Goal: Information Seeking & Learning: Compare options

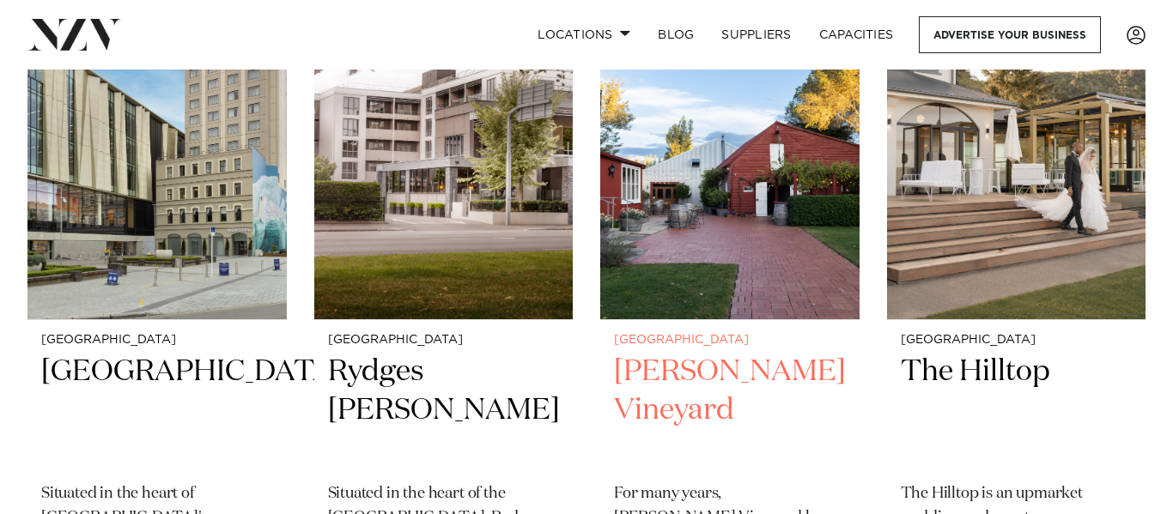
scroll to position [487, 0]
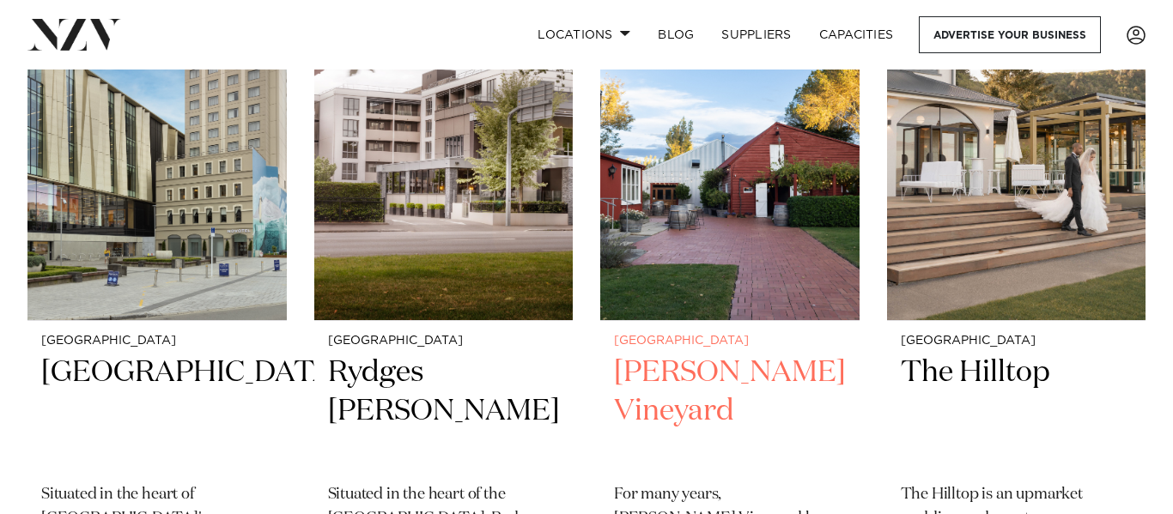
click at [657, 413] on h2 "[PERSON_NAME] Vineyard" at bounding box center [730, 412] width 232 height 116
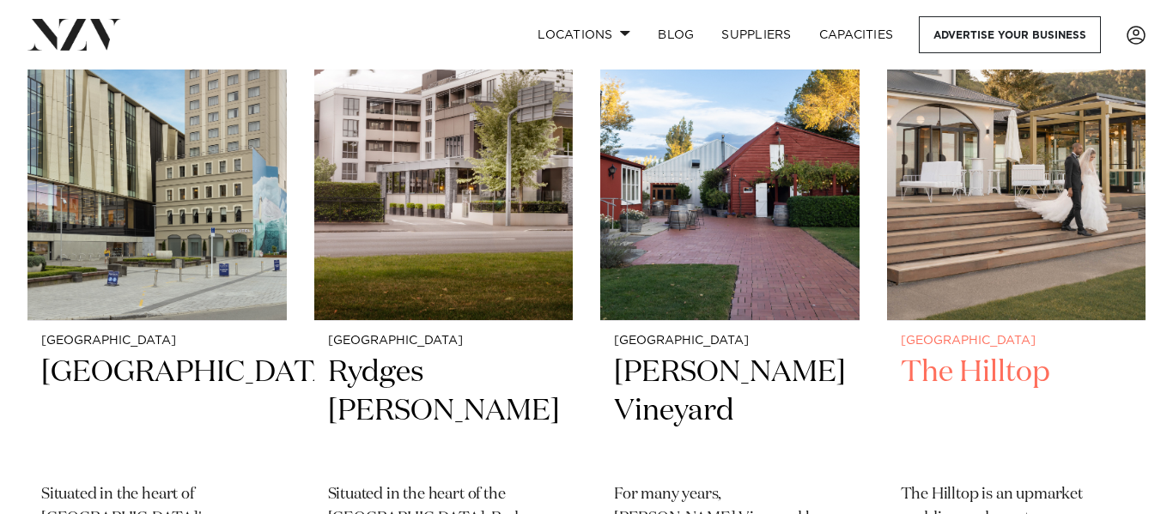
click at [963, 379] on h2 "The Hilltop" at bounding box center [1017, 412] width 232 height 116
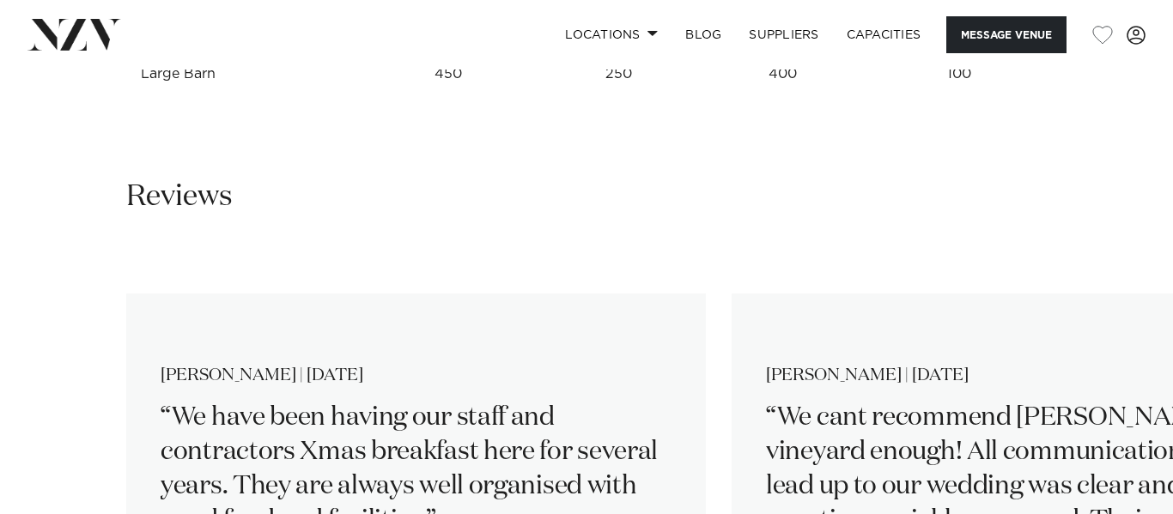
scroll to position [2497, 0]
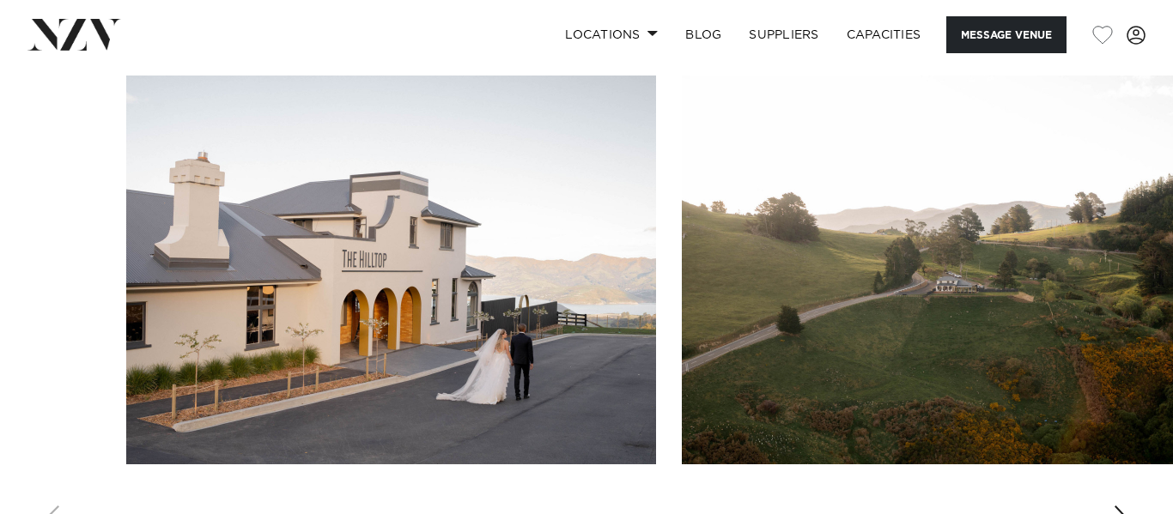
scroll to position [1646, 0]
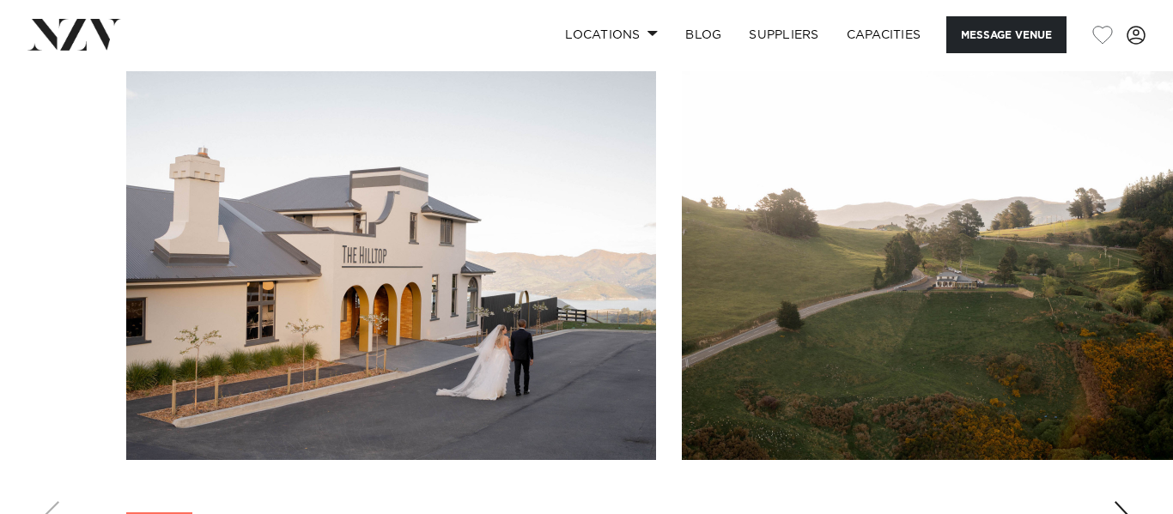
click at [1116, 502] on div "Next slide" at bounding box center [1121, 515] width 17 height 27
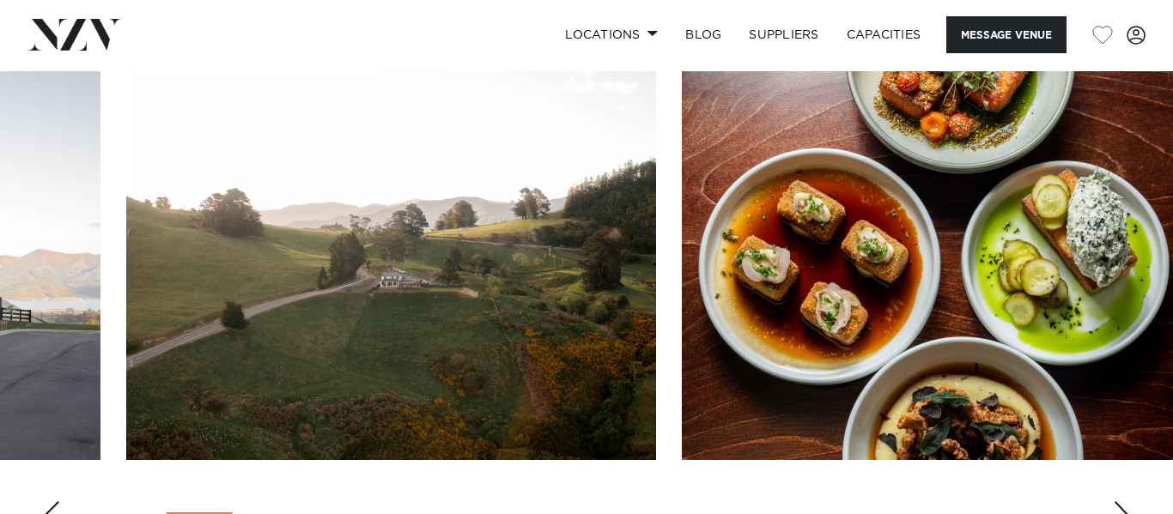
click at [1116, 502] on div "Next slide" at bounding box center [1121, 515] width 17 height 27
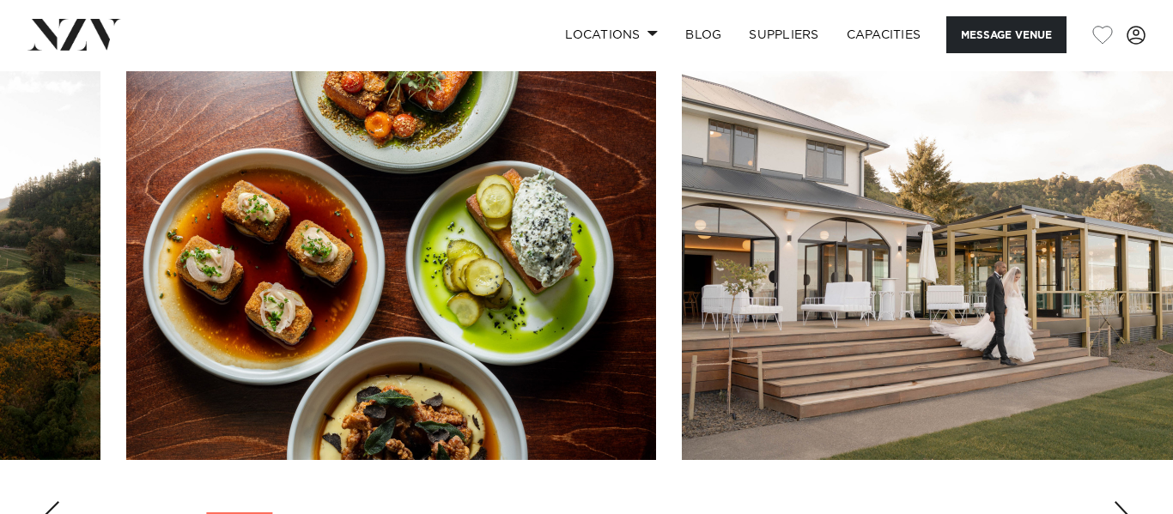
click at [1116, 502] on div "Next slide" at bounding box center [1121, 515] width 17 height 27
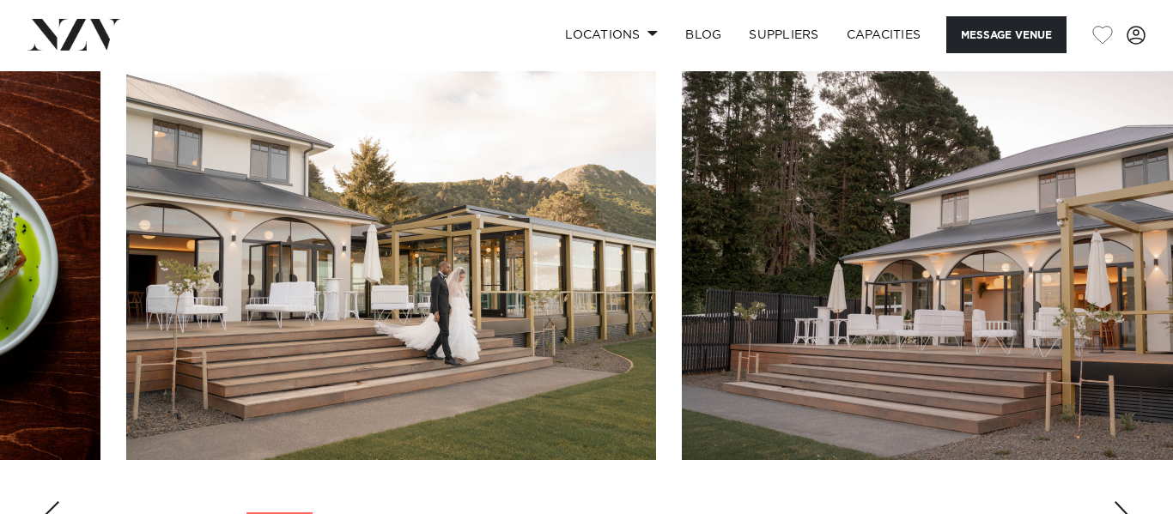
click at [1116, 502] on div "Next slide" at bounding box center [1121, 515] width 17 height 27
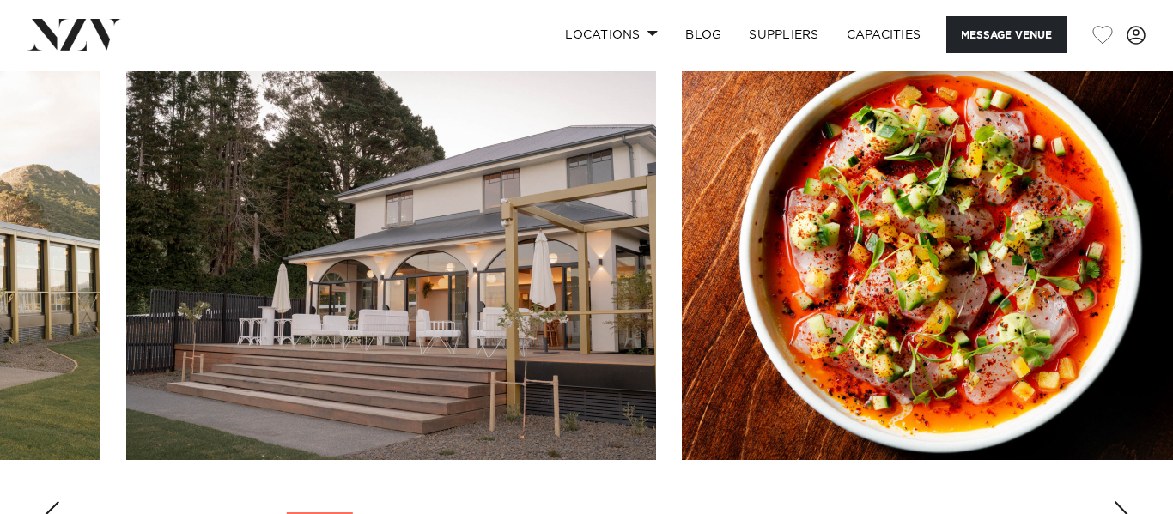
click at [1116, 502] on div "Next slide" at bounding box center [1121, 515] width 17 height 27
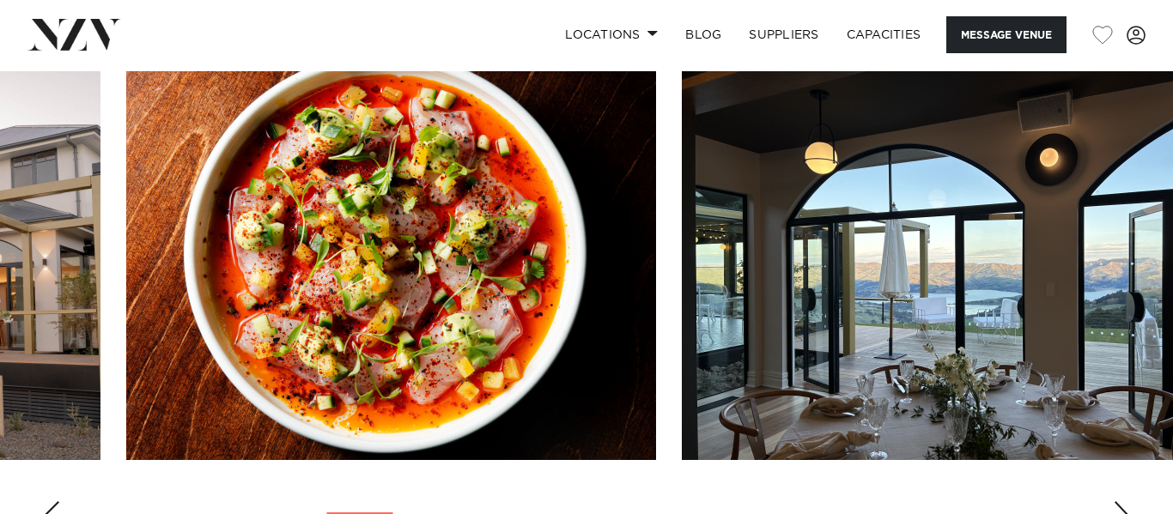
click at [1116, 502] on div "Next slide" at bounding box center [1121, 515] width 17 height 27
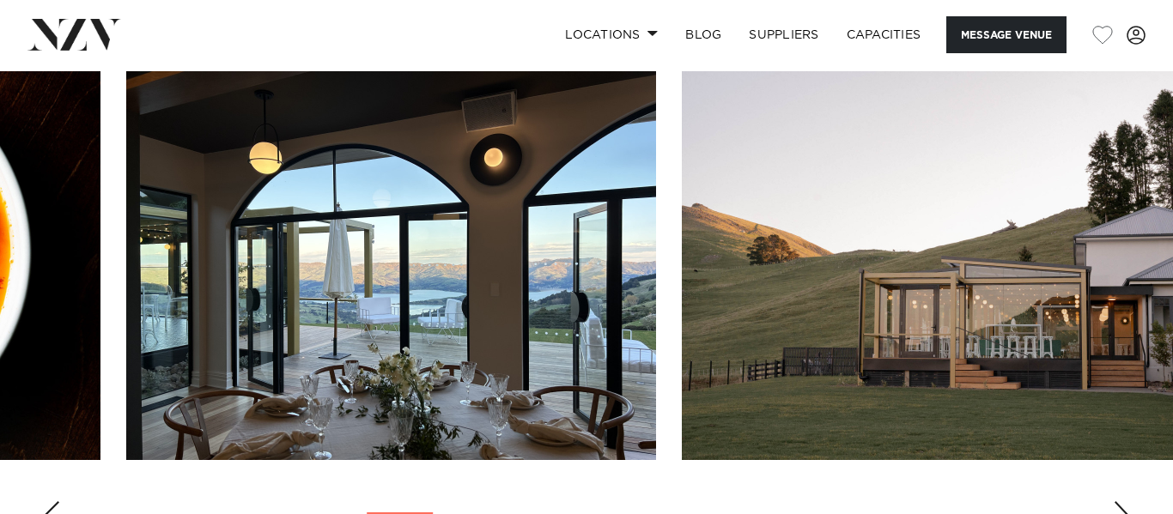
click at [1116, 502] on div "Next slide" at bounding box center [1121, 515] width 17 height 27
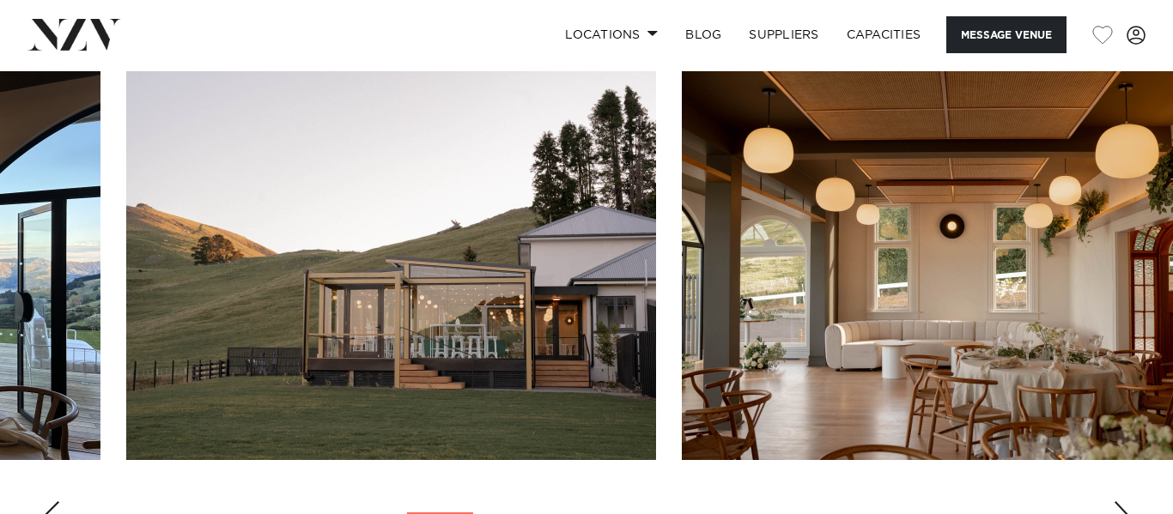
click at [1116, 502] on div "Next slide" at bounding box center [1121, 515] width 17 height 27
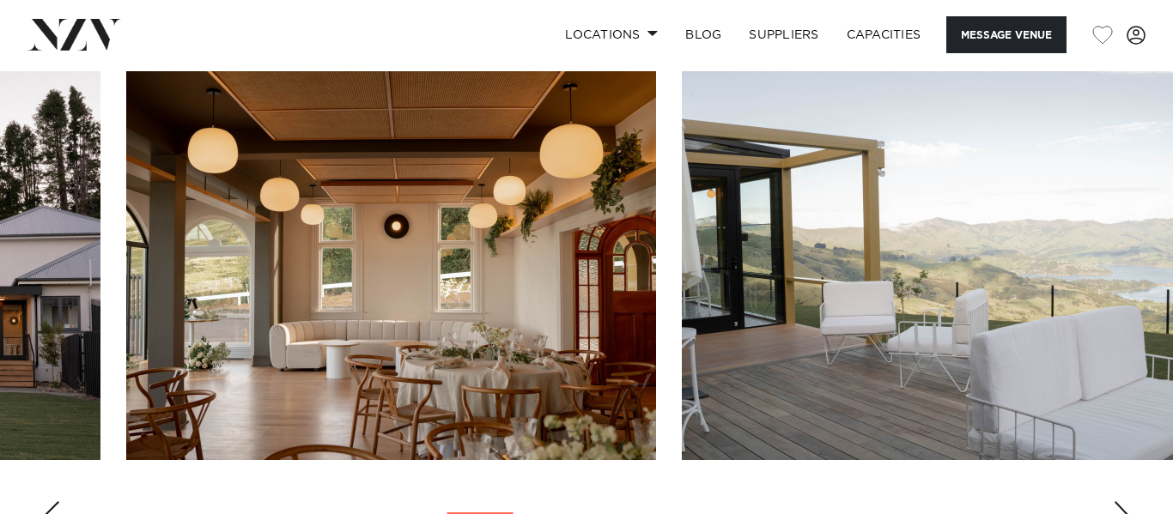
click at [1116, 502] on div "Next slide" at bounding box center [1121, 515] width 17 height 27
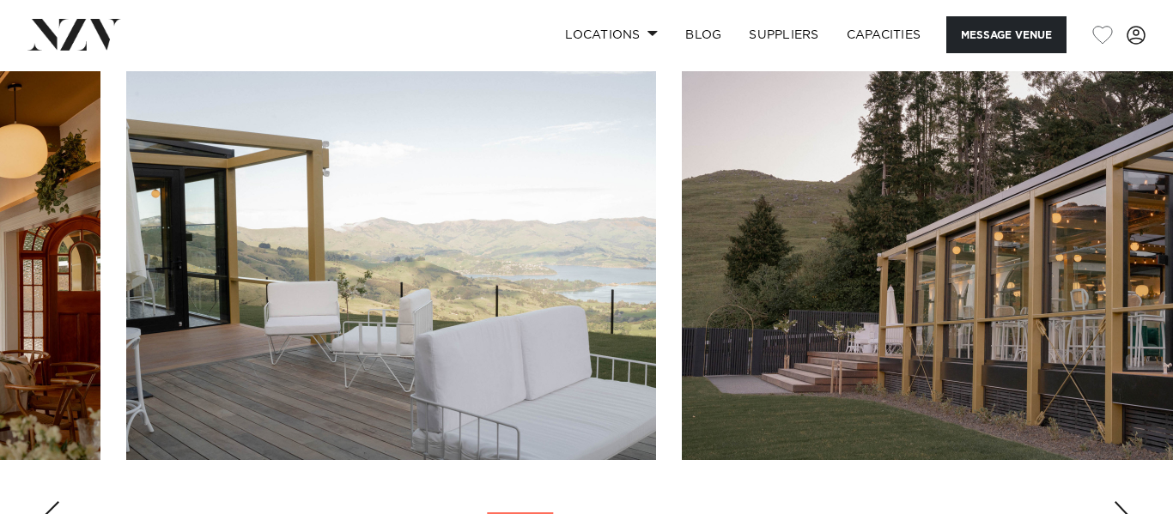
click at [1116, 502] on div "Next slide" at bounding box center [1121, 515] width 17 height 27
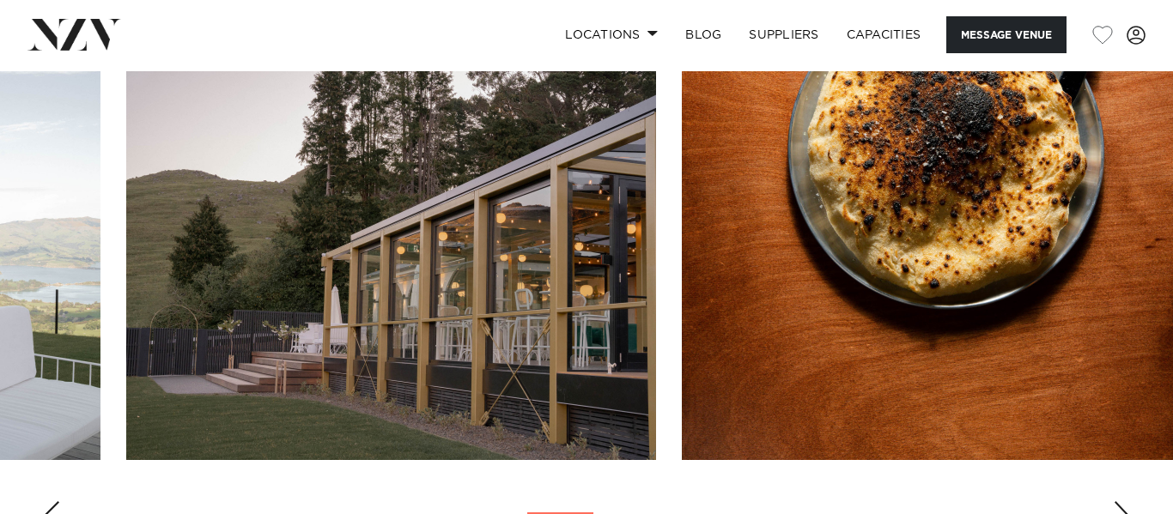
click at [1116, 502] on div "Next slide" at bounding box center [1121, 515] width 17 height 27
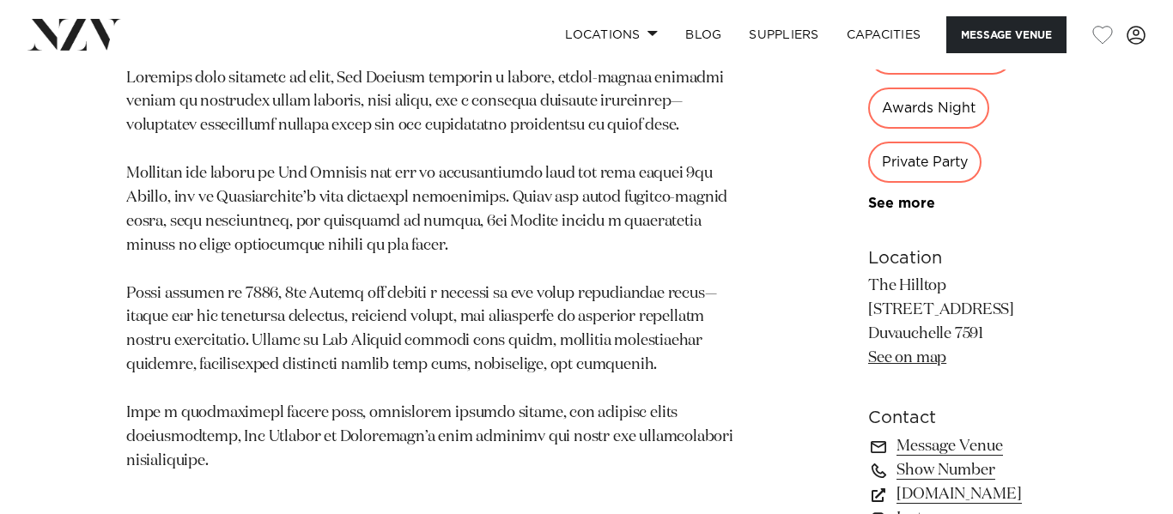
scroll to position [1041, 0]
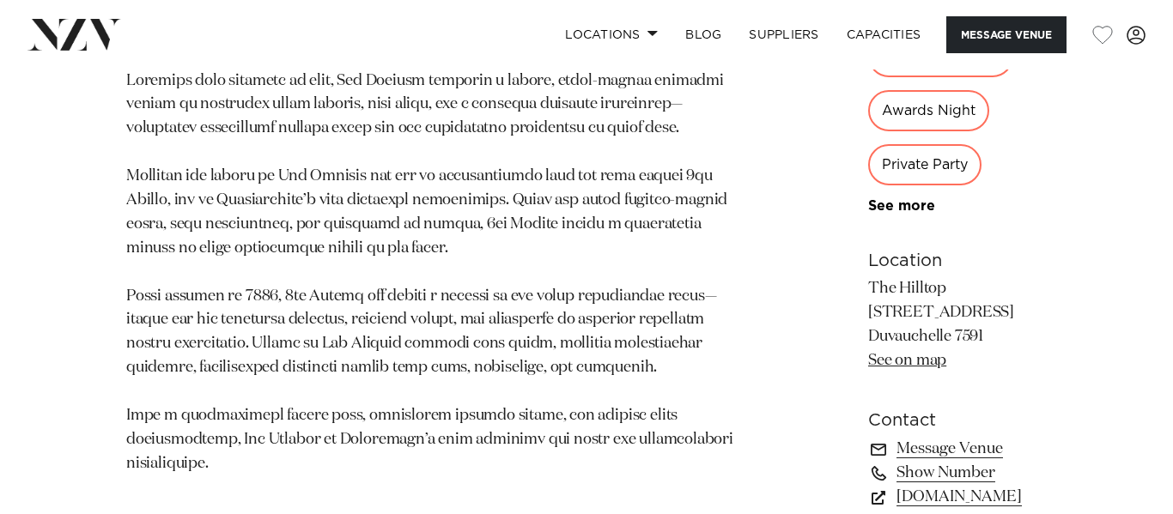
drag, startPoint x: 770, startPoint y: 257, endPoint x: 885, endPoint y: 300, distance: 122.8
click at [885, 300] on p "The Hilltop 5207 Christchurch Akaroa Road Duvauchelle 7591 See on map" at bounding box center [957, 325] width 179 height 96
copy p "The Hilltop 5207 Christchurch Akaroa Road Duvauchelle 7591"
click at [709, 300] on div "Christchurch The Hilltop x 5th Street The Hilltop is an upmarket wedding and ev…" at bounding box center [587, 112] width 1146 height 931
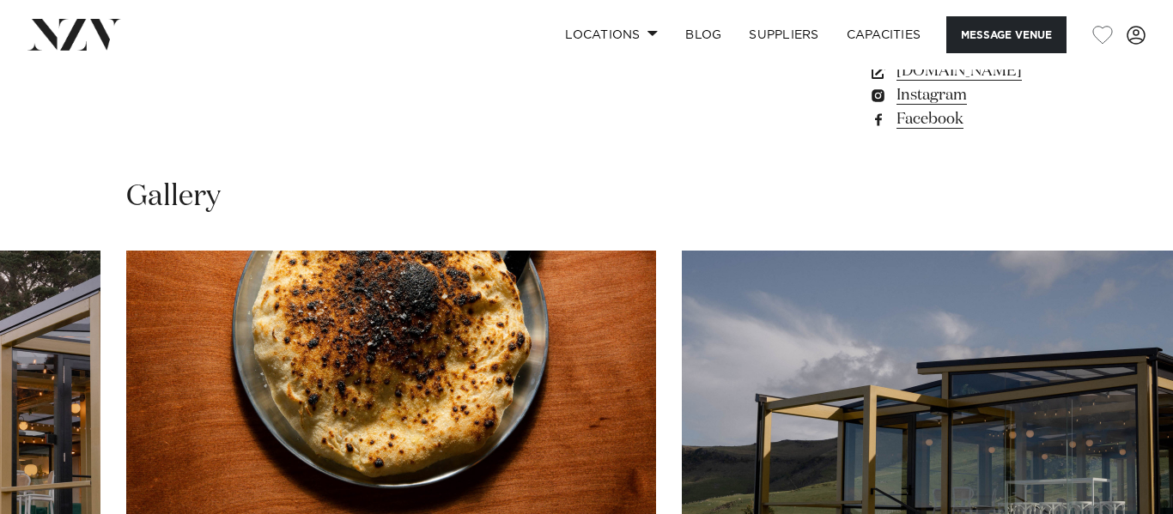
scroll to position [1469, 0]
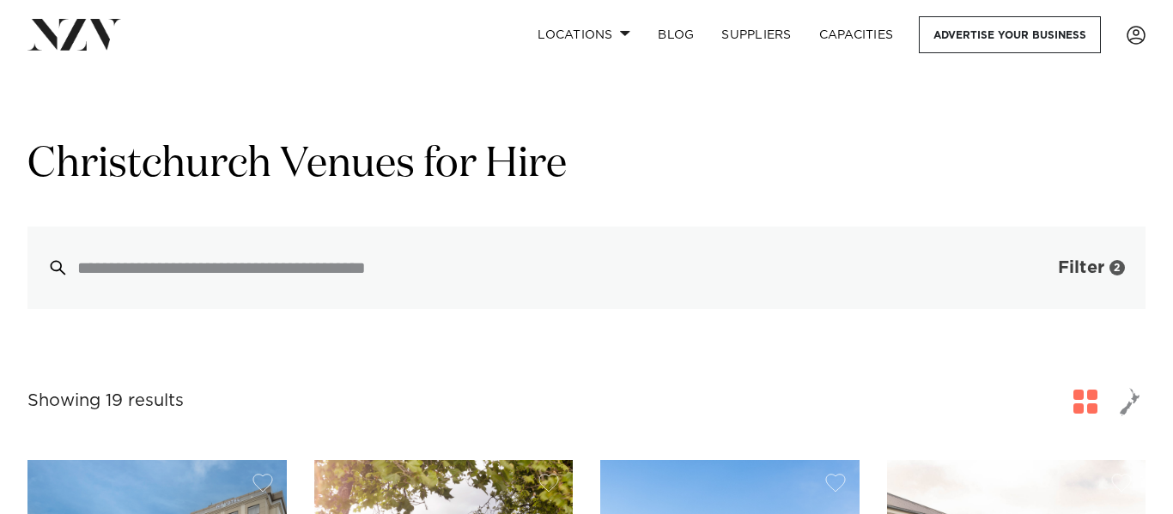
click at [1092, 267] on span "Filter" at bounding box center [1081, 267] width 46 height 17
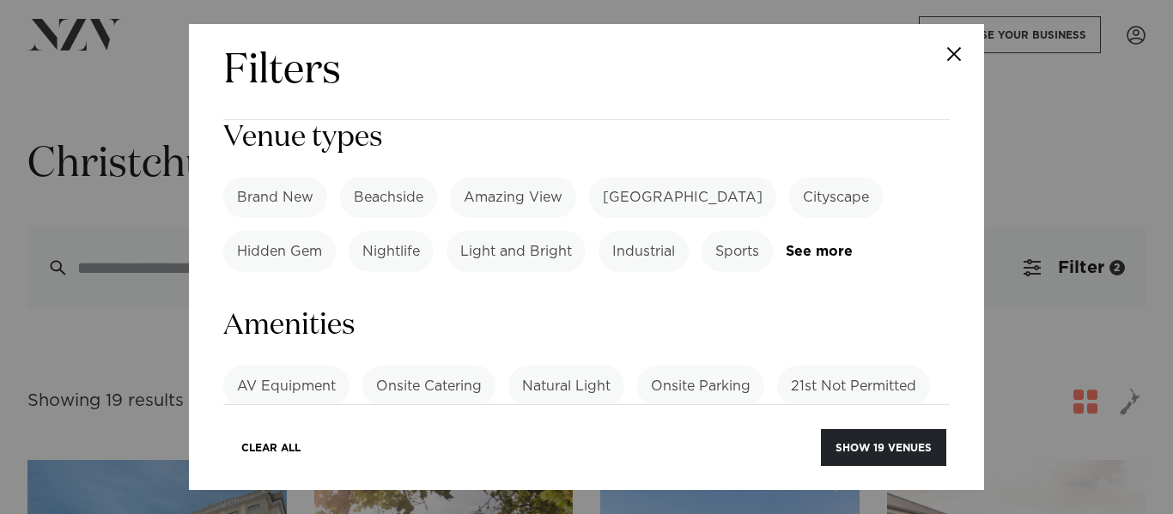
scroll to position [1190, 0]
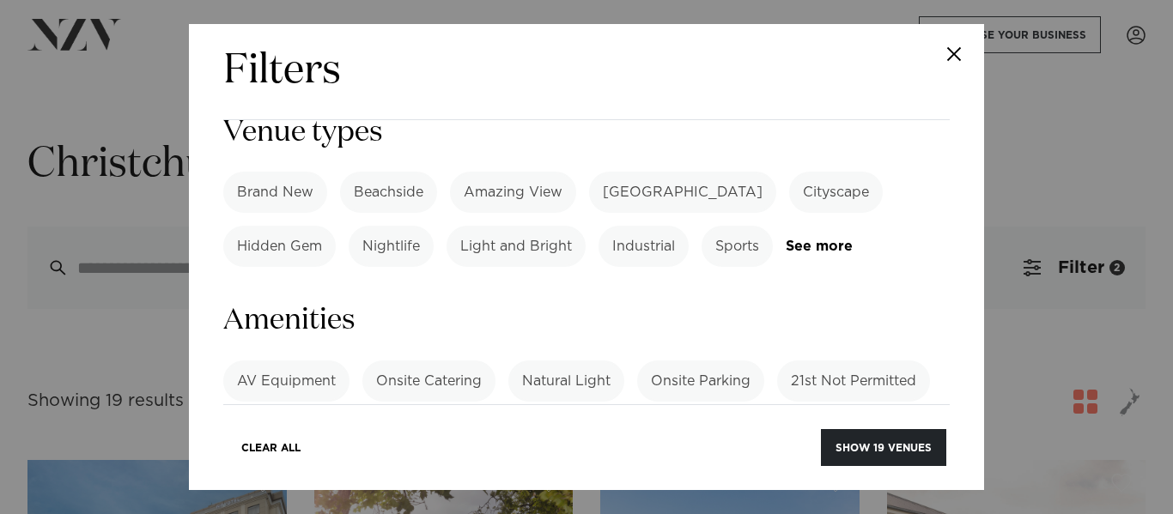
click at [681, 361] on label "Onsite Parking" at bounding box center [700, 381] width 127 height 41
click at [752, 415] on label "Tables/Chairs Included" at bounding box center [793, 435] width 181 height 41
click at [316, 361] on label "AV Equipment" at bounding box center [286, 381] width 126 height 41
click at [235, 469] on link "See more" at bounding box center [290, 476] width 134 height 15
click at [555, 469] on label "Tableware" at bounding box center [576, 489] width 95 height 41
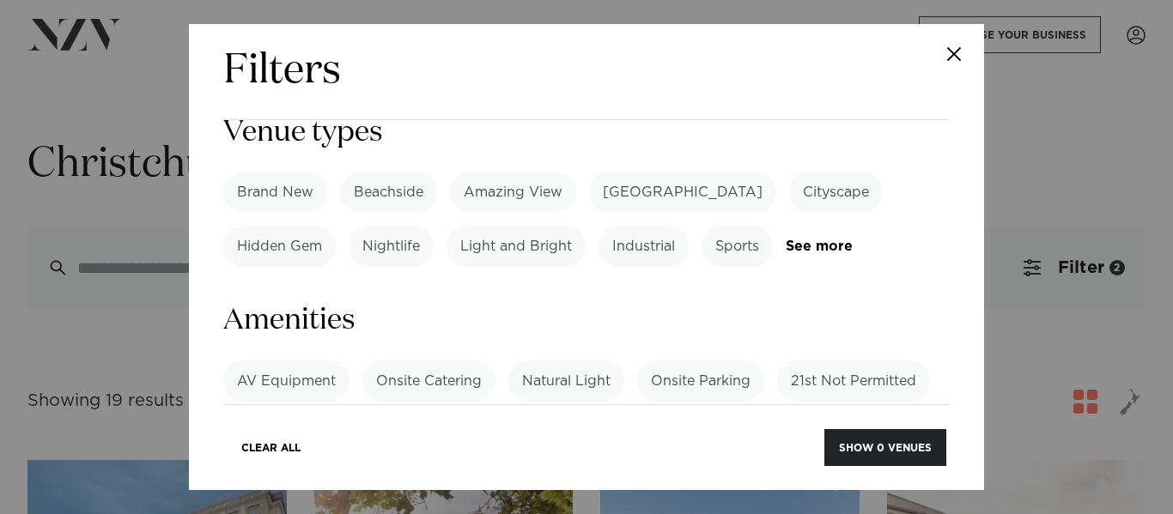
click at [588, 469] on label "Tableware" at bounding box center [576, 489] width 95 height 41
click at [817, 415] on label "Tables/Chairs Included" at bounding box center [793, 435] width 181 height 41
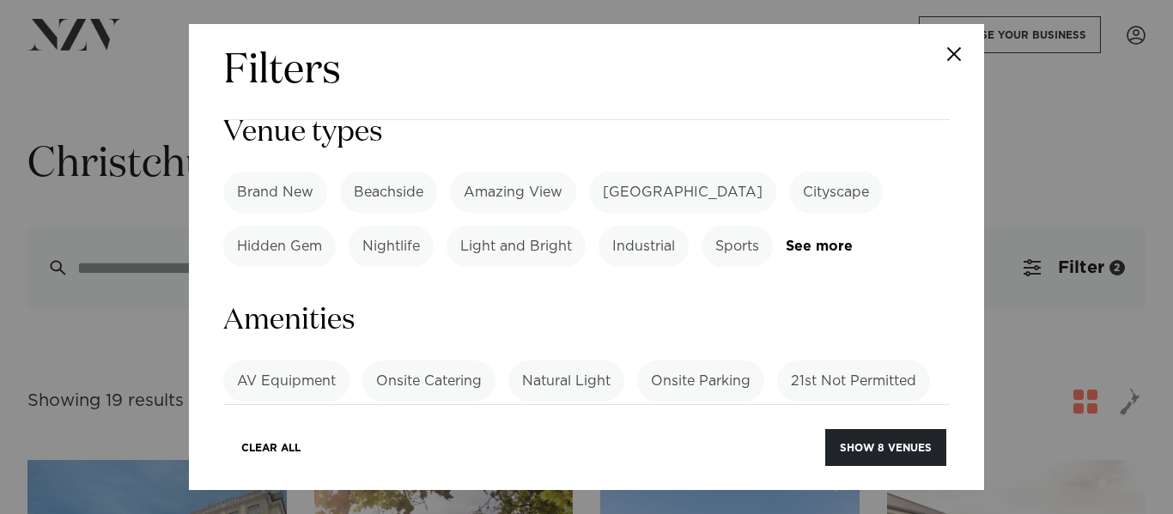
click at [739, 361] on label "Onsite Parking" at bounding box center [700, 381] width 127 height 41
click at [313, 361] on label "AV Equipment" at bounding box center [286, 381] width 126 height 41
click at [730, 361] on label "Onsite Parking" at bounding box center [700, 381] width 127 height 41
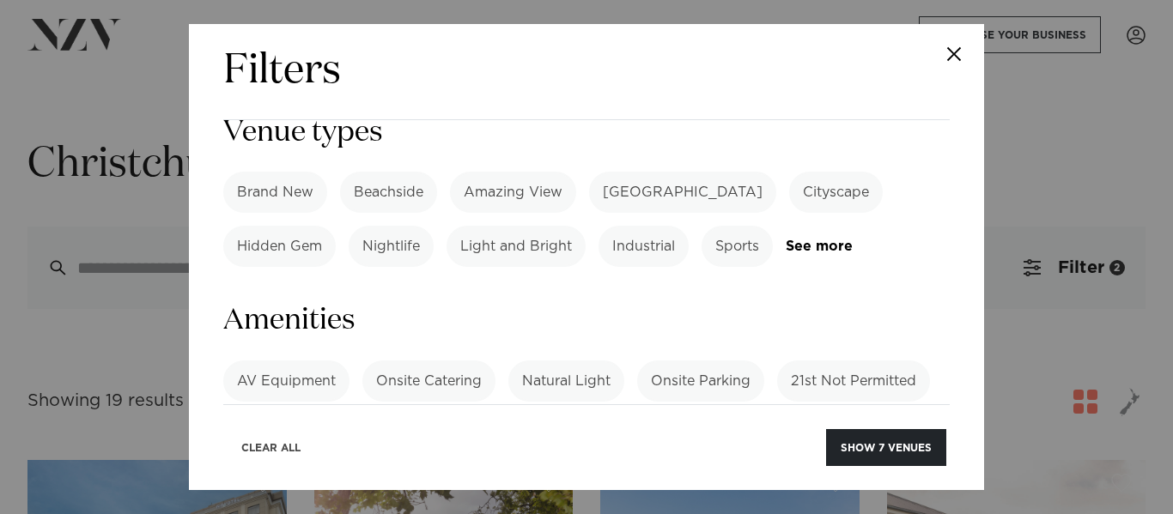
click at [271, 452] on button "Clear All" at bounding box center [271, 447] width 88 height 37
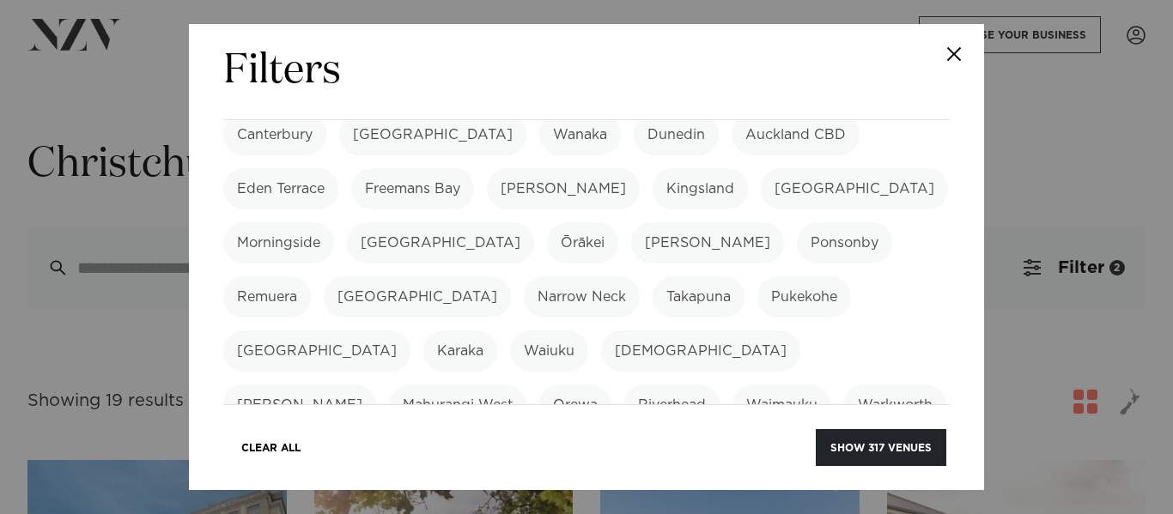
scroll to position [0, 0]
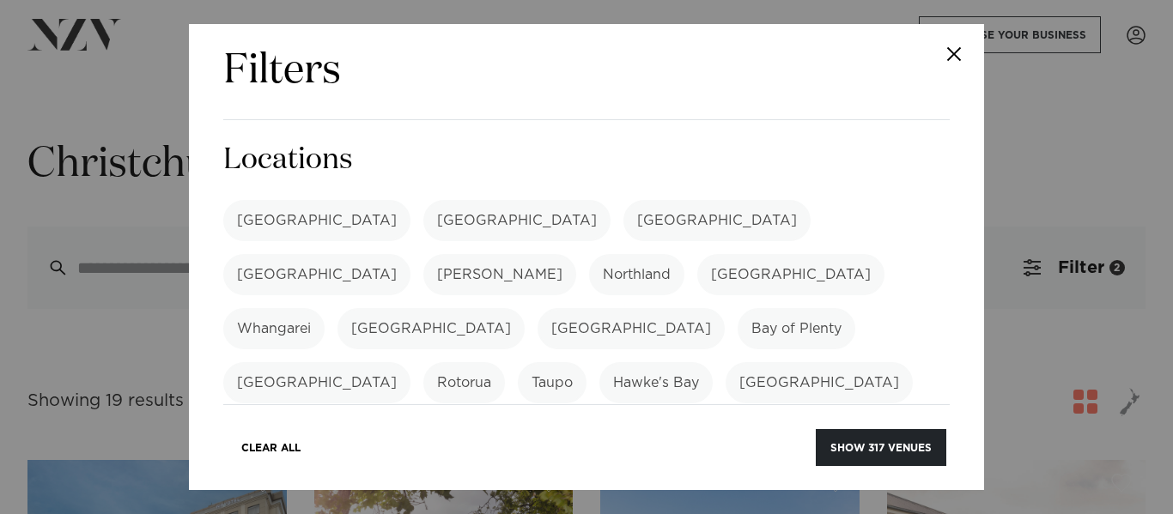
click at [624, 210] on label "[GEOGRAPHIC_DATA]" at bounding box center [717, 220] width 187 height 41
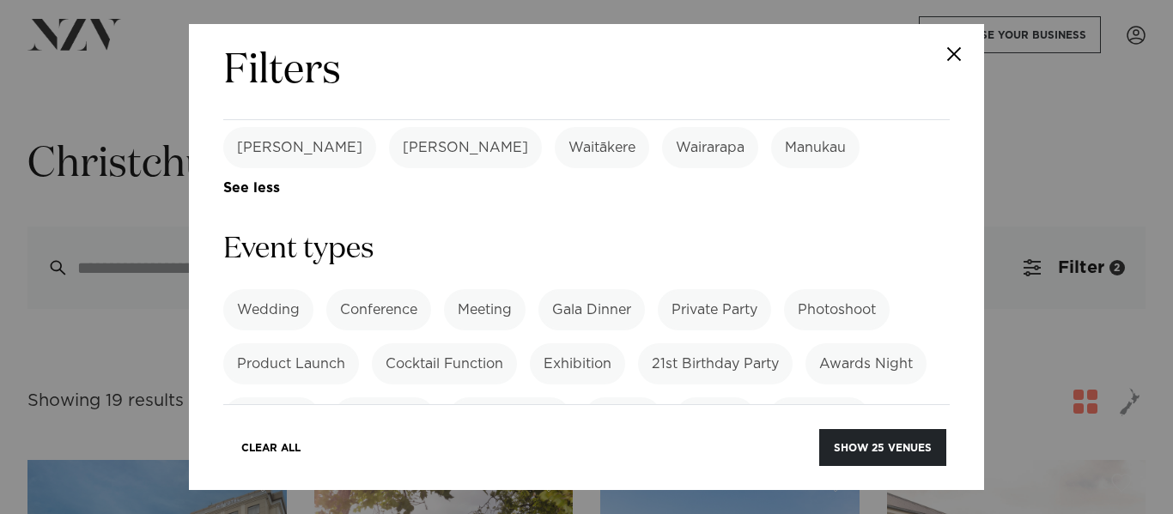
scroll to position [731, 0]
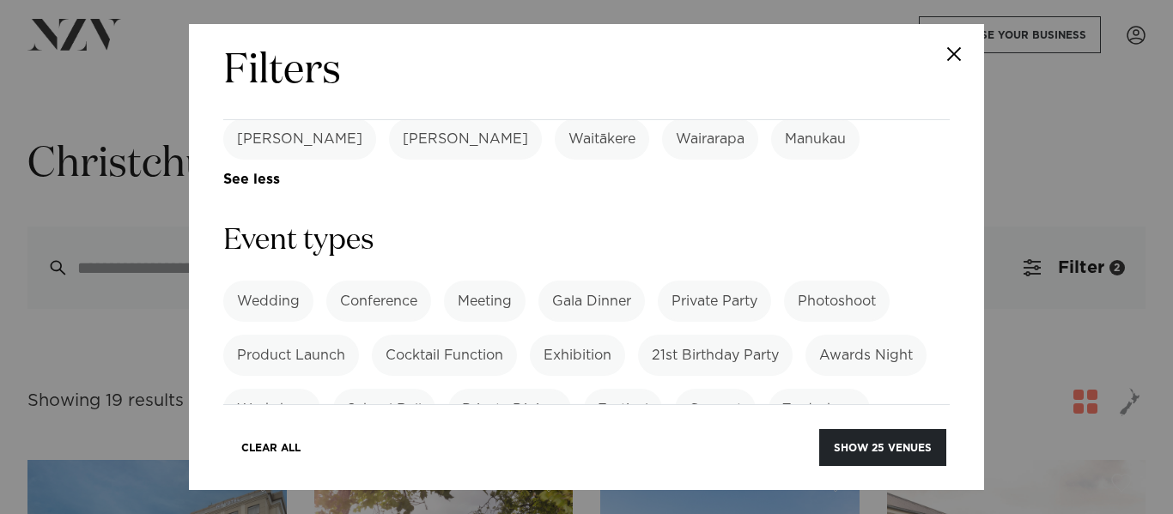
click at [267, 281] on label "Wedding" at bounding box center [268, 301] width 90 height 41
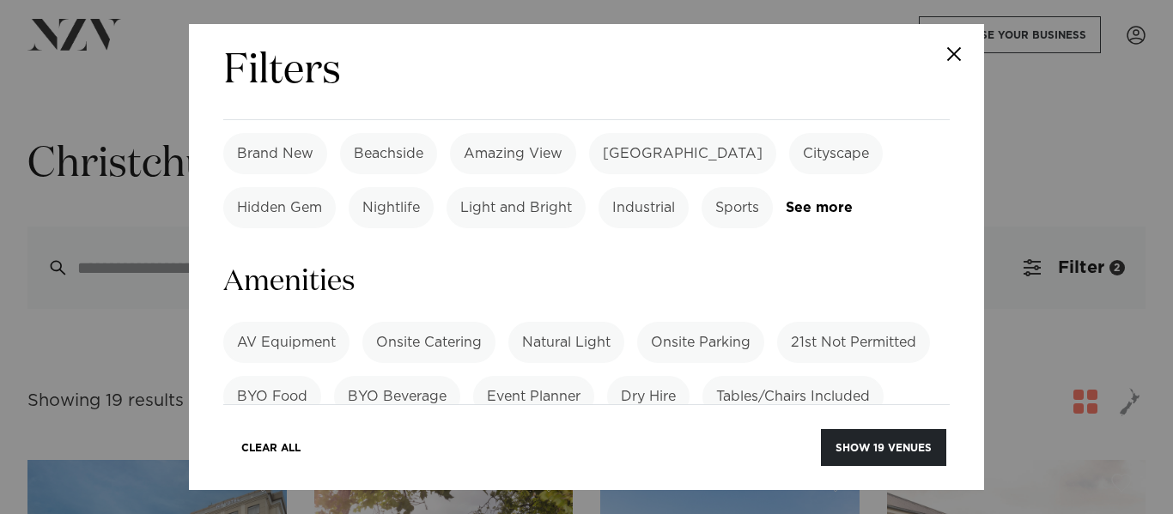
scroll to position [1235, 0]
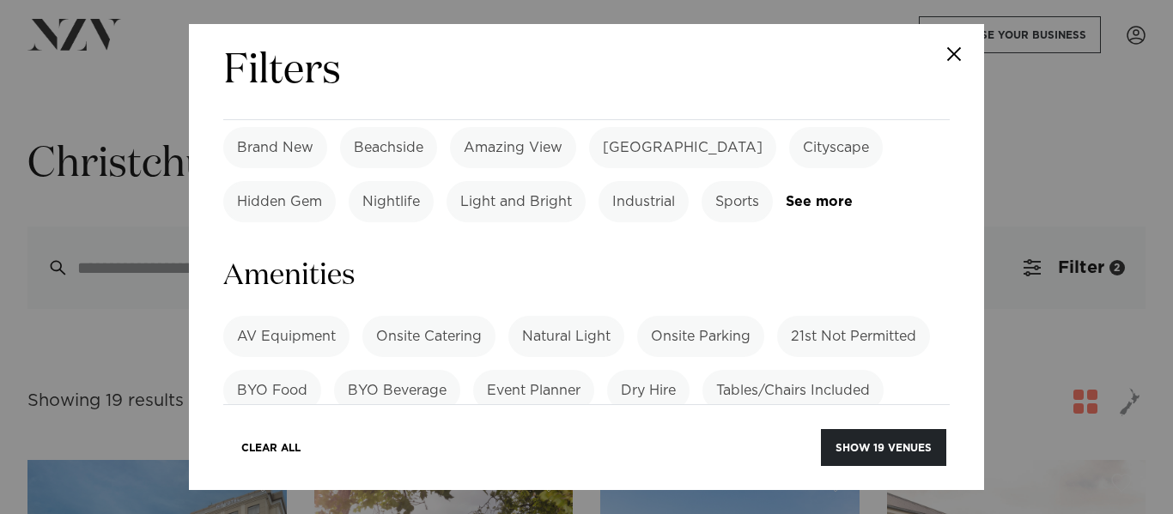
click at [884, 478] on label "WiFi" at bounding box center [882, 498] width 58 height 41
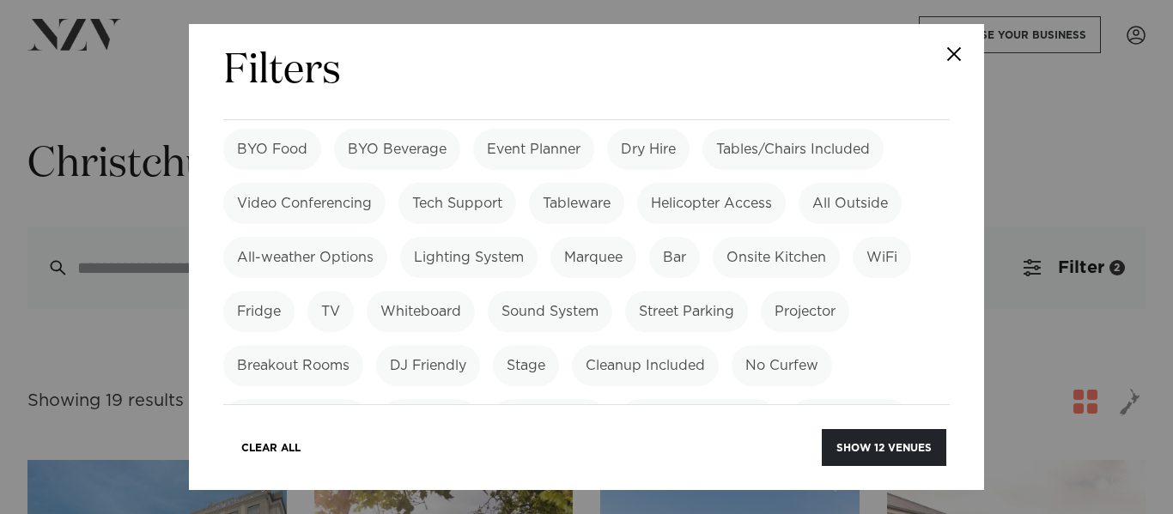
scroll to position [1480, 0]
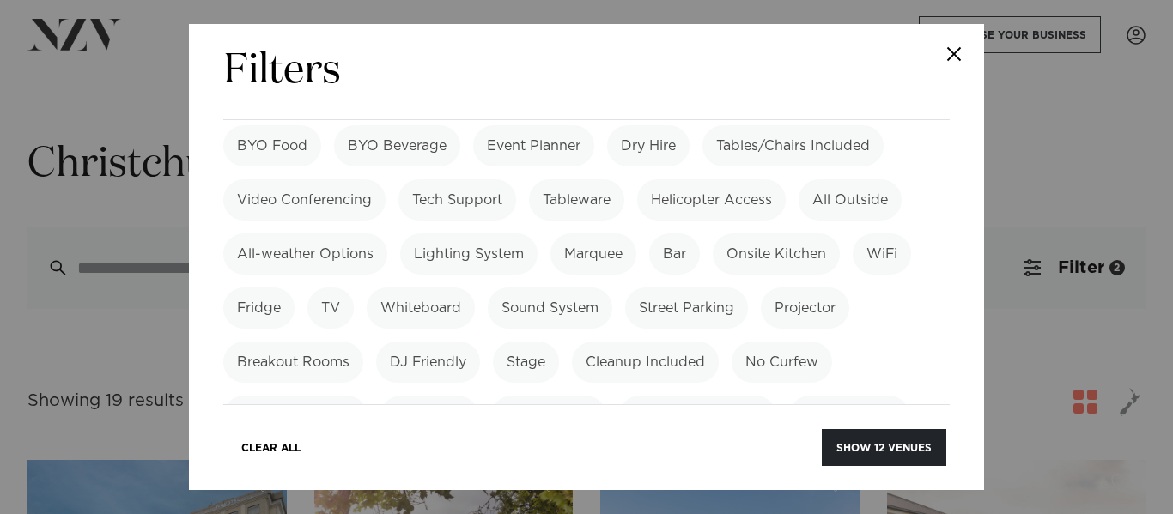
click at [790, 342] on label "No Curfew" at bounding box center [782, 362] width 100 height 41
click at [780, 342] on label "No Curfew" at bounding box center [782, 362] width 100 height 41
click at [549, 396] on label "Dog Friendly" at bounding box center [548, 416] width 115 height 41
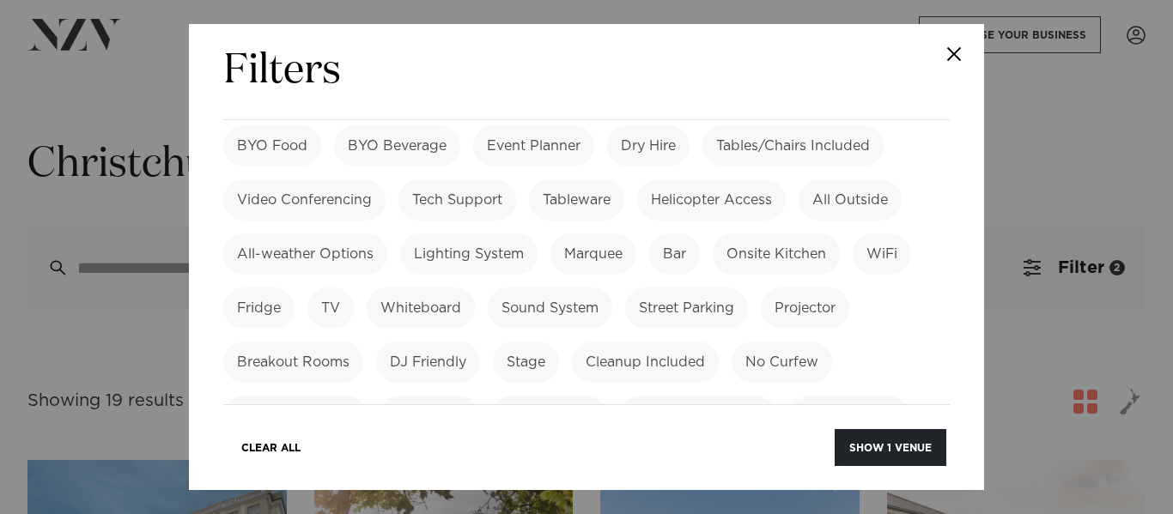
click at [549, 396] on label "Dog Friendly" at bounding box center [548, 416] width 115 height 41
click at [524, 450] on label "No Minimum Spend" at bounding box center [469, 470] width 161 height 41
click at [296, 450] on label "No Venue Hire Fee" at bounding box center [299, 470] width 153 height 41
click at [898, 455] on button "Show 1 venue" at bounding box center [891, 447] width 112 height 37
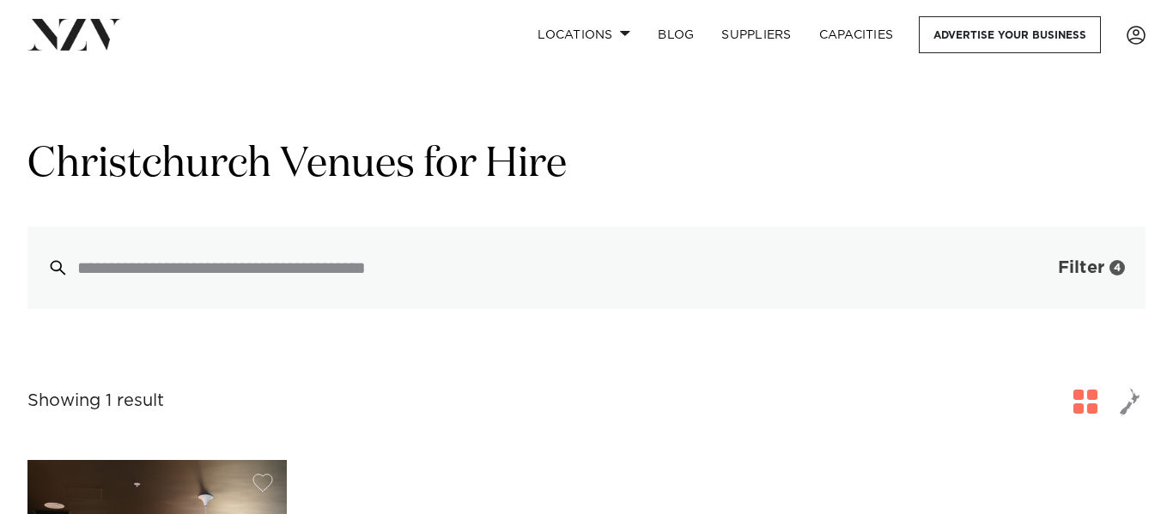
click at [1102, 265] on span "Filter" at bounding box center [1081, 267] width 46 height 17
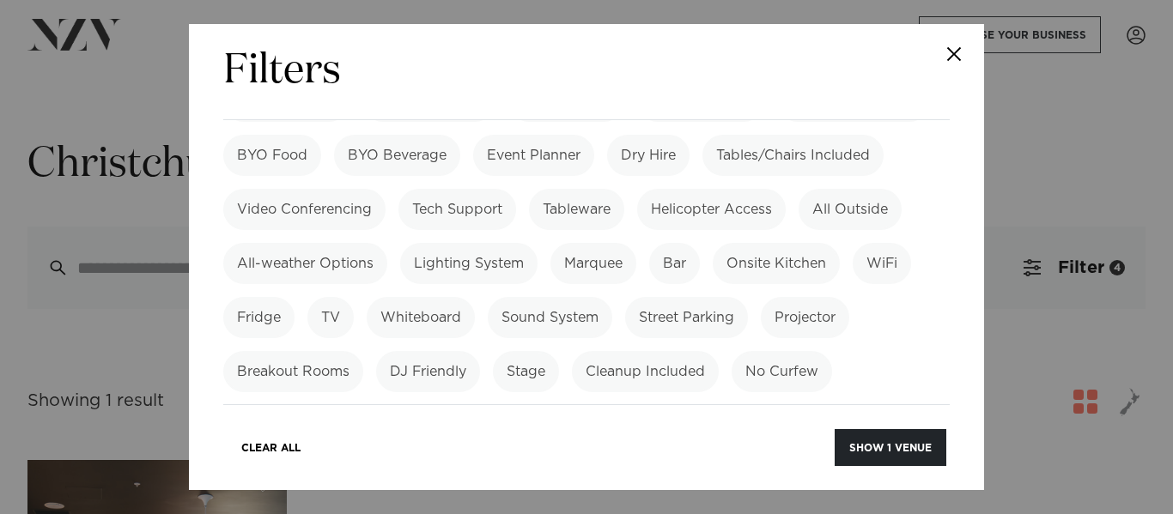
scroll to position [1511, 0]
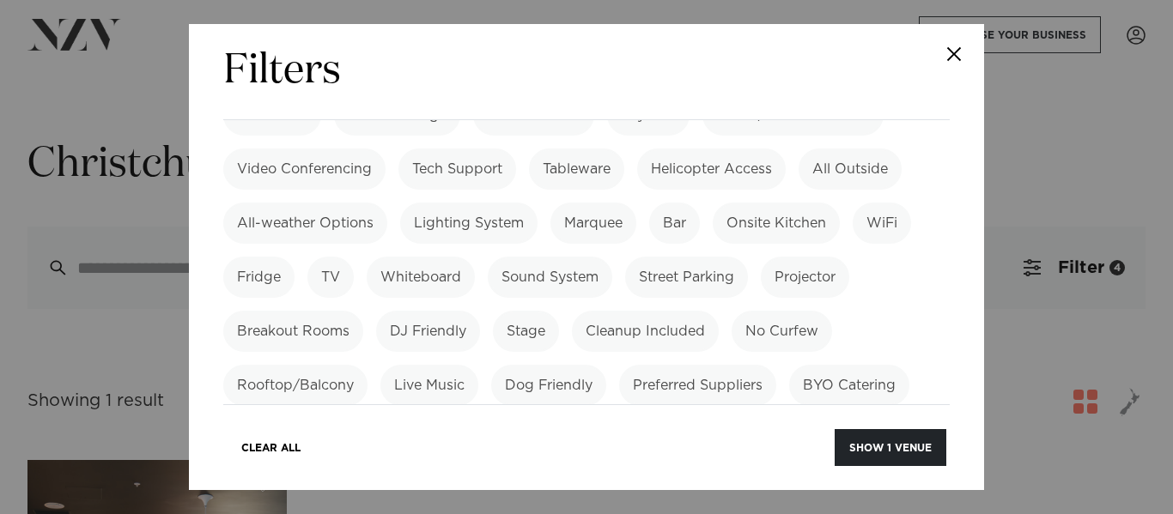
click at [308, 419] on label "No Venue Hire Fee" at bounding box center [299, 439] width 153 height 41
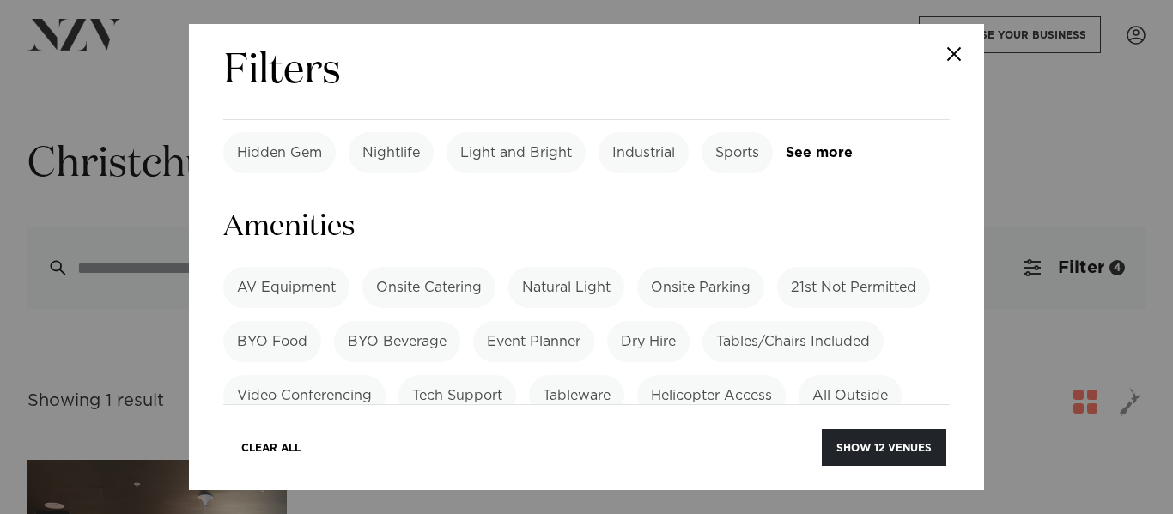
scroll to position [1285, 0]
click at [347, 429] on label "All-weather Options" at bounding box center [305, 449] width 164 height 41
click at [879, 447] on button "Show 9 venues" at bounding box center [885, 447] width 121 height 37
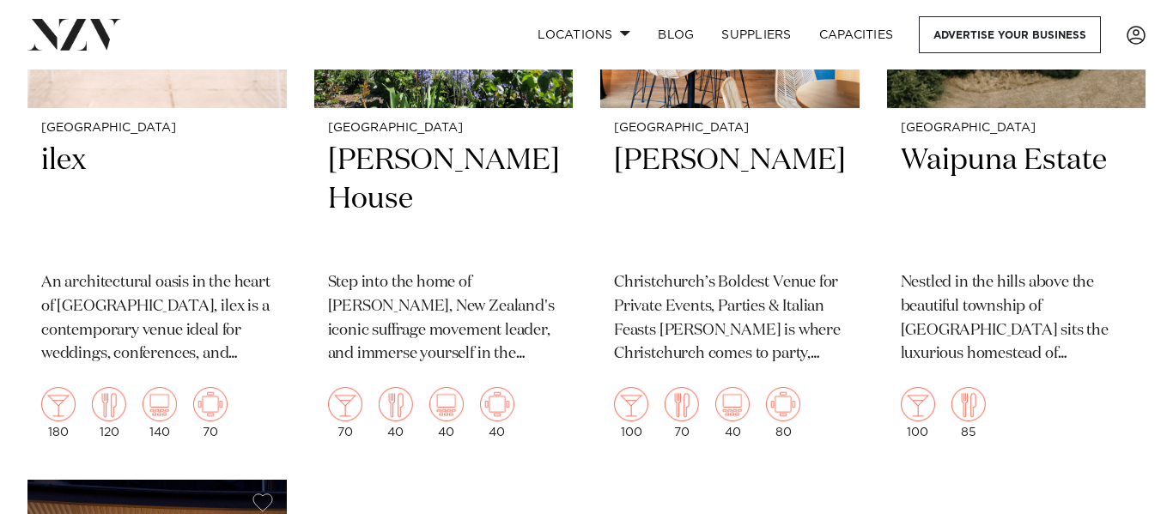
scroll to position [1421, 0]
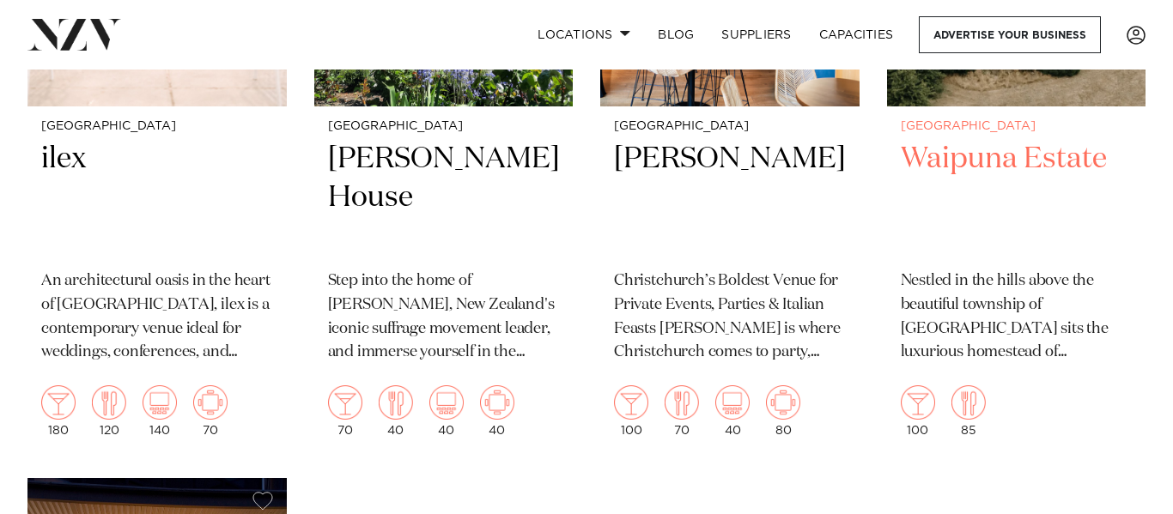
click at [958, 143] on h2 "Waipuna Estate" at bounding box center [1017, 198] width 232 height 116
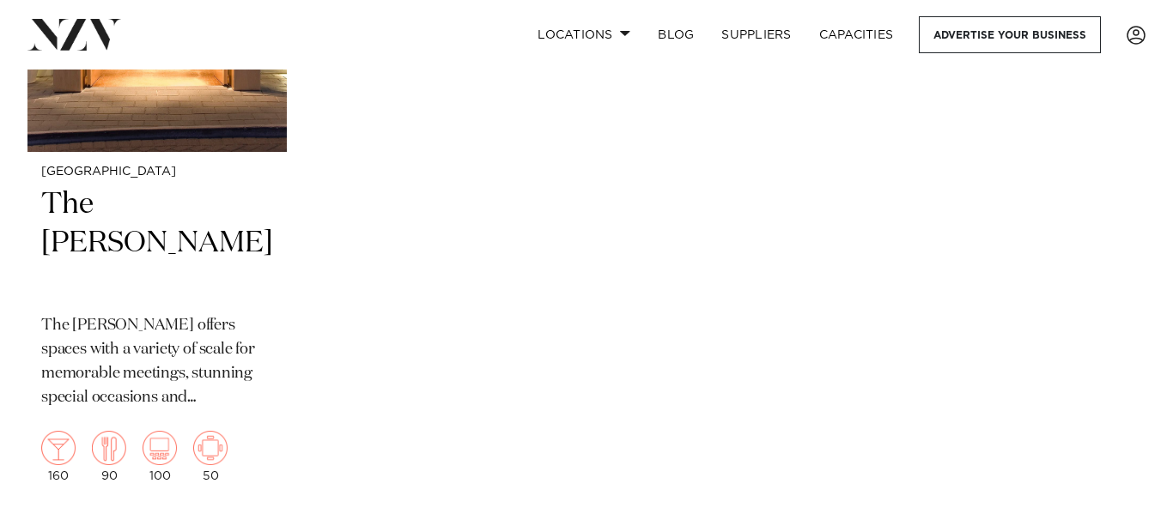
scroll to position [2096, 0]
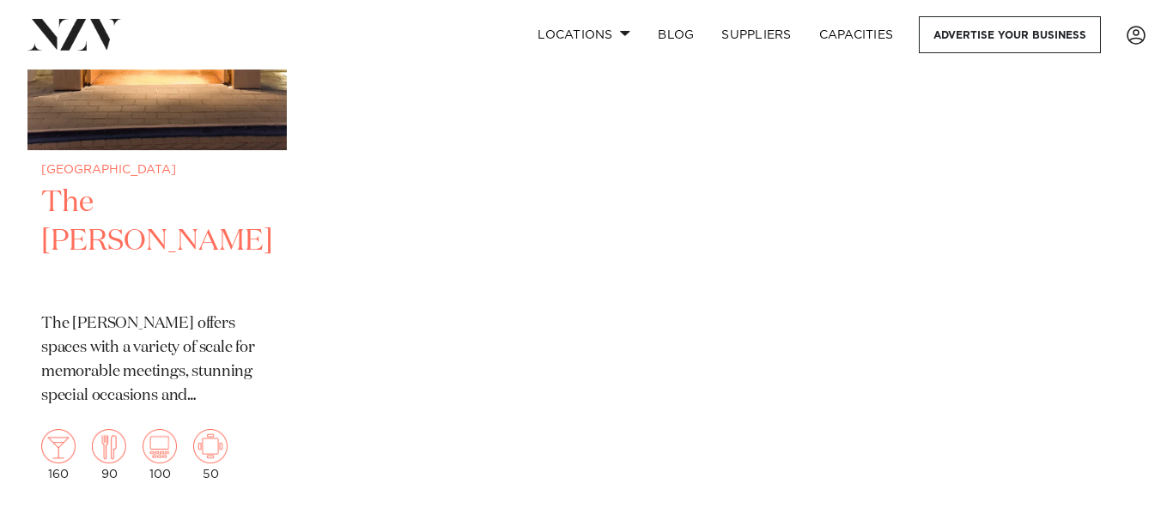
click at [144, 173] on small "[GEOGRAPHIC_DATA]" at bounding box center [157, 170] width 232 height 13
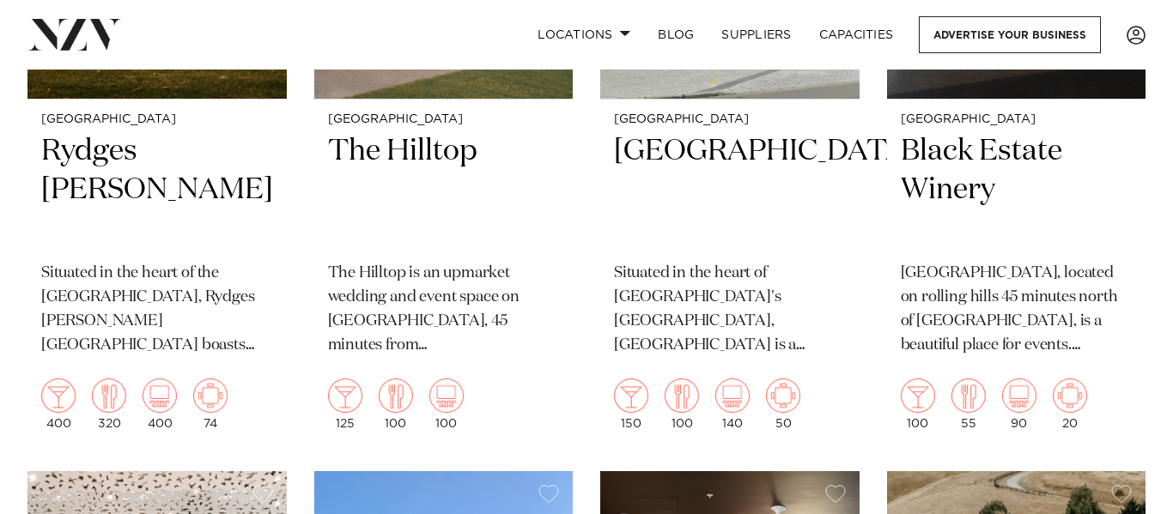
scroll to position [0, 0]
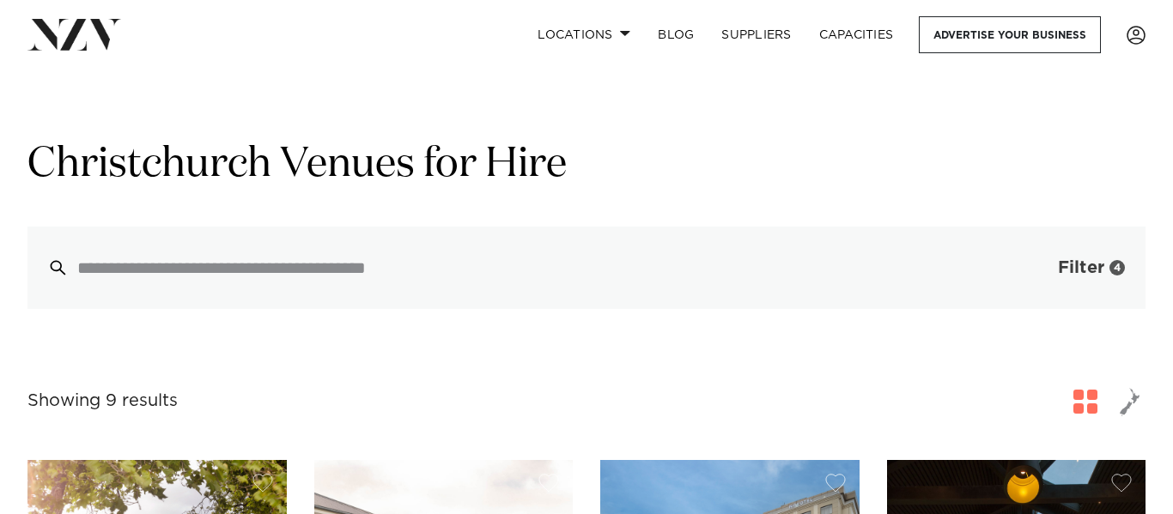
click at [1086, 282] on button "Filter 4" at bounding box center [1074, 268] width 143 height 82
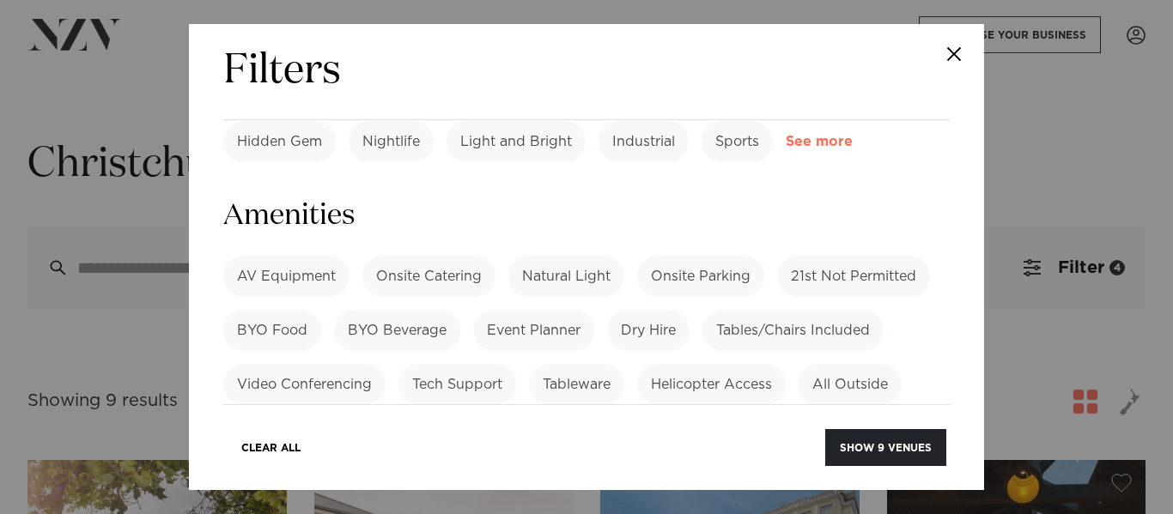
scroll to position [1317, 0]
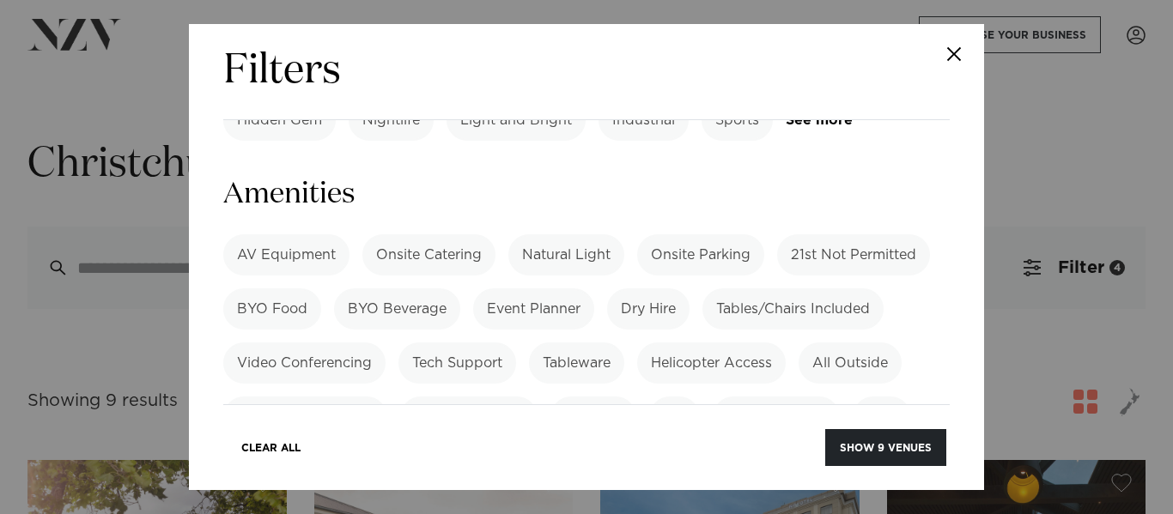
click at [343, 397] on label "All-weather Options" at bounding box center [305, 417] width 164 height 41
click at [295, 397] on label "All-weather Options" at bounding box center [305, 417] width 164 height 41
click at [885, 453] on button "Show 12 venues" at bounding box center [884, 447] width 125 height 37
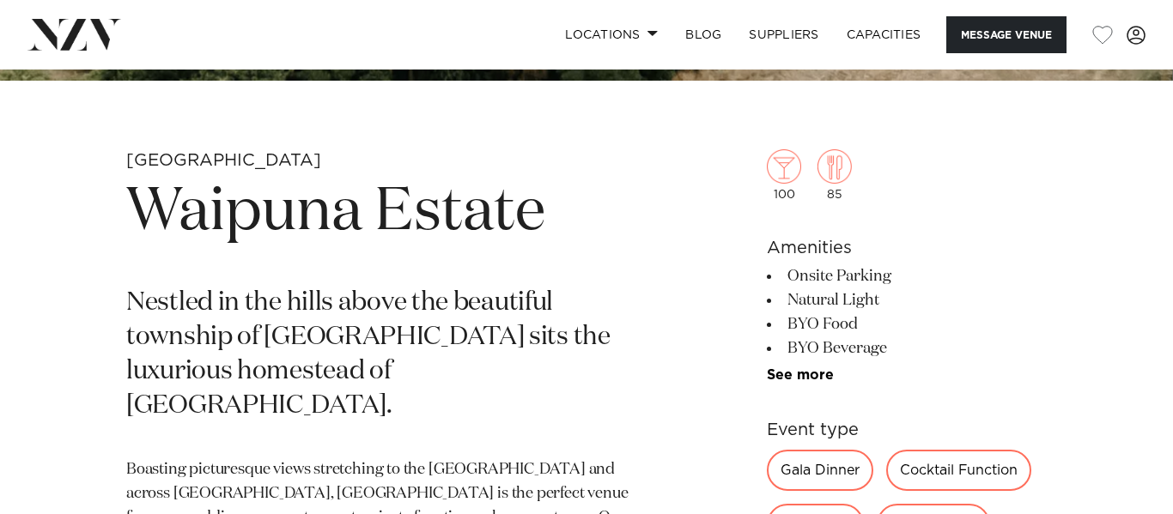
scroll to position [526, 0]
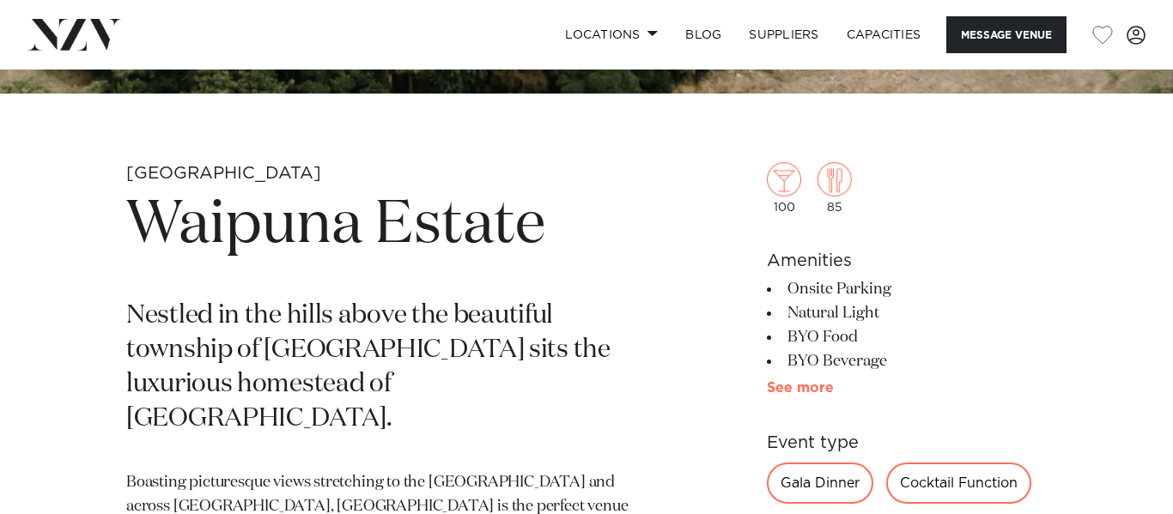
click at [803, 386] on link "See more" at bounding box center [834, 388] width 134 height 14
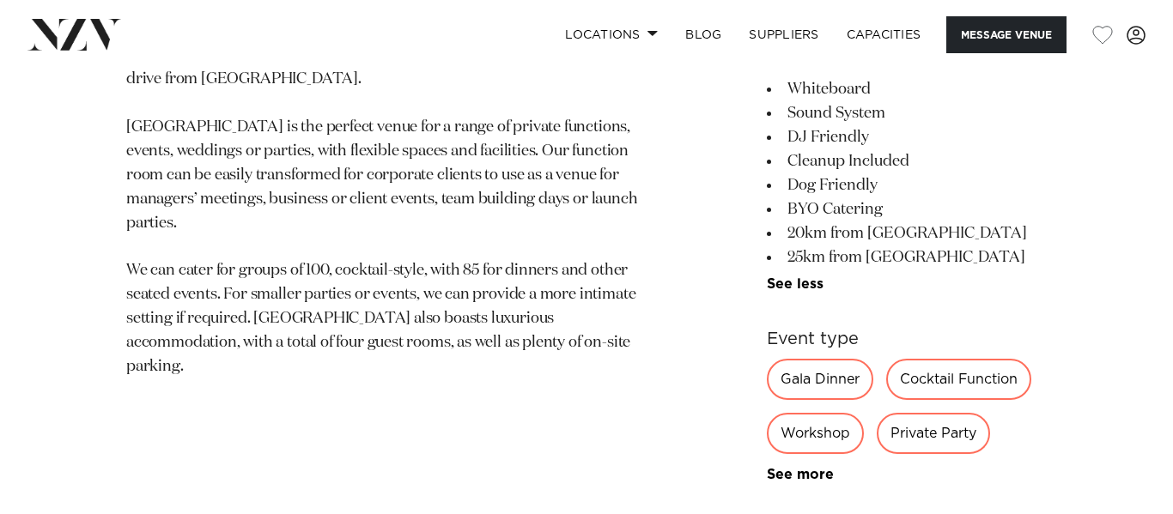
scroll to position [1026, 0]
click at [787, 279] on link "See more" at bounding box center [829, 283] width 124 height 14
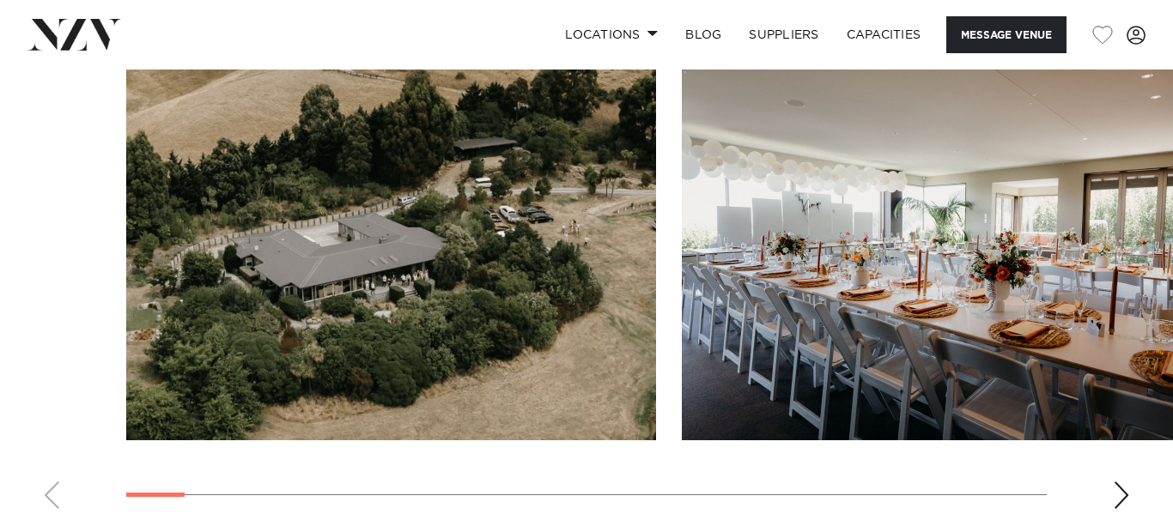
scroll to position [1654, 0]
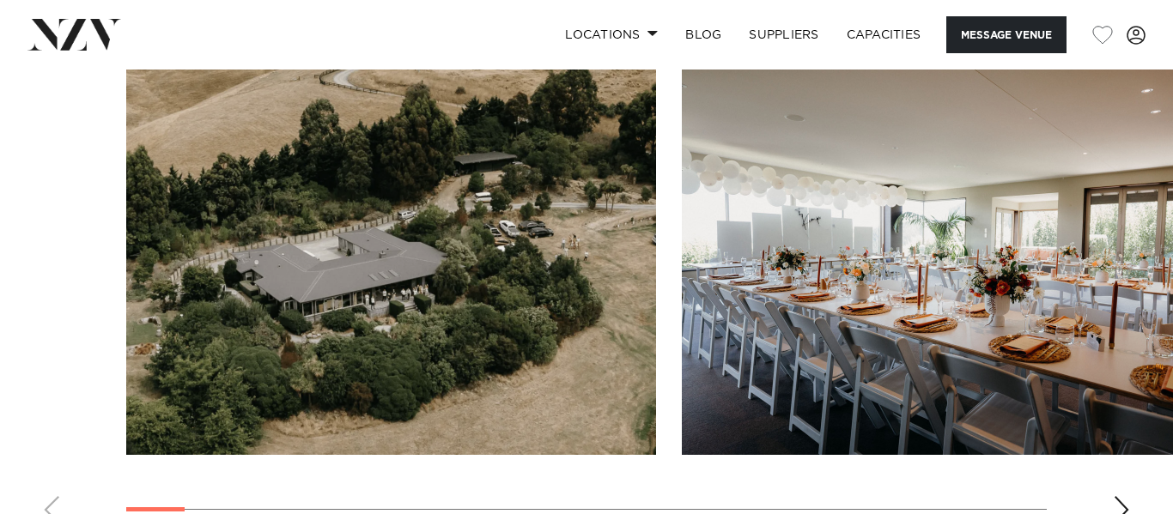
click at [1125, 504] on div "Next slide" at bounding box center [1121, 509] width 17 height 27
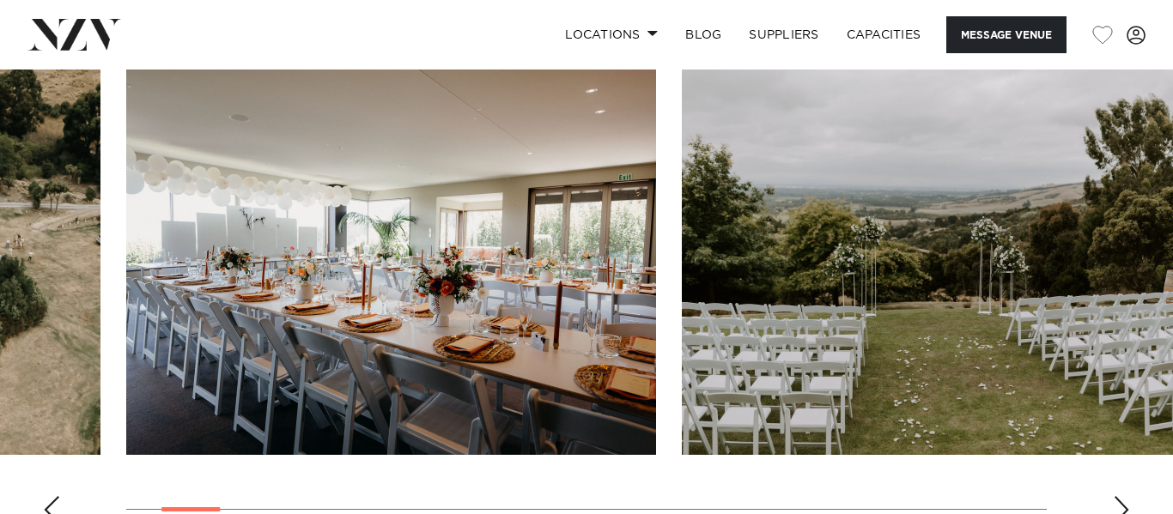
click at [1125, 504] on div "Next slide" at bounding box center [1121, 509] width 17 height 27
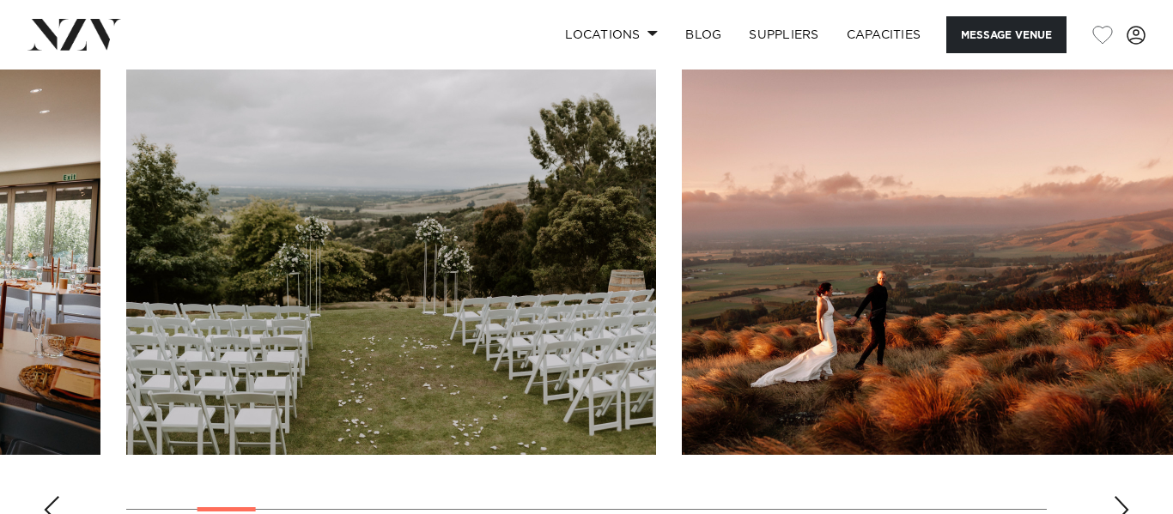
click at [463, 321] on img "3 / 26" at bounding box center [391, 260] width 530 height 389
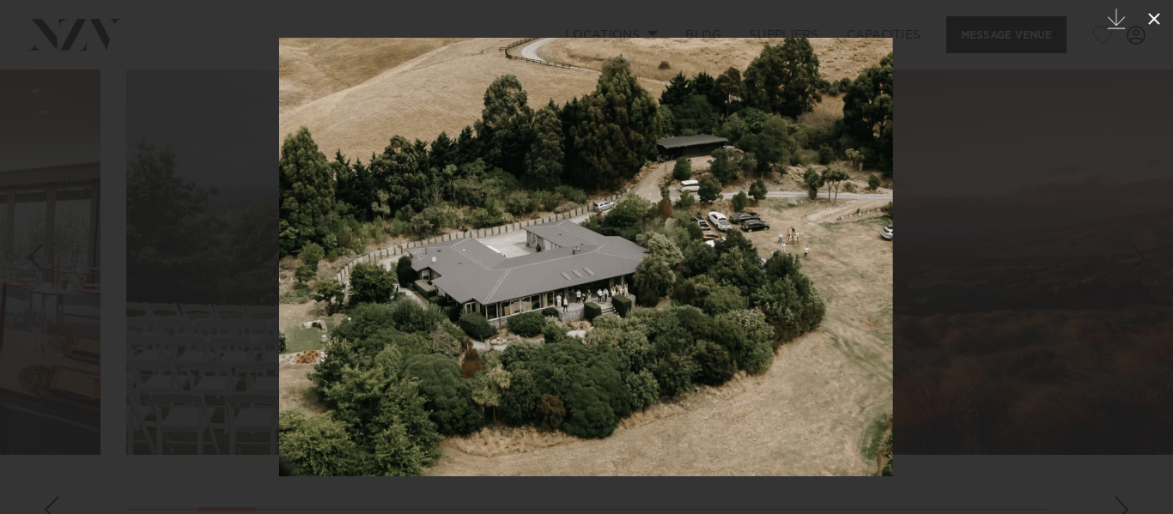
click at [1164, 24] on icon at bounding box center [1154, 19] width 21 height 21
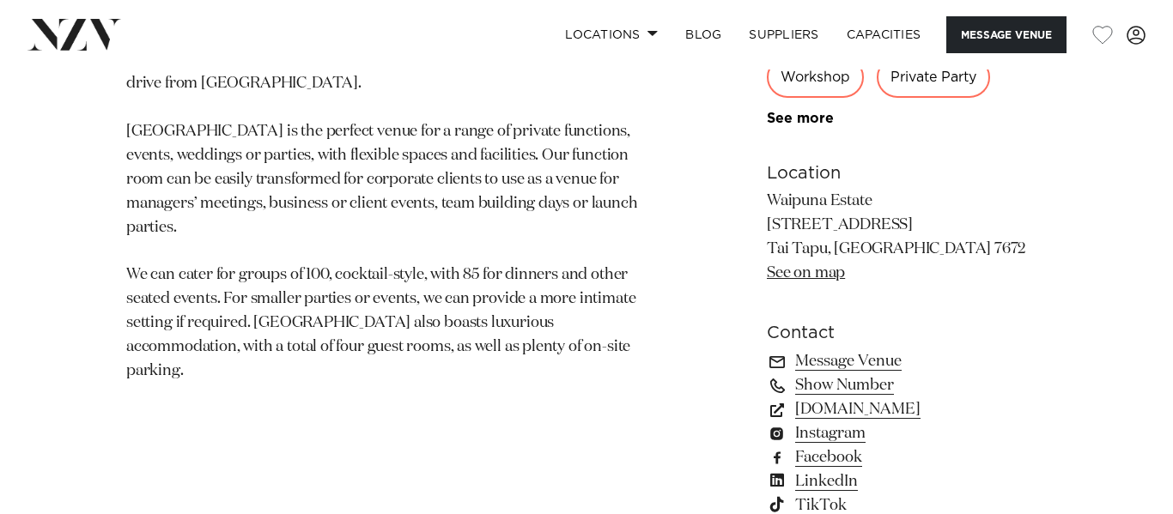
scroll to position [1030, 0]
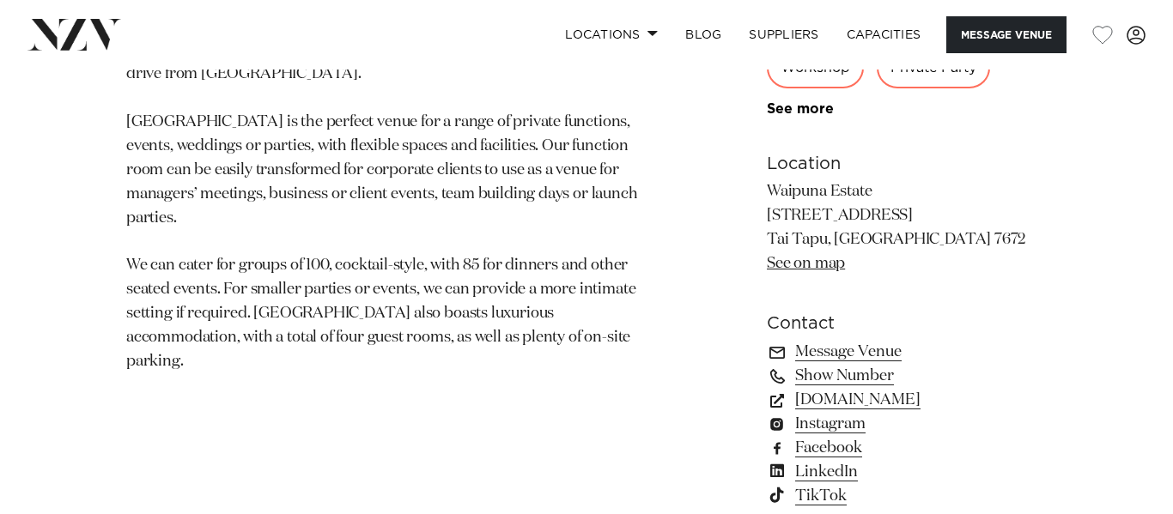
click at [785, 264] on link "See on map" at bounding box center [806, 263] width 78 height 15
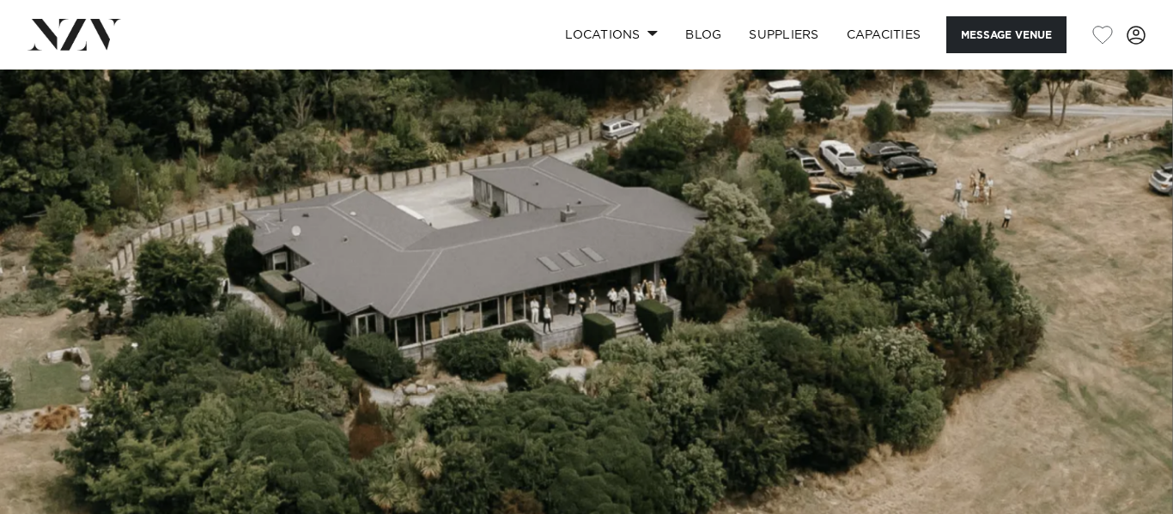
scroll to position [82, 0]
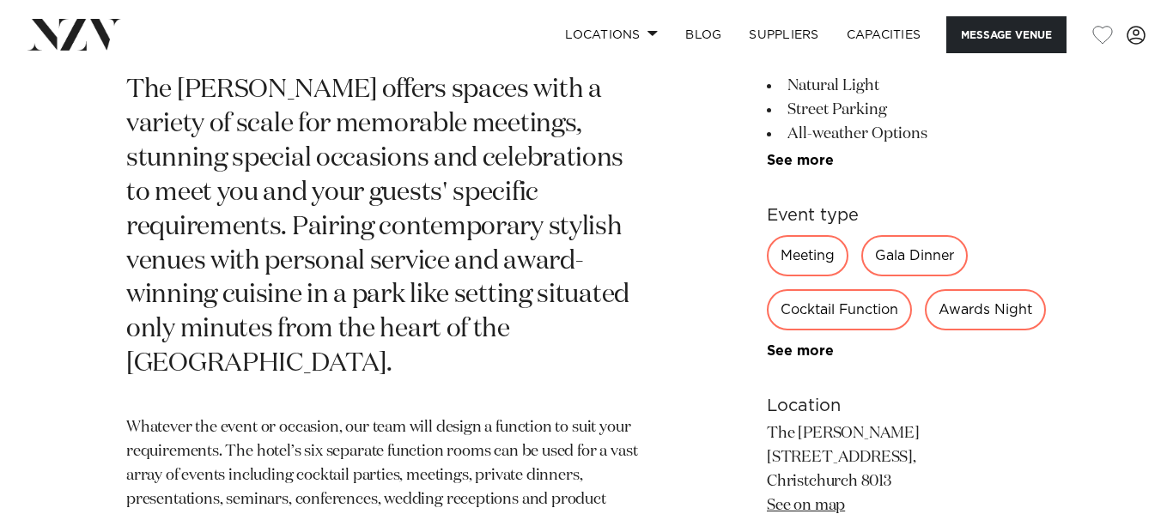
scroll to position [831, 0]
click at [805, 357] on link "See more" at bounding box center [834, 351] width 134 height 14
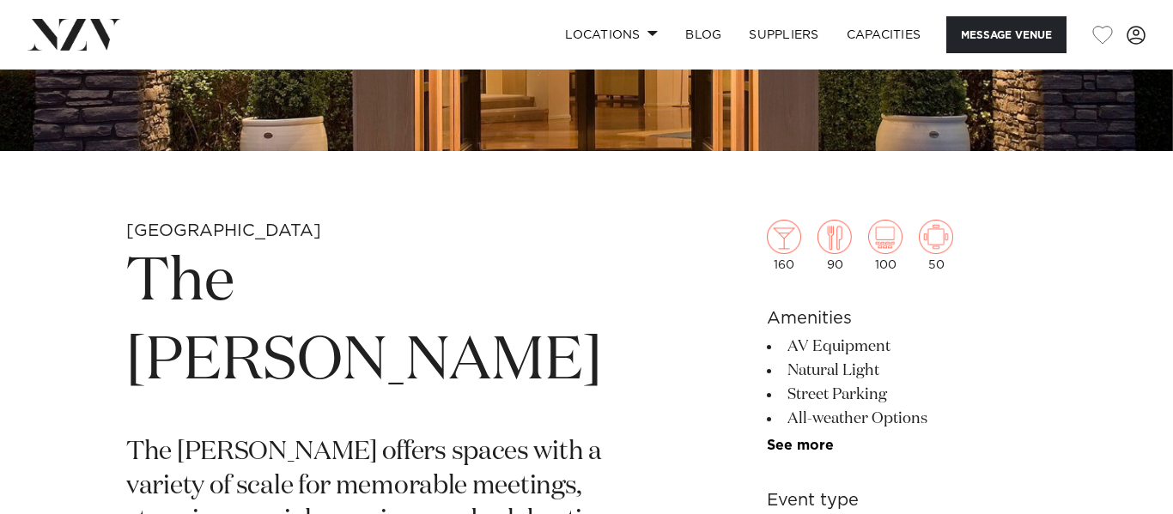
scroll to position [471, 0]
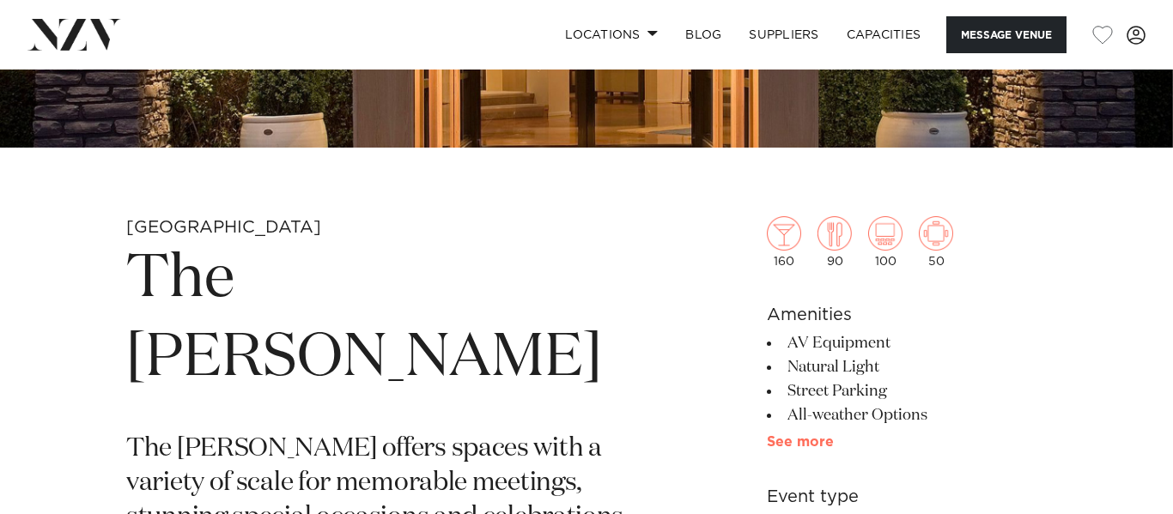
click at [810, 441] on link "See more" at bounding box center [834, 442] width 134 height 14
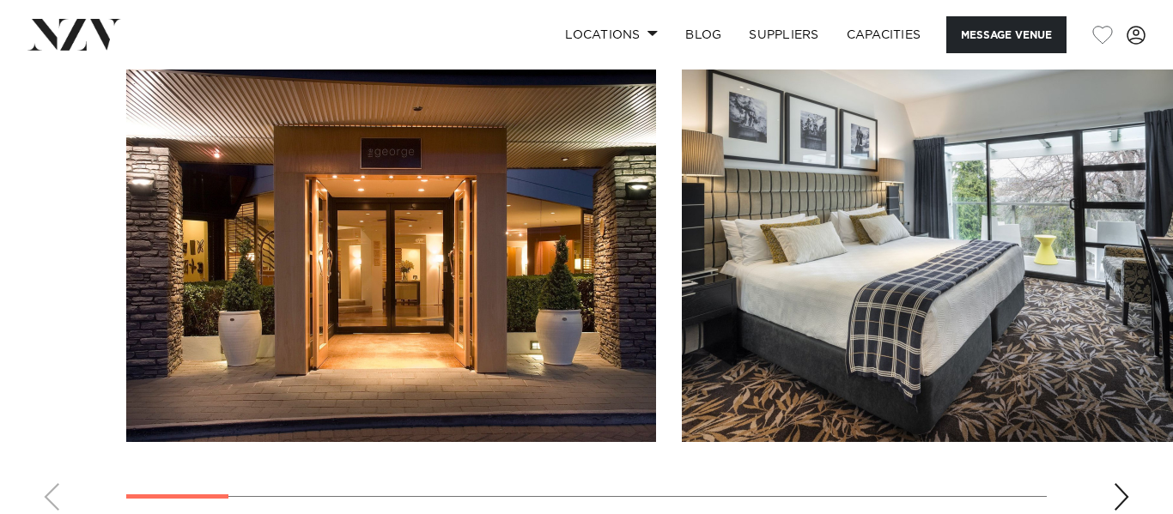
scroll to position [1892, 0]
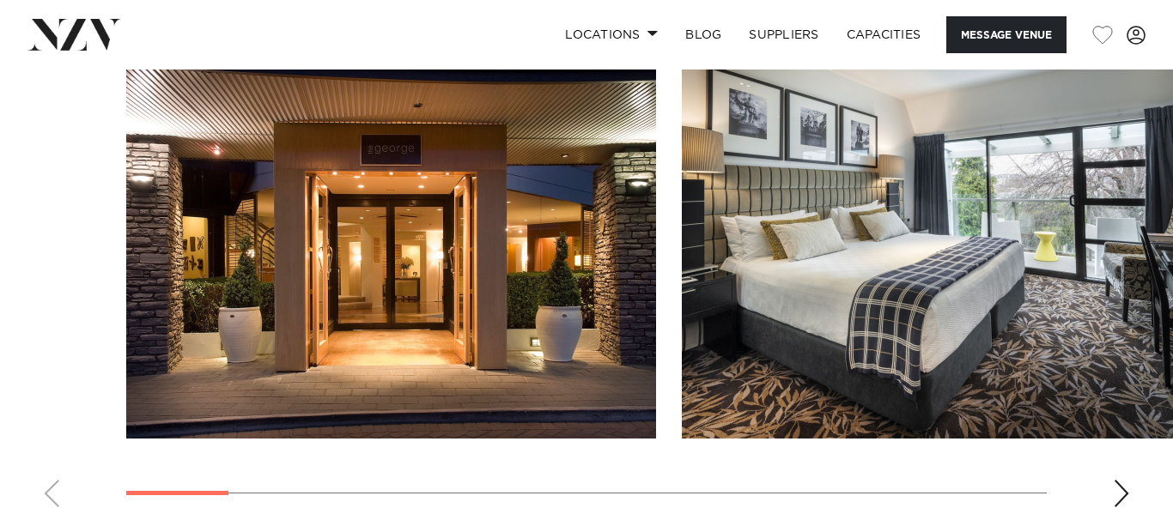
click at [1132, 496] on swiper-container at bounding box center [586, 285] width 1173 height 471
click at [1124, 496] on div "Next slide" at bounding box center [1121, 493] width 17 height 27
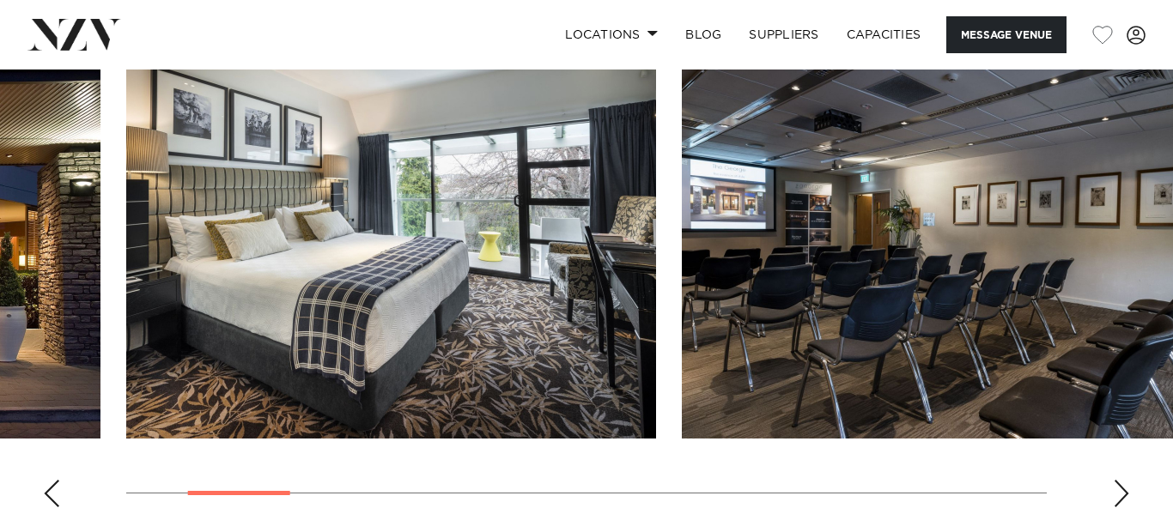
click at [1124, 496] on div "Next slide" at bounding box center [1121, 493] width 17 height 27
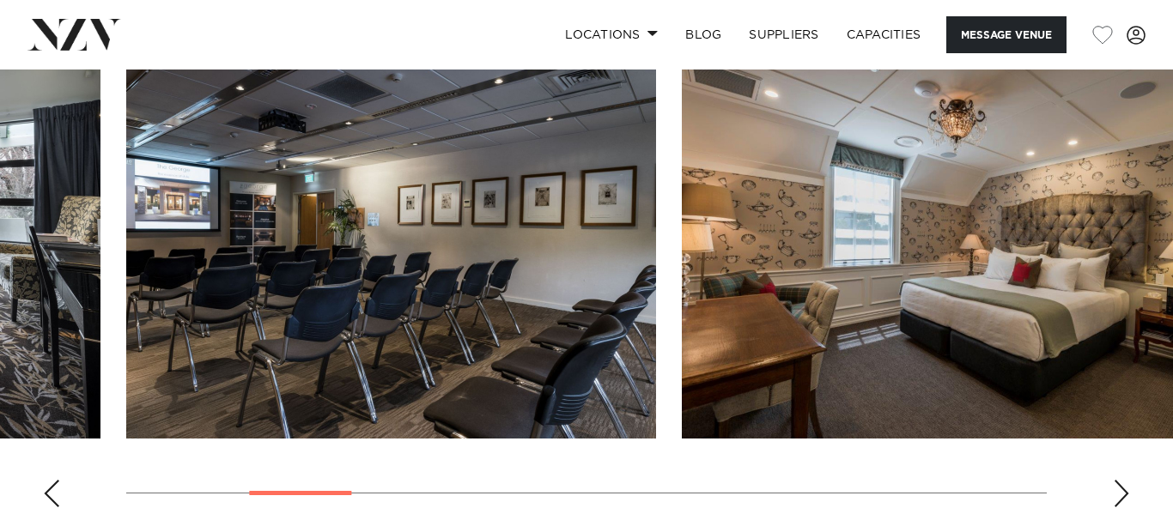
click at [1124, 496] on div "Next slide" at bounding box center [1121, 493] width 17 height 27
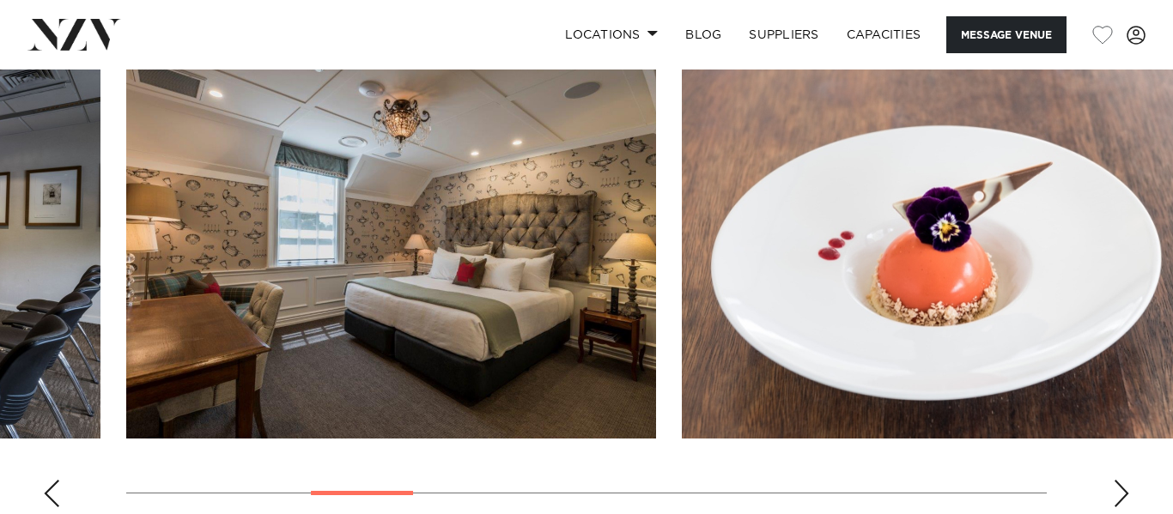
click at [1124, 496] on div "Next slide" at bounding box center [1121, 493] width 17 height 27
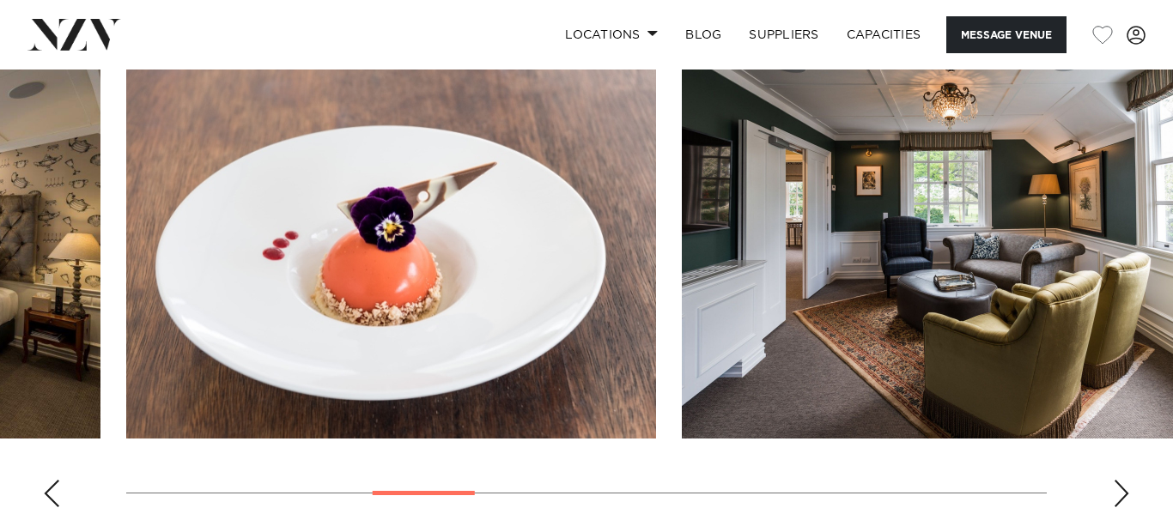
click at [1124, 496] on div "Next slide" at bounding box center [1121, 493] width 17 height 27
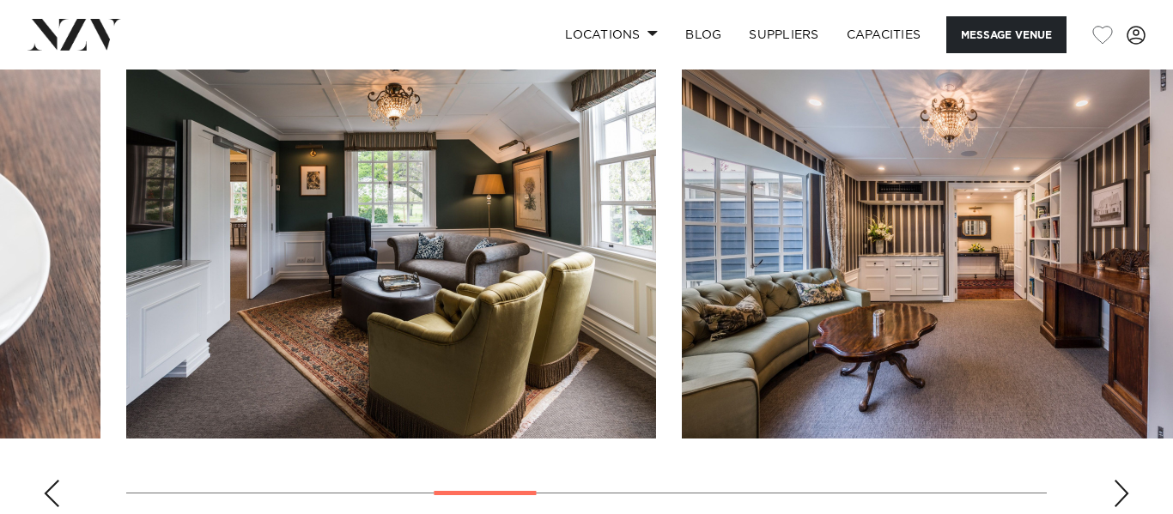
click at [1124, 496] on div "Next slide" at bounding box center [1121, 493] width 17 height 27
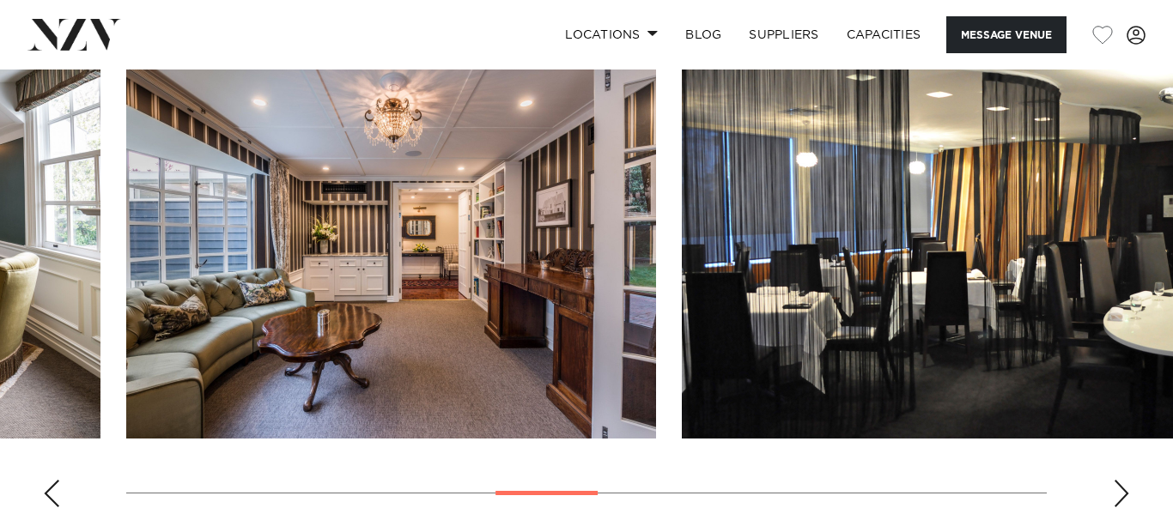
click at [1124, 496] on div "Next slide" at bounding box center [1121, 493] width 17 height 27
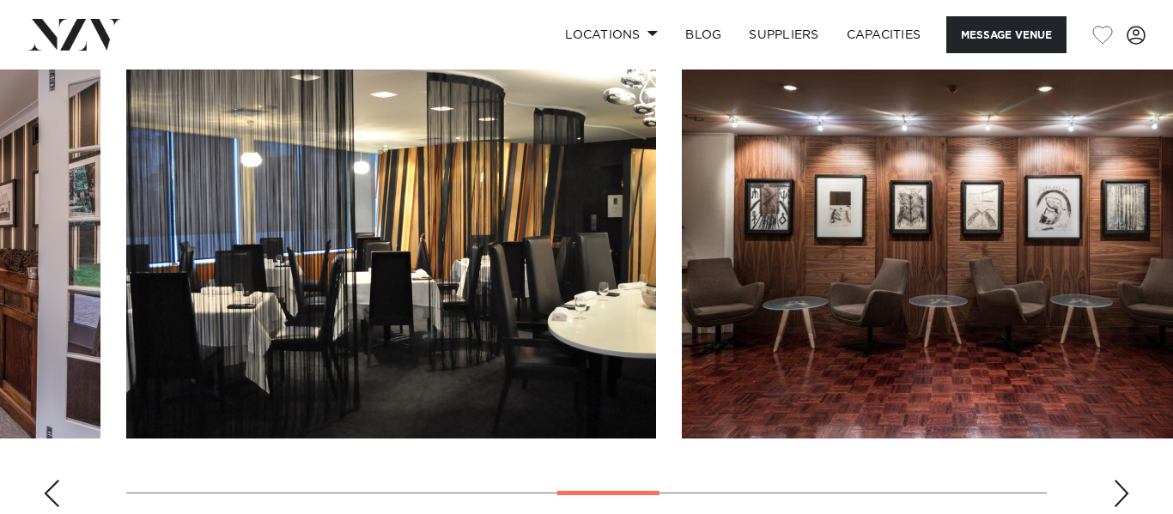
click at [1124, 496] on div "Next slide" at bounding box center [1121, 493] width 17 height 27
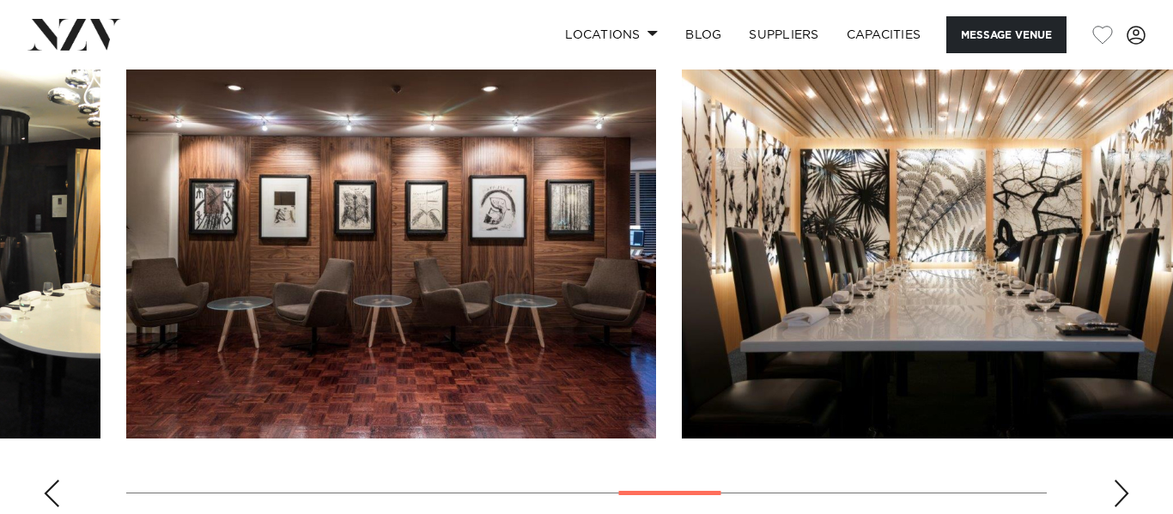
click at [1124, 496] on div "Next slide" at bounding box center [1121, 493] width 17 height 27
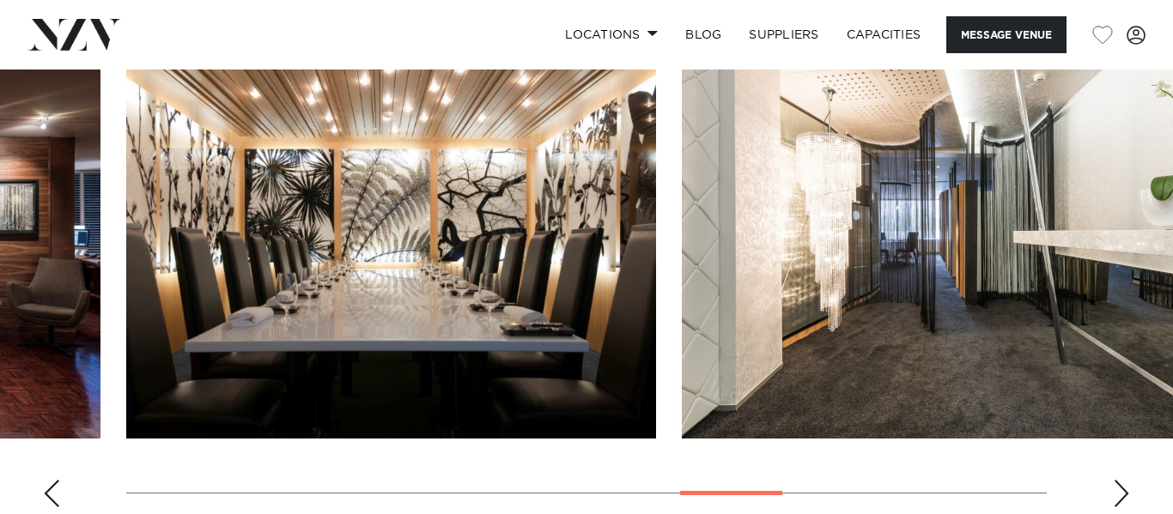
click at [1124, 496] on div "Next slide" at bounding box center [1121, 493] width 17 height 27
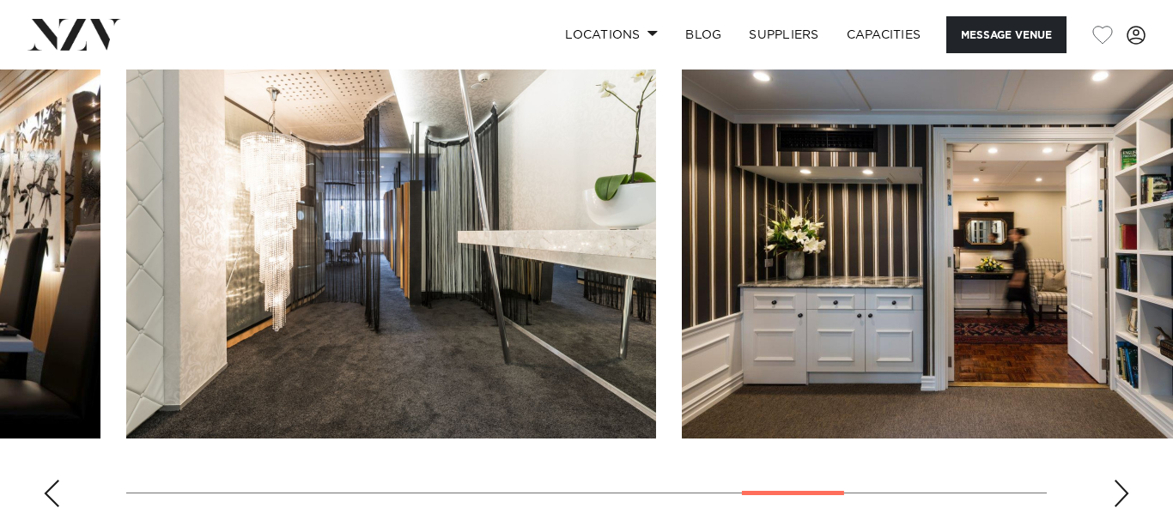
click at [1124, 496] on div "Next slide" at bounding box center [1121, 493] width 17 height 27
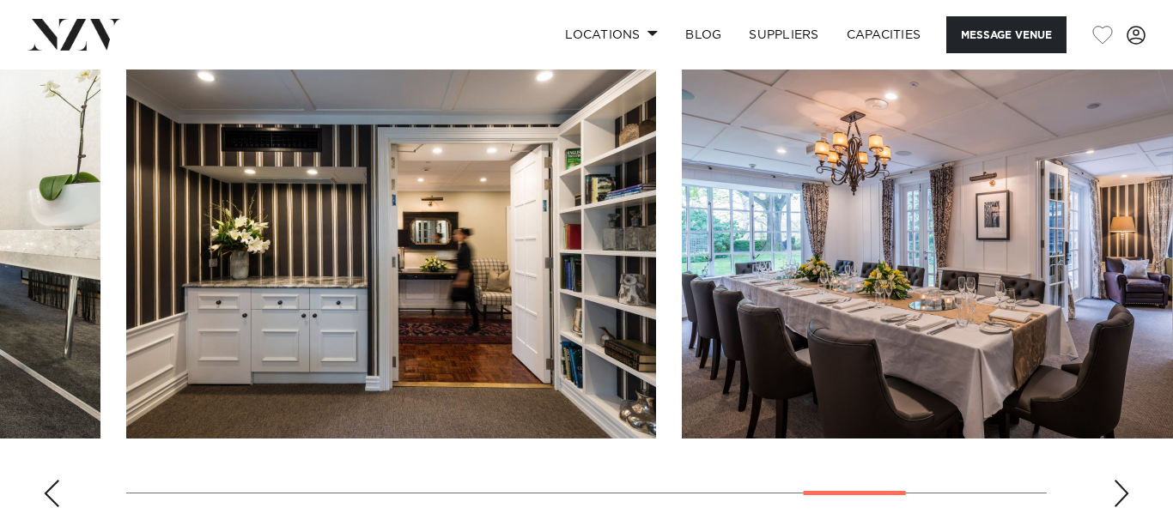
click at [1124, 496] on div "Next slide" at bounding box center [1121, 493] width 17 height 27
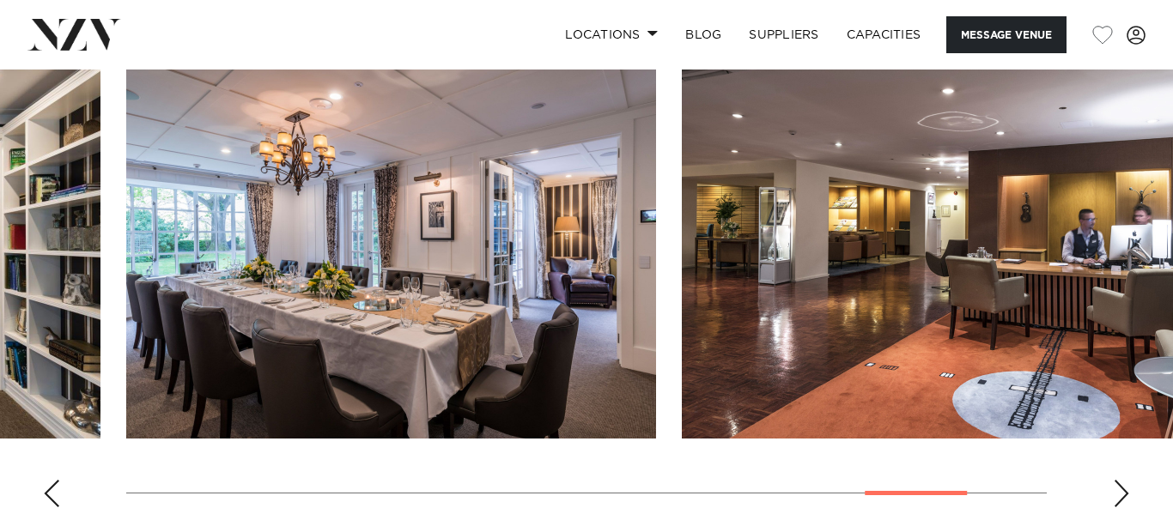
click at [1124, 496] on div "Next slide" at bounding box center [1121, 493] width 17 height 27
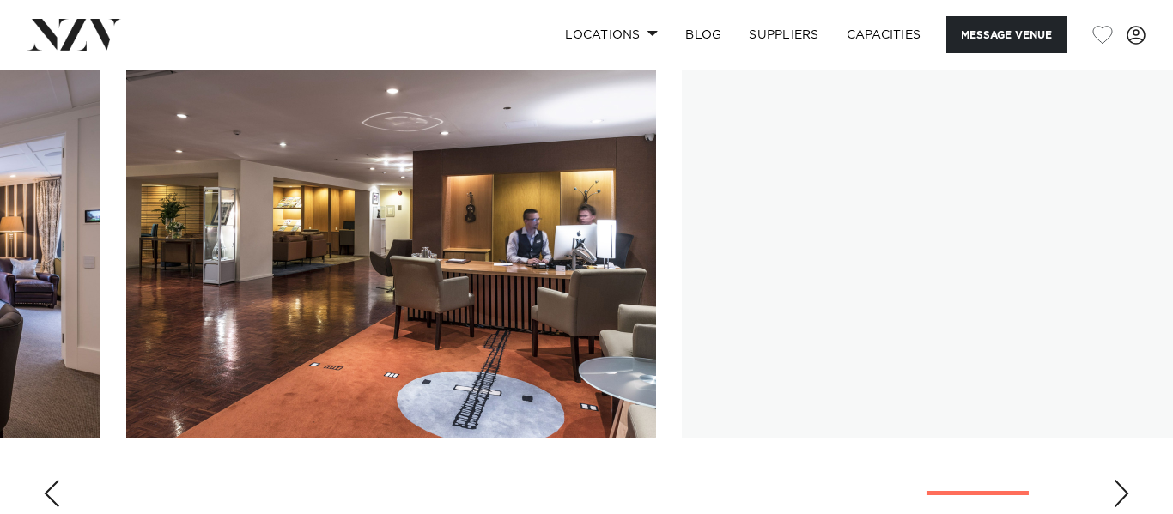
click at [1124, 496] on div "Next slide" at bounding box center [1121, 493] width 17 height 27
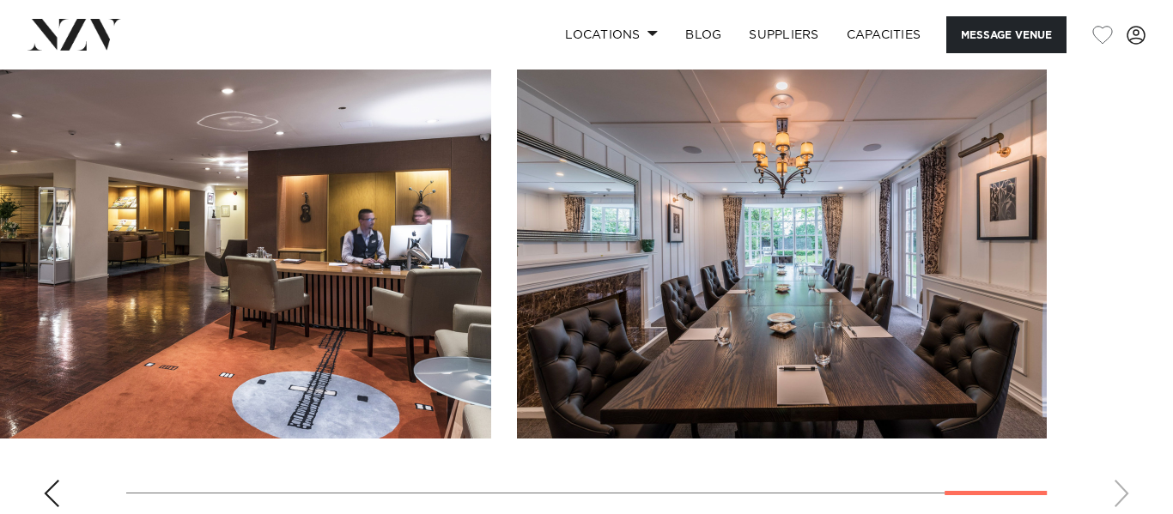
click at [1124, 496] on swiper-container at bounding box center [586, 285] width 1173 height 471
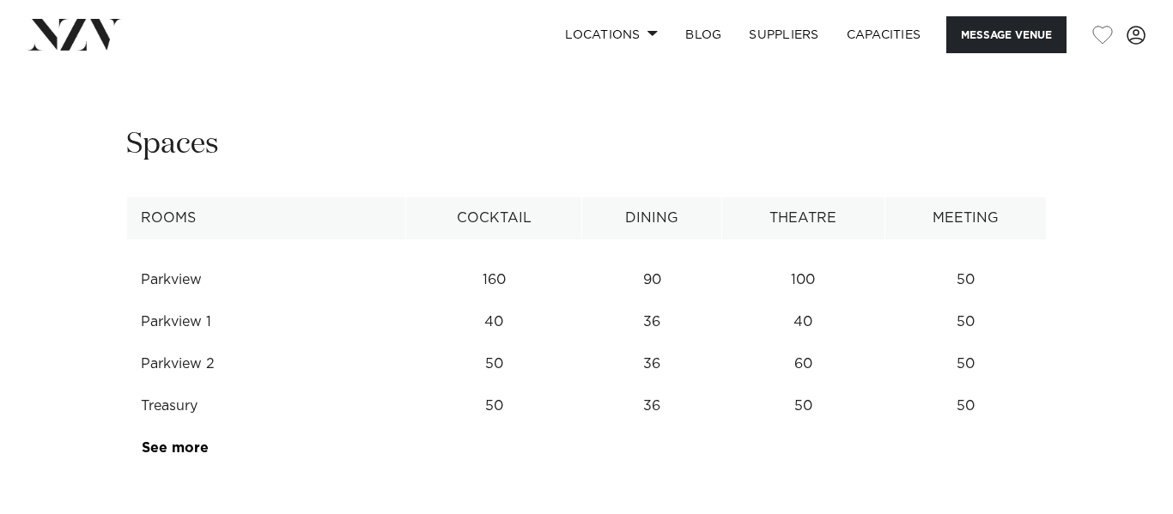
scroll to position [2362, 0]
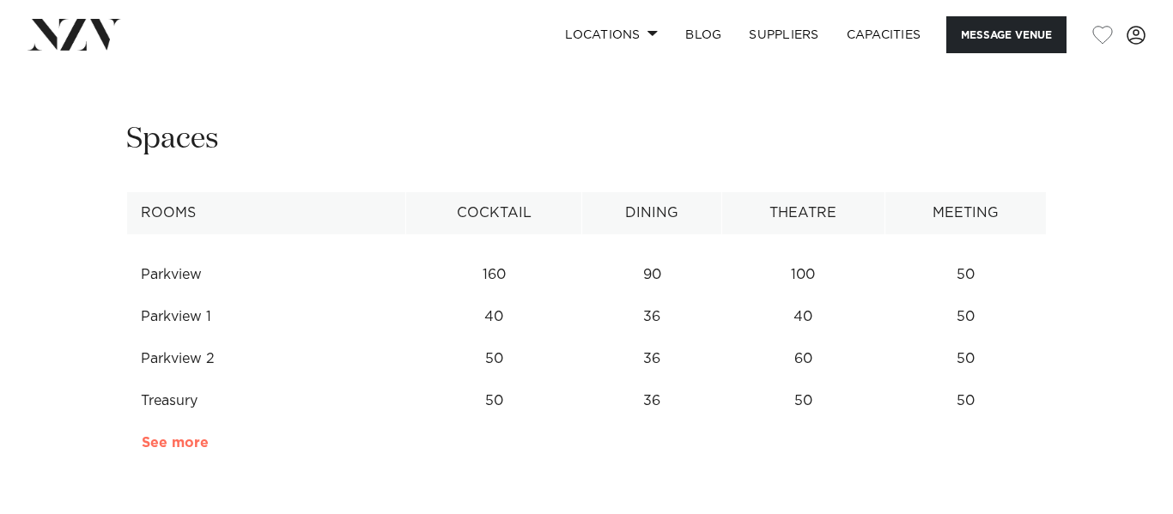
click at [183, 442] on link "See more" at bounding box center [209, 443] width 134 height 14
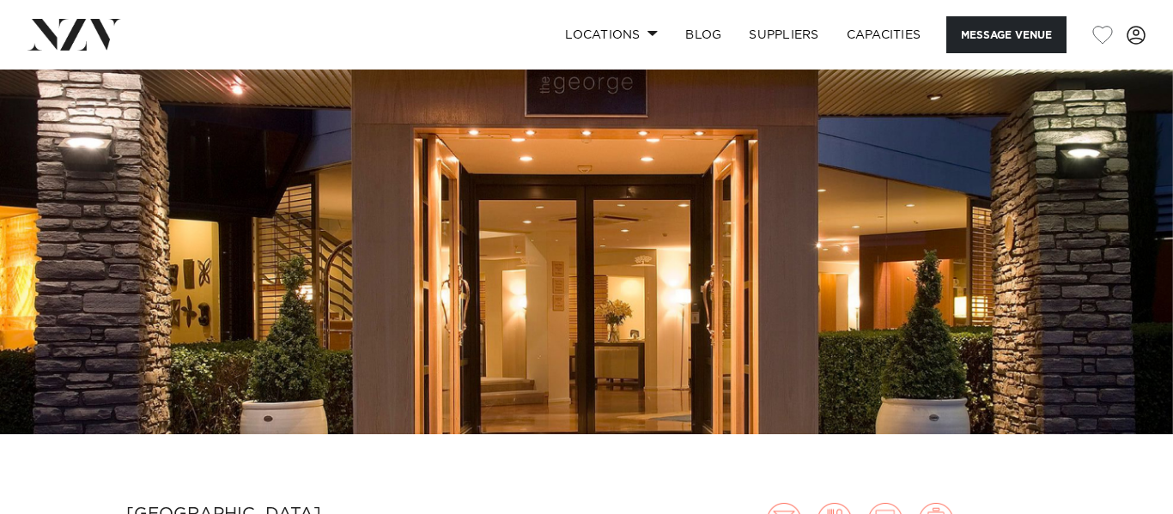
scroll to position [0, 0]
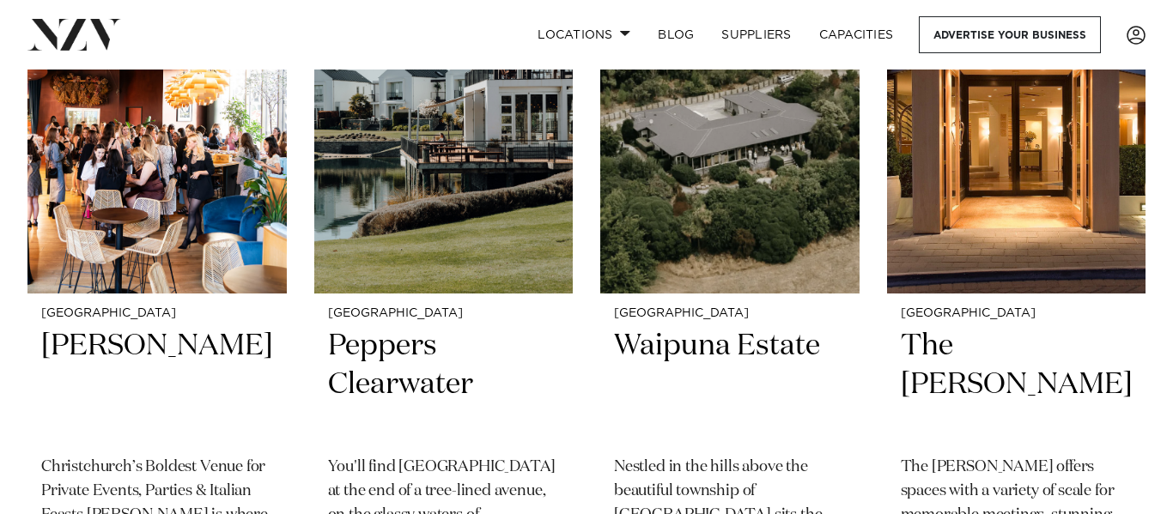
scroll to position [1949, 0]
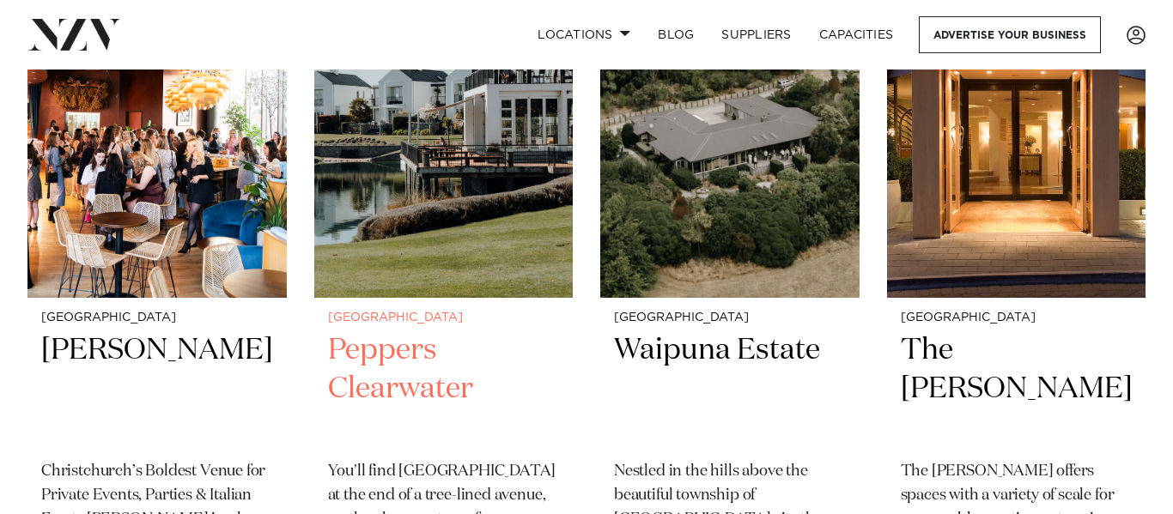
click at [394, 376] on h2 "Peppers Clearwater" at bounding box center [444, 390] width 232 height 116
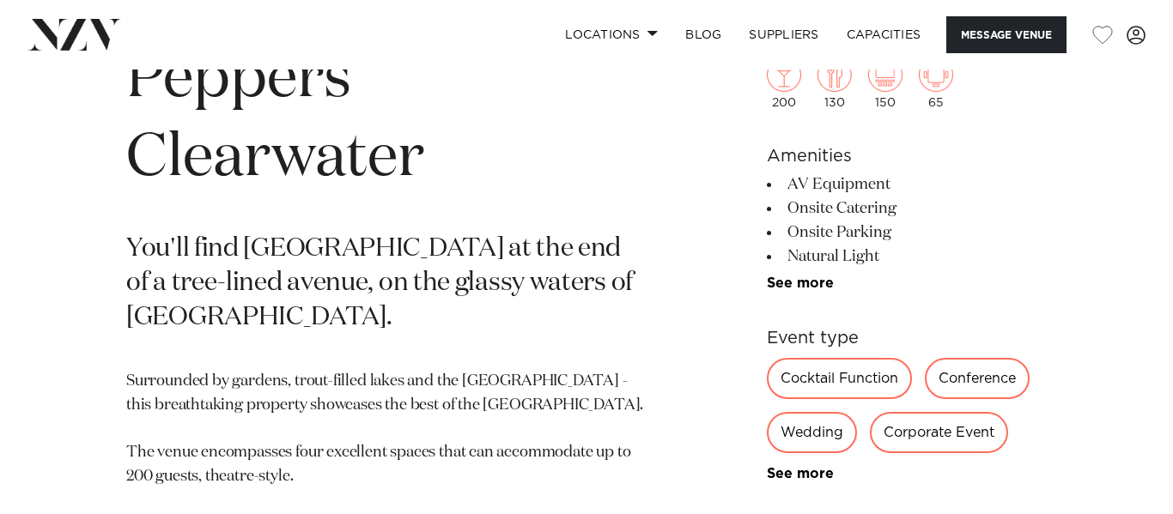
scroll to position [674, 0]
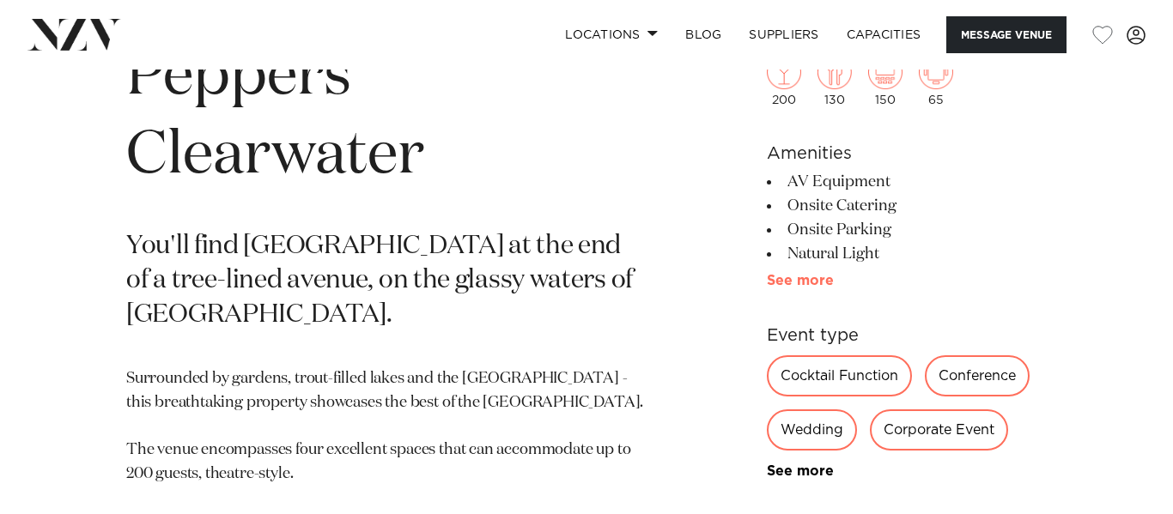
click at [820, 283] on link "See more" at bounding box center [834, 281] width 134 height 14
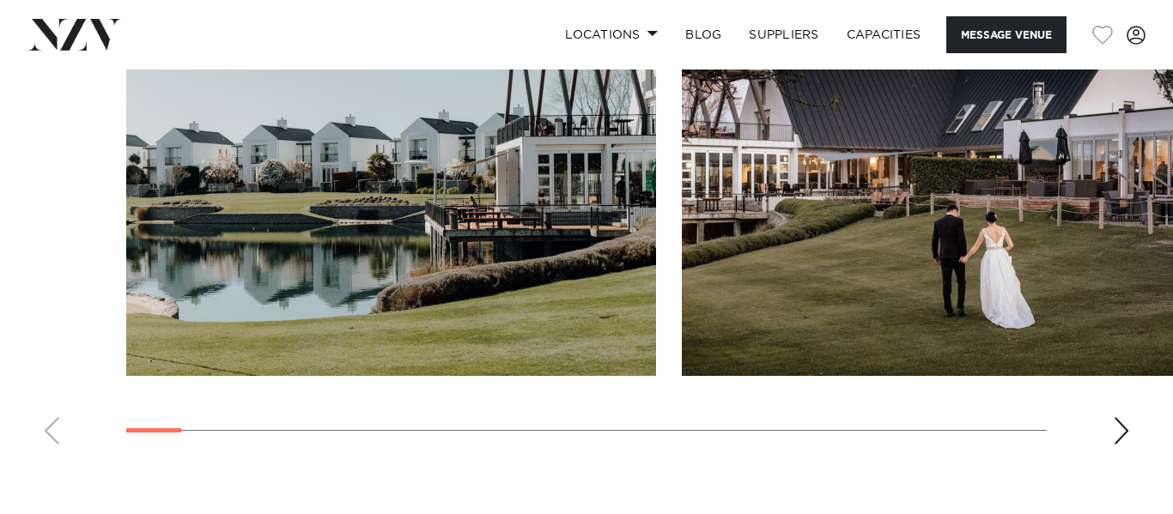
scroll to position [1840, 0]
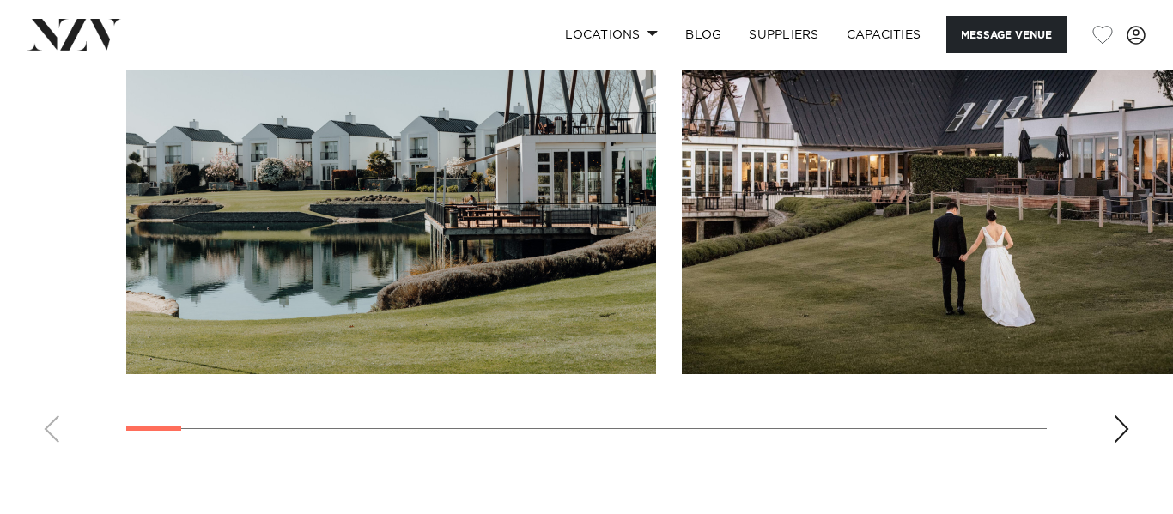
click at [1122, 433] on div "Next slide" at bounding box center [1121, 429] width 17 height 27
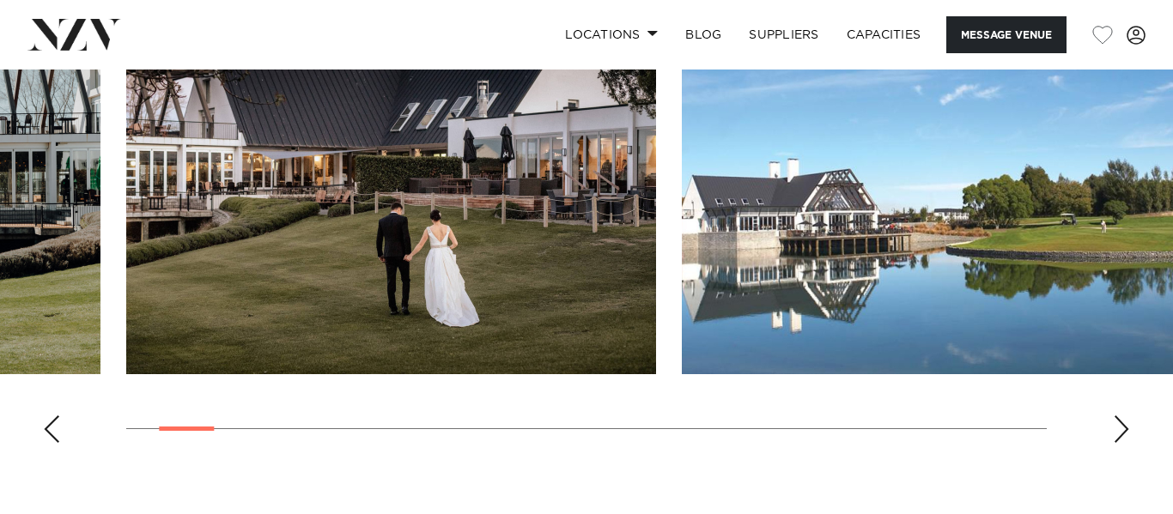
click at [1122, 433] on div "Next slide" at bounding box center [1121, 429] width 17 height 27
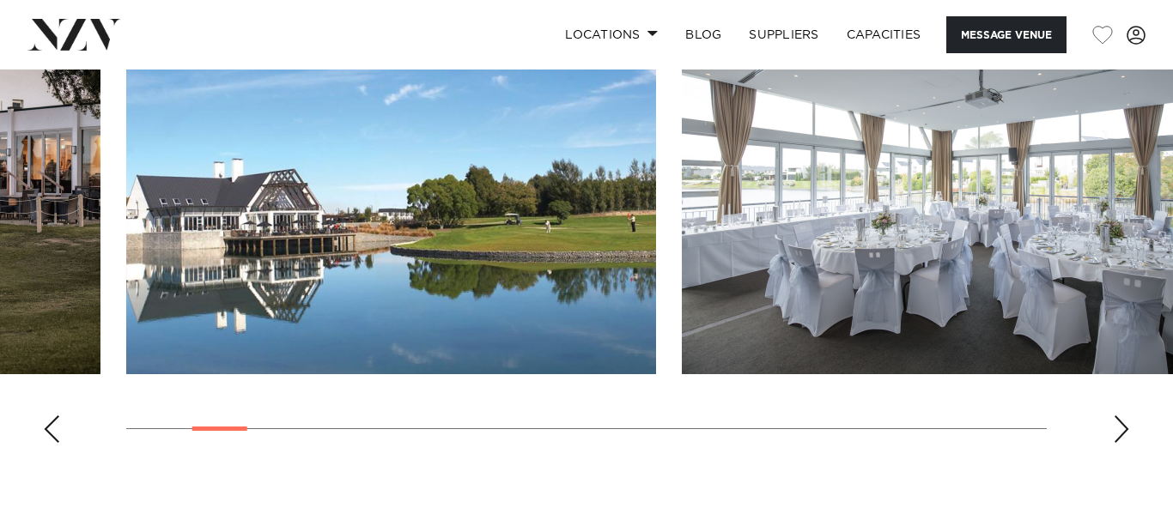
click at [1122, 433] on div "Next slide" at bounding box center [1121, 429] width 17 height 27
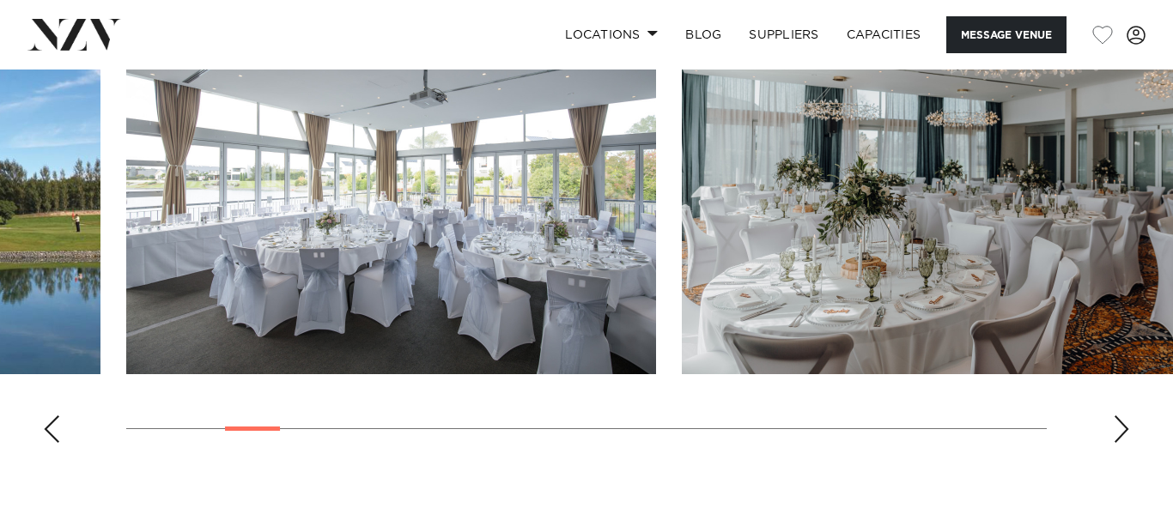
click at [1122, 433] on div "Next slide" at bounding box center [1121, 429] width 17 height 27
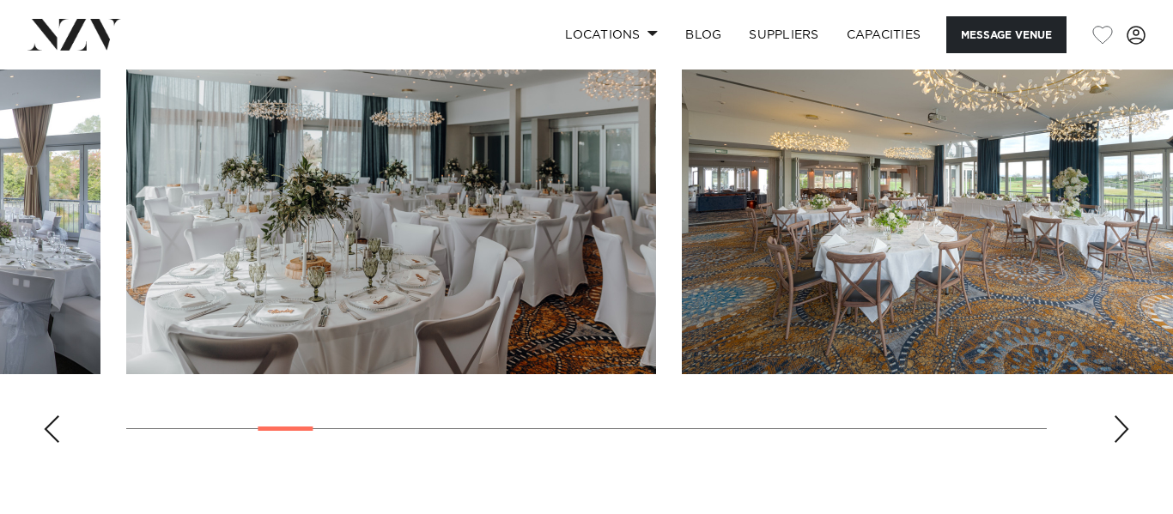
click at [1122, 433] on div "Next slide" at bounding box center [1121, 429] width 17 height 27
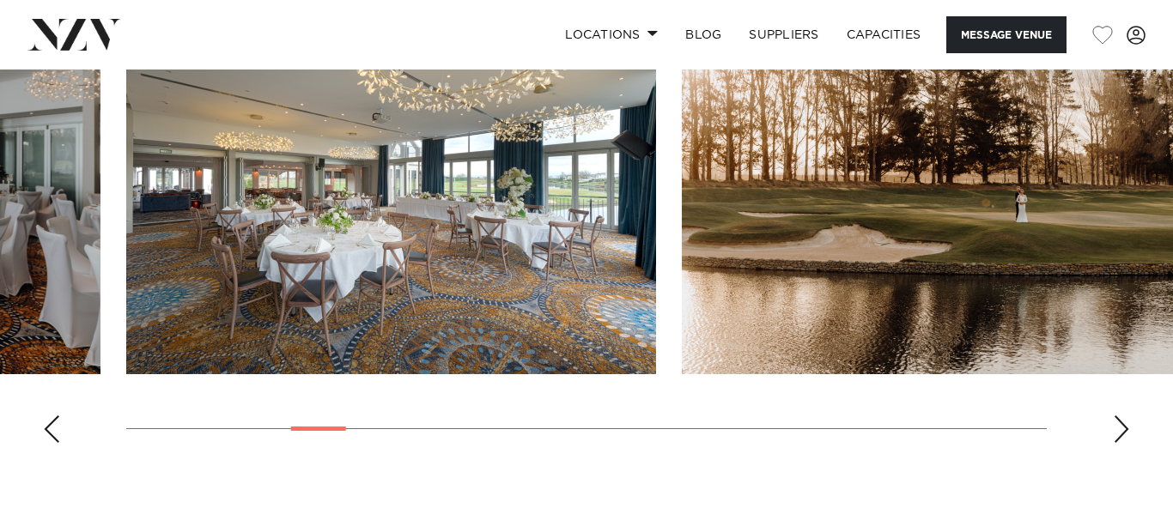
click at [1122, 433] on div "Next slide" at bounding box center [1121, 429] width 17 height 27
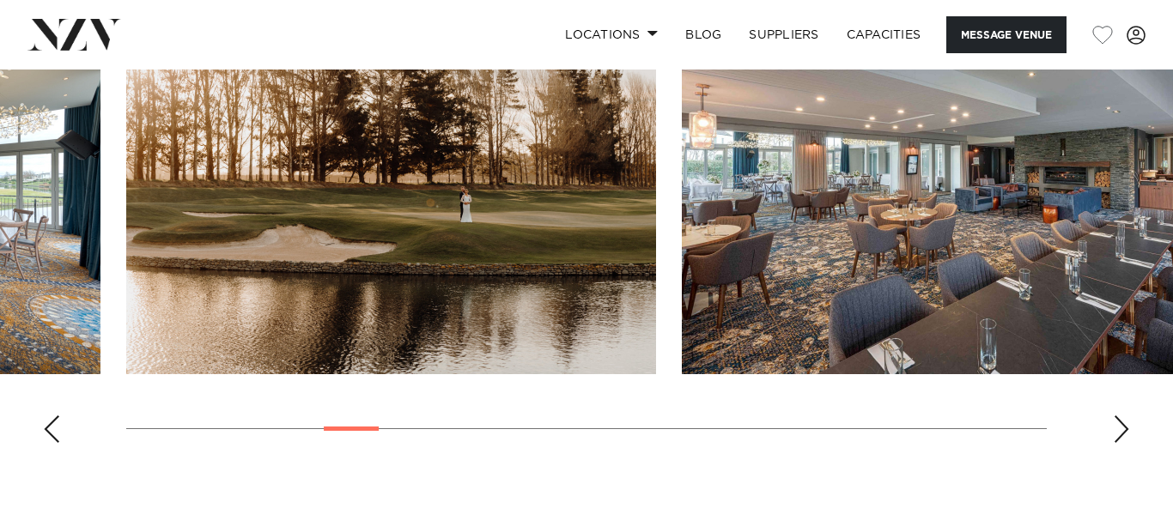
click at [1122, 433] on div "Next slide" at bounding box center [1121, 429] width 17 height 27
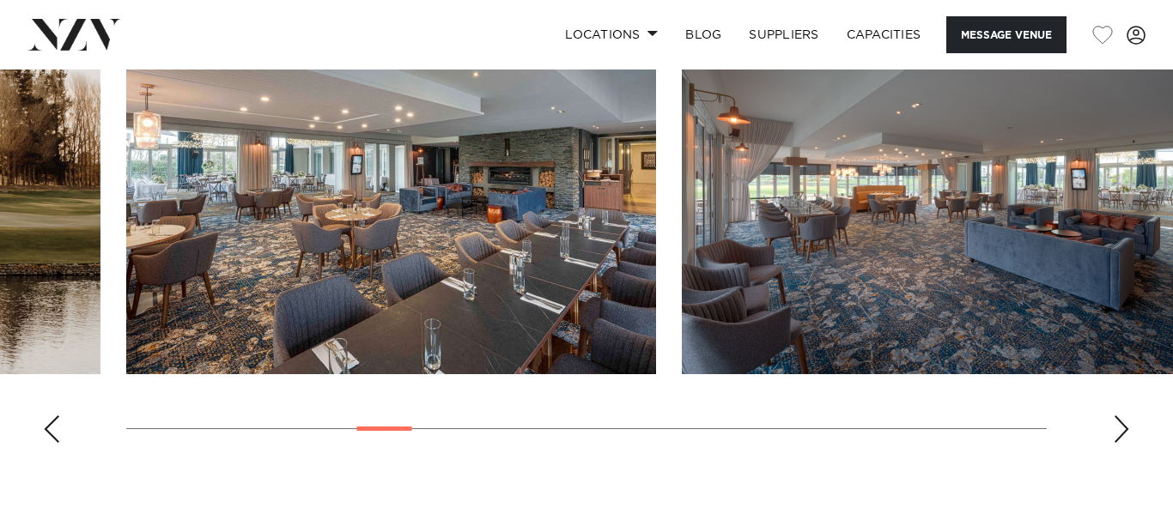
click at [1122, 433] on div "Next slide" at bounding box center [1121, 429] width 17 height 27
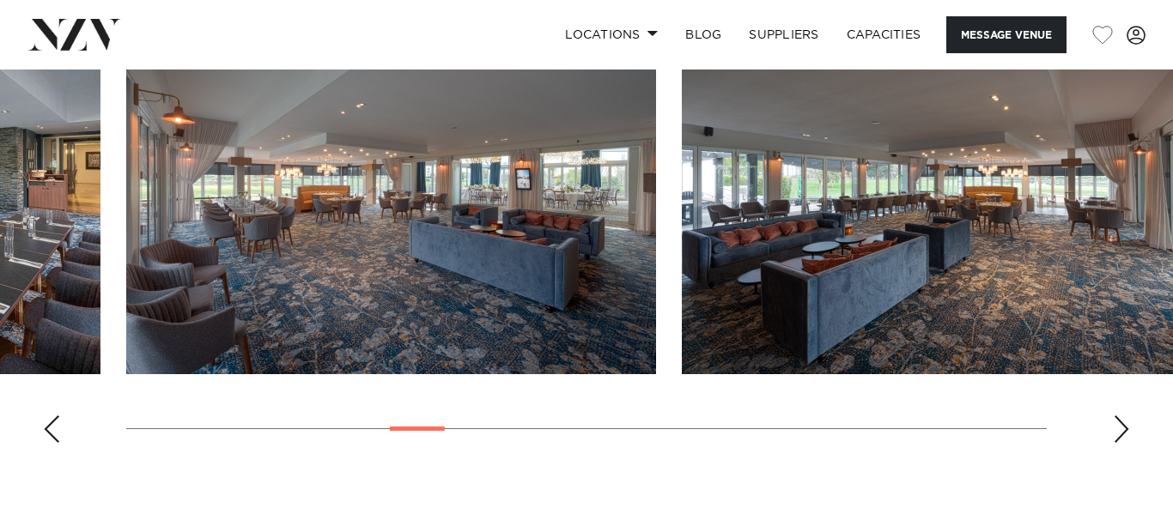
click at [1122, 433] on div "Next slide" at bounding box center [1121, 429] width 17 height 27
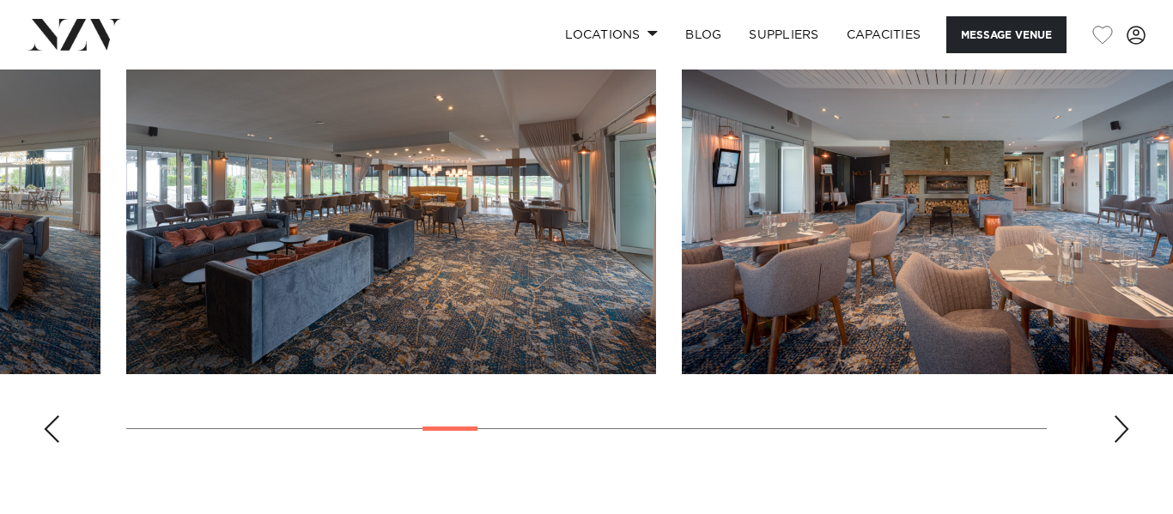
click at [1122, 433] on div "Next slide" at bounding box center [1121, 429] width 17 height 27
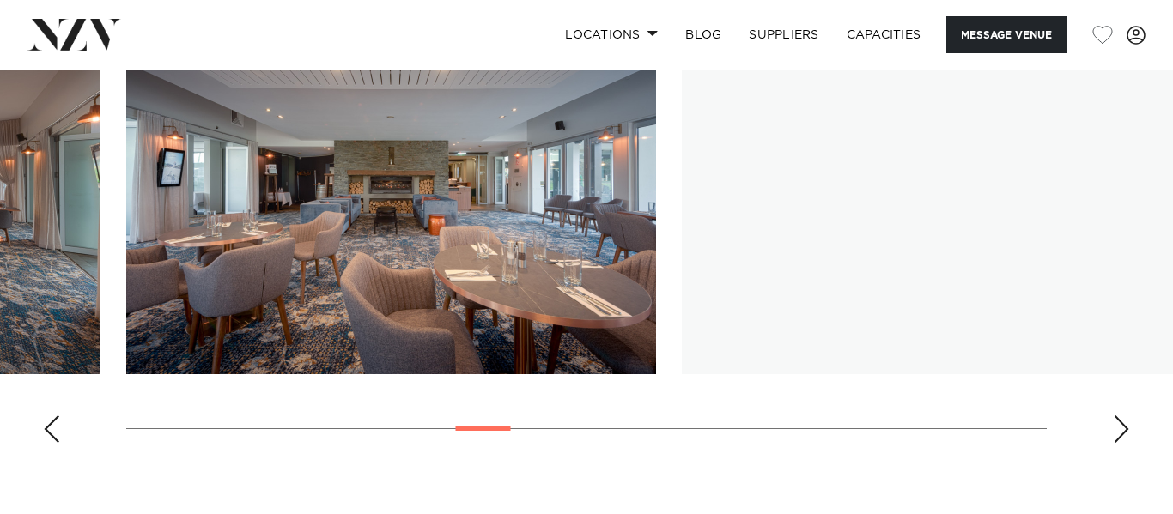
click at [1122, 433] on div "Next slide" at bounding box center [1121, 429] width 17 height 27
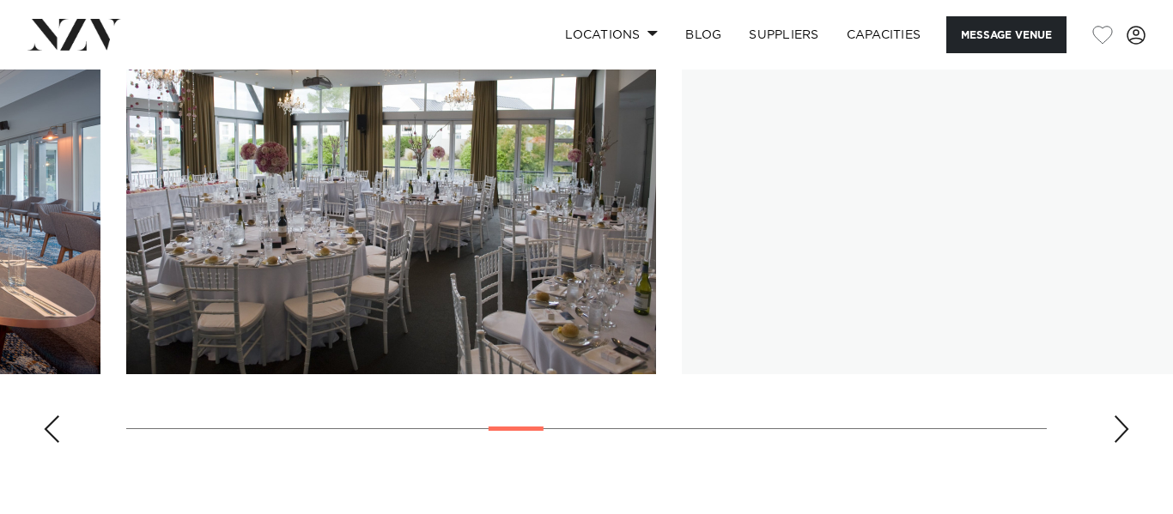
click at [1122, 433] on div "Next slide" at bounding box center [1121, 429] width 17 height 27
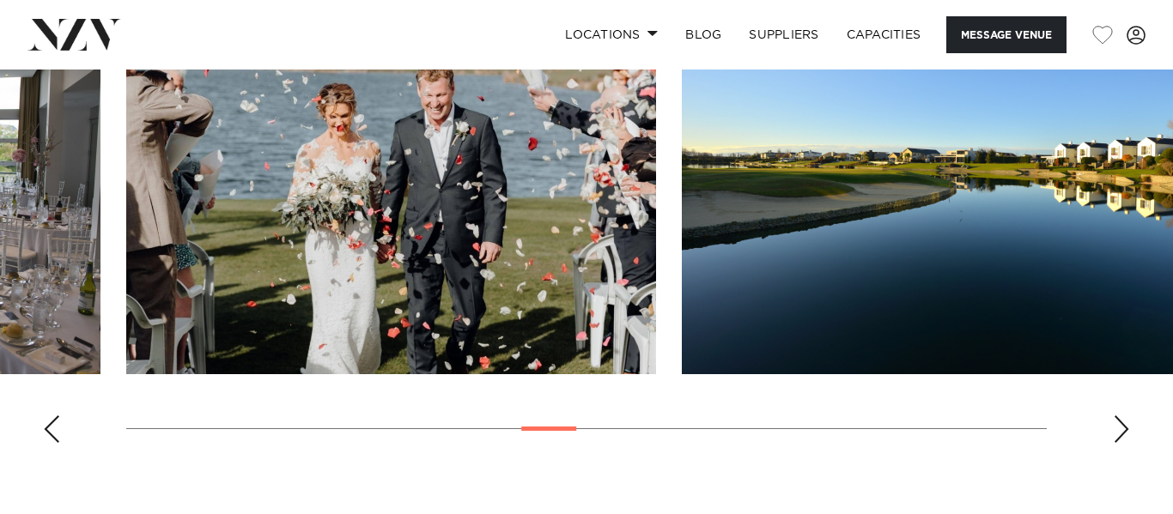
click at [1122, 433] on div "Next slide" at bounding box center [1121, 429] width 17 height 27
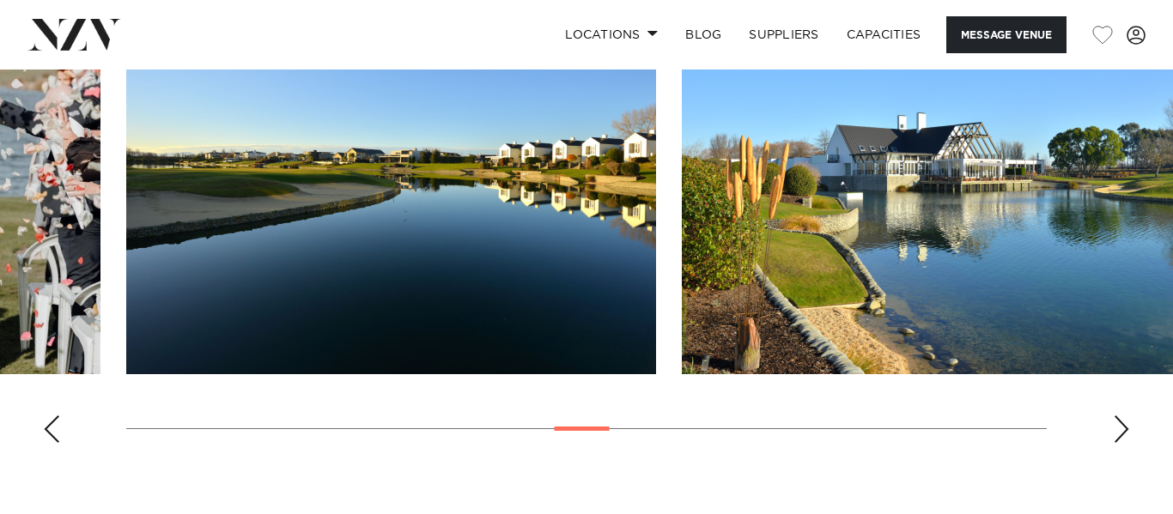
click at [1122, 433] on div "Next slide" at bounding box center [1121, 429] width 17 height 27
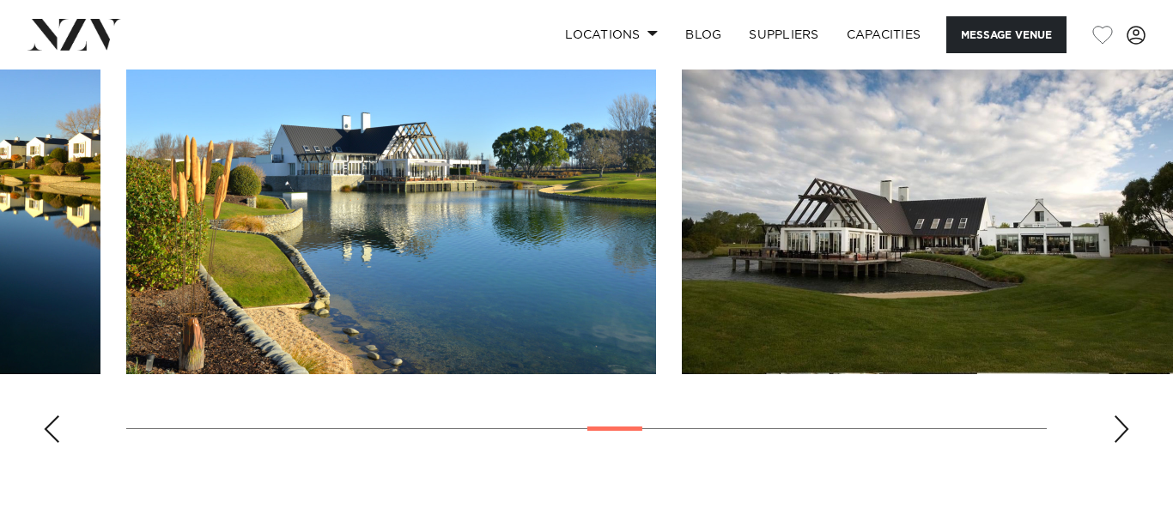
click at [1122, 433] on div "Next slide" at bounding box center [1121, 429] width 17 height 27
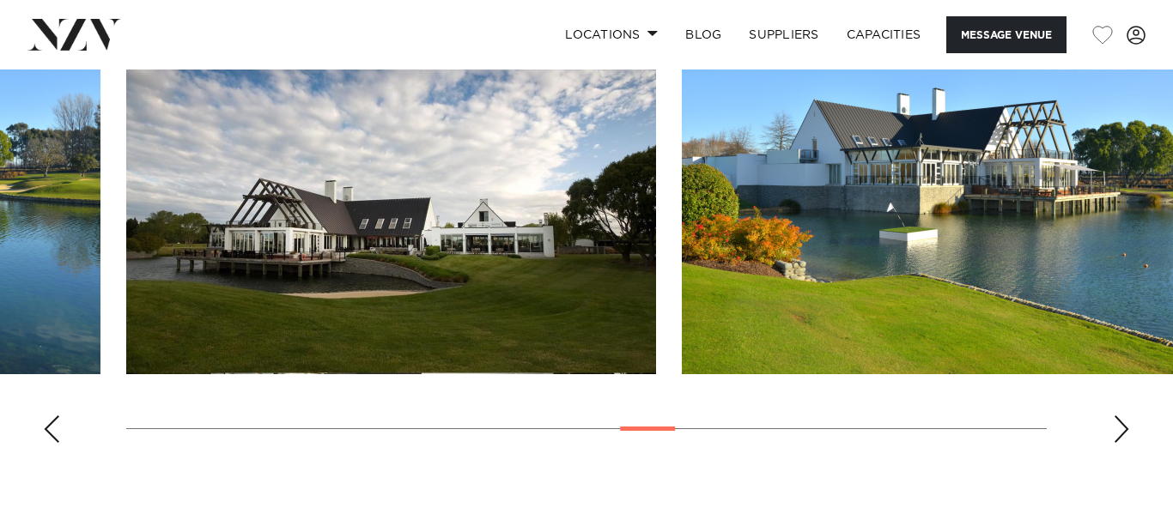
click at [1122, 433] on div "Next slide" at bounding box center [1121, 429] width 17 height 27
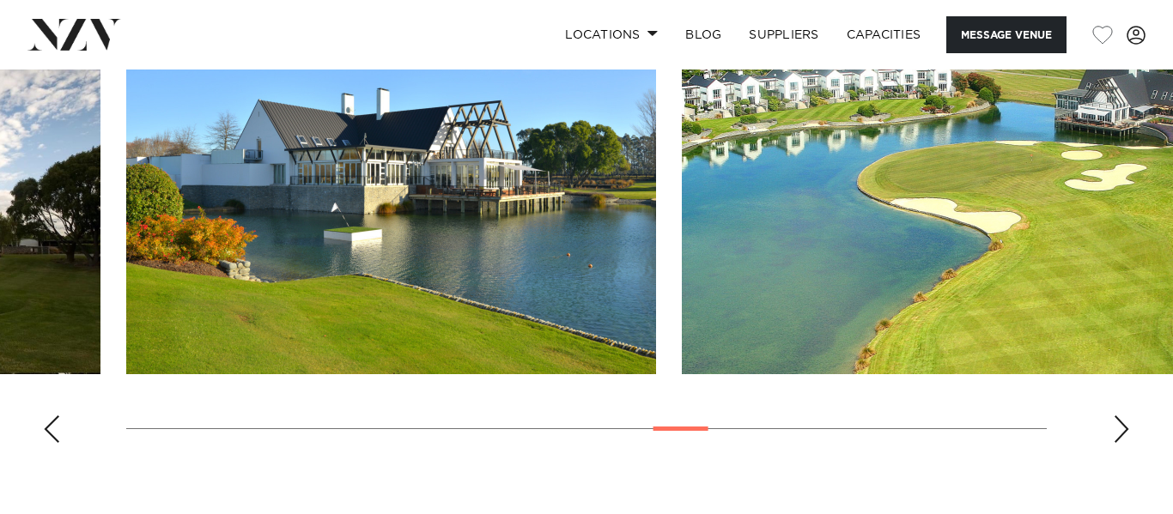
click at [1122, 433] on div "Next slide" at bounding box center [1121, 429] width 17 height 27
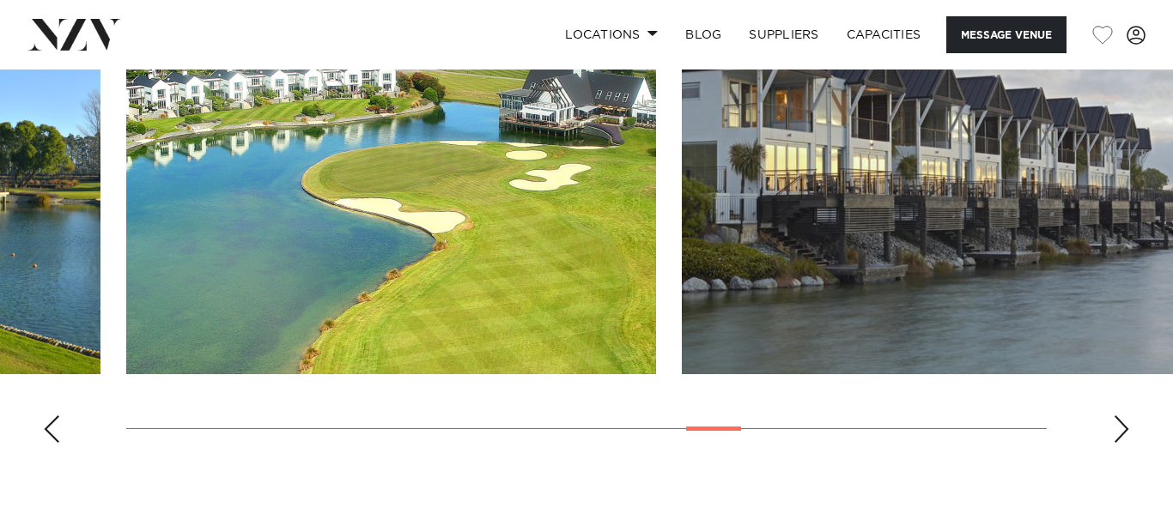
click at [1122, 433] on div "Next slide" at bounding box center [1121, 429] width 17 height 27
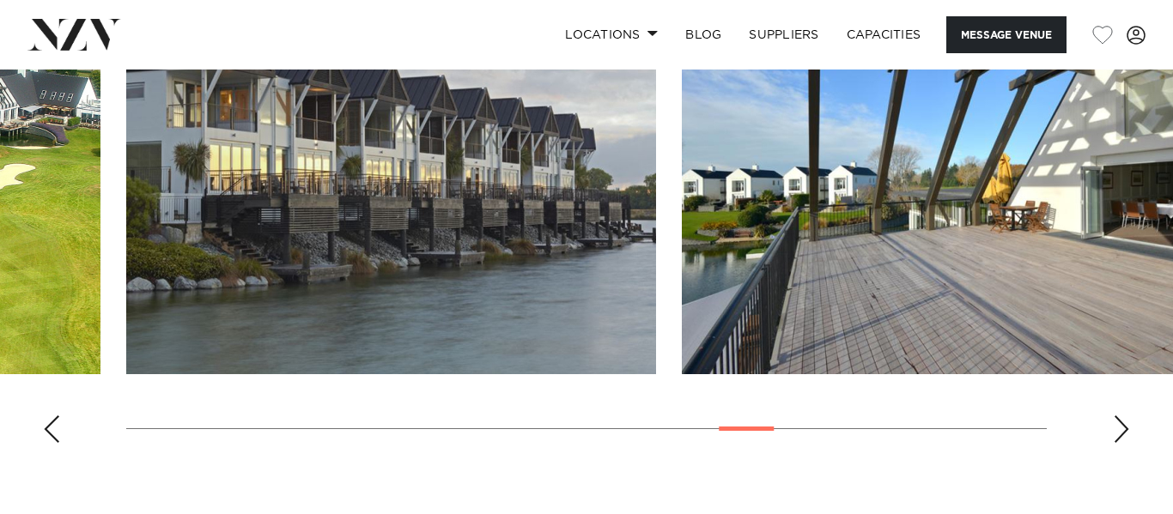
click at [1122, 433] on div "Next slide" at bounding box center [1121, 429] width 17 height 27
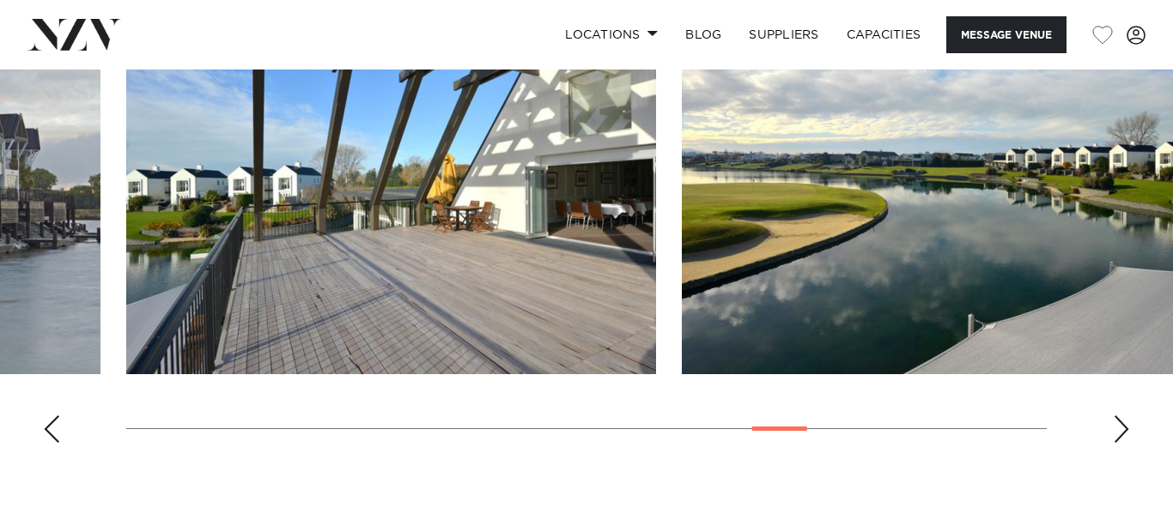
click at [1122, 433] on div "Next slide" at bounding box center [1121, 429] width 17 height 27
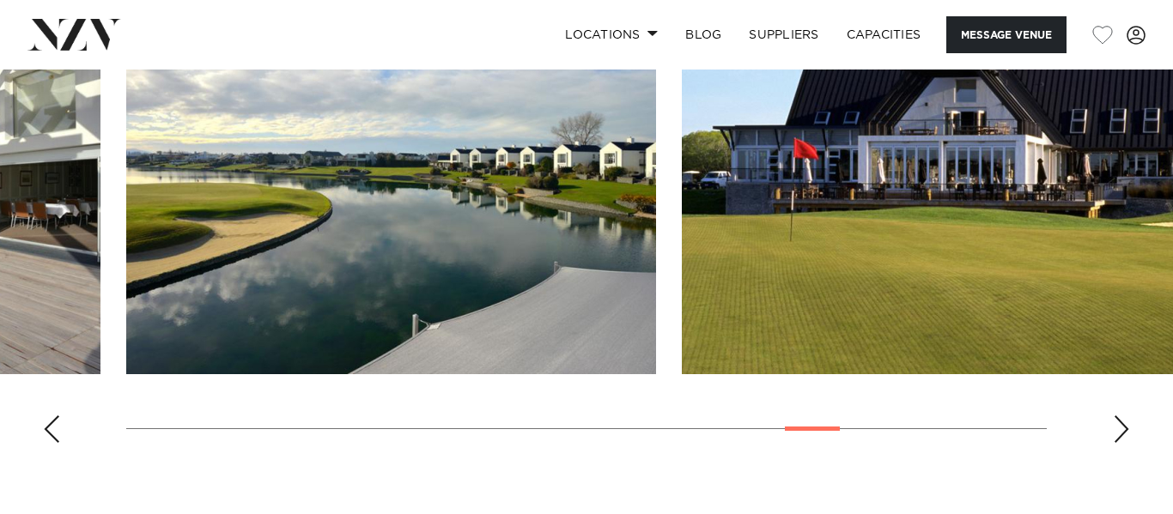
click at [1122, 433] on div "Next slide" at bounding box center [1121, 429] width 17 height 27
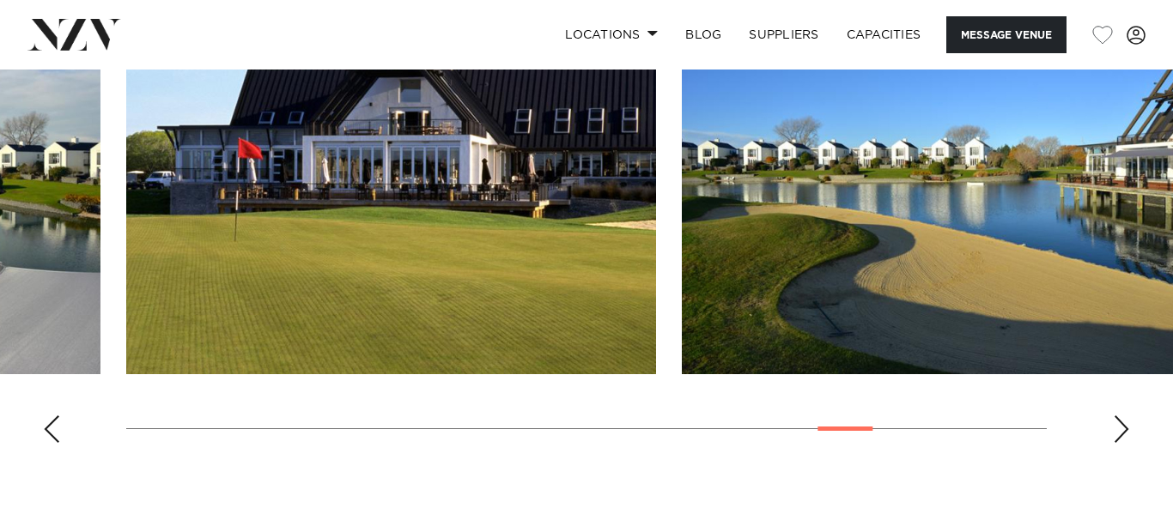
click at [1122, 433] on div "Next slide" at bounding box center [1121, 429] width 17 height 27
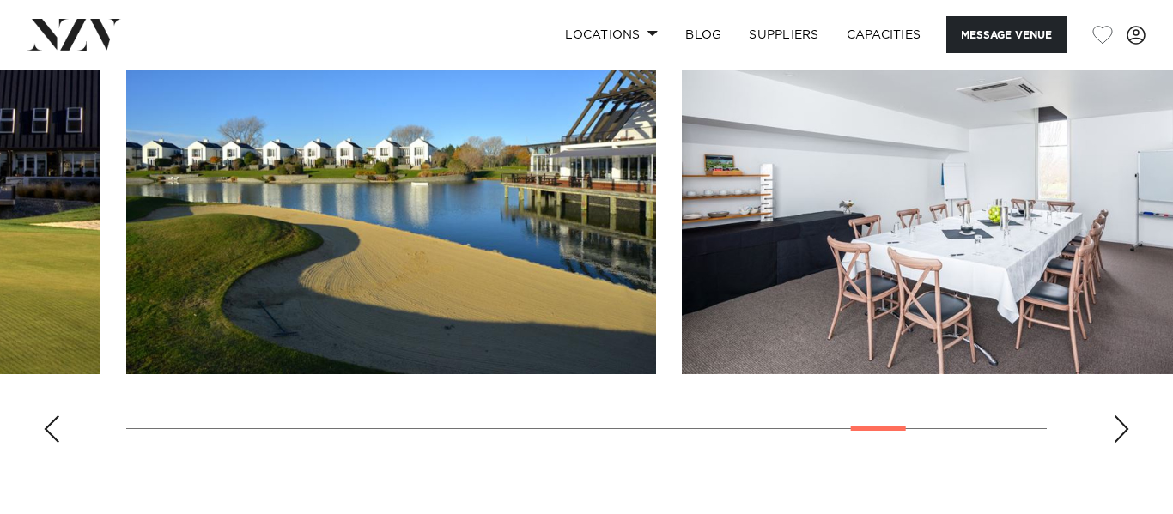
click at [1122, 433] on div "Next slide" at bounding box center [1121, 429] width 17 height 27
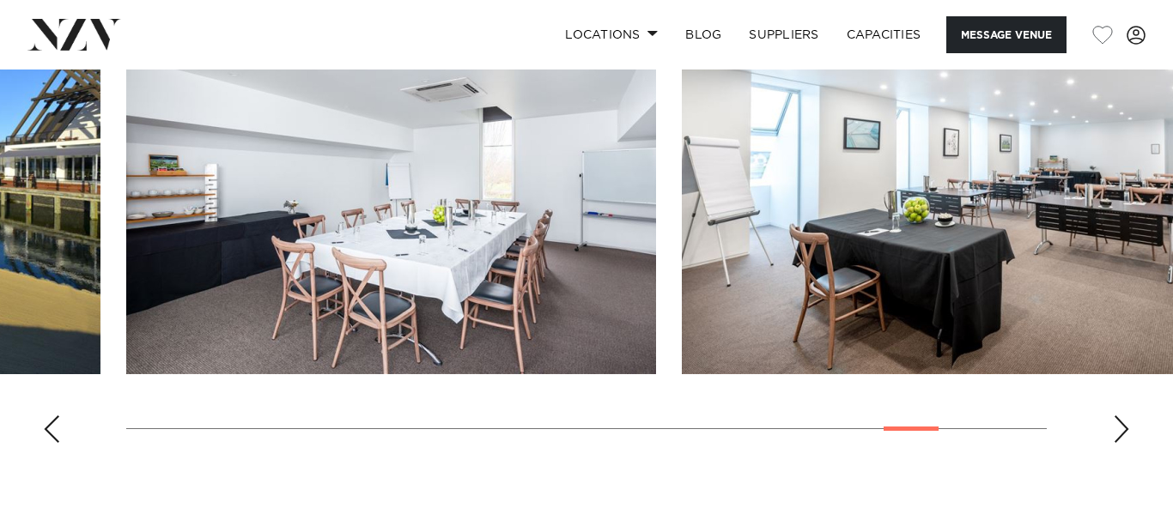
click at [1122, 433] on div "Next slide" at bounding box center [1121, 429] width 17 height 27
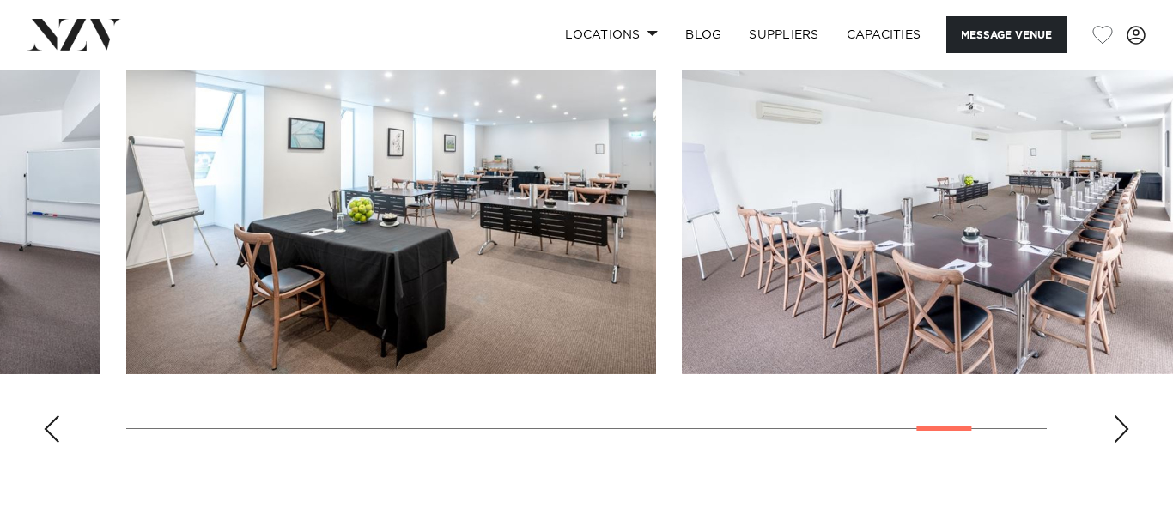
click at [1122, 433] on div "Next slide" at bounding box center [1121, 429] width 17 height 27
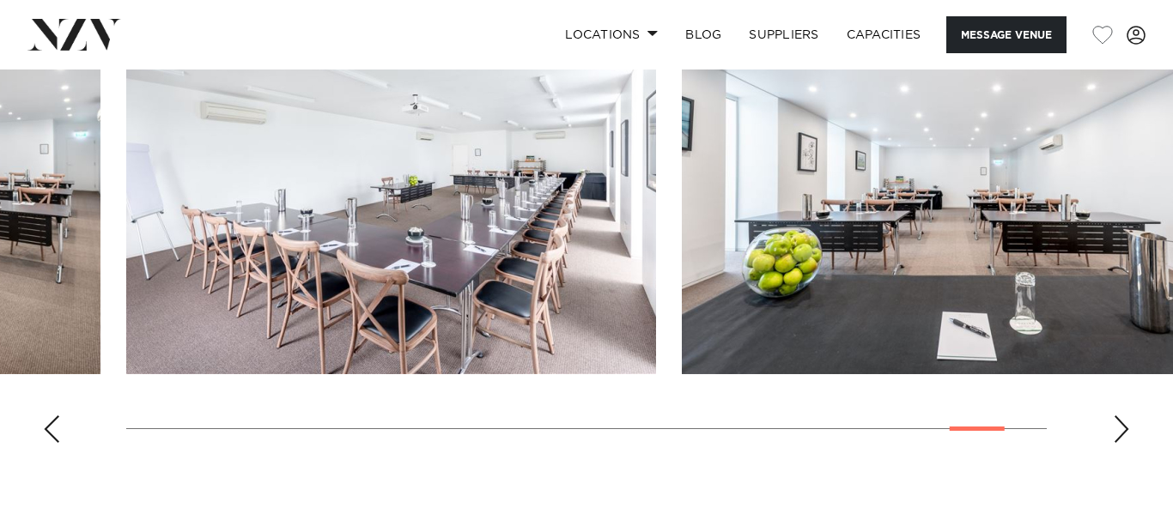
click at [1122, 433] on div "Next slide" at bounding box center [1121, 429] width 17 height 27
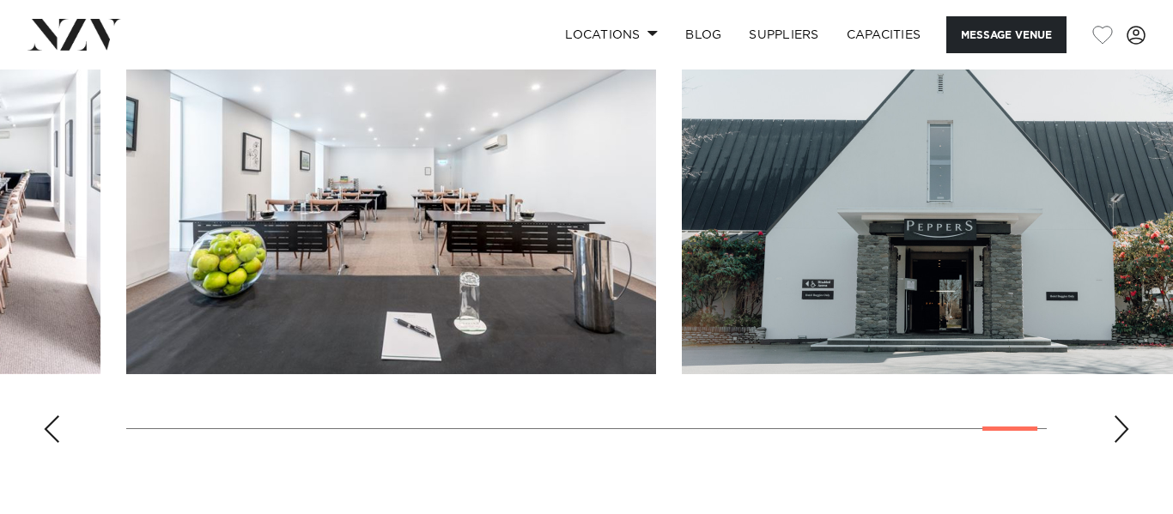
click at [1122, 433] on div "Next slide" at bounding box center [1121, 429] width 17 height 27
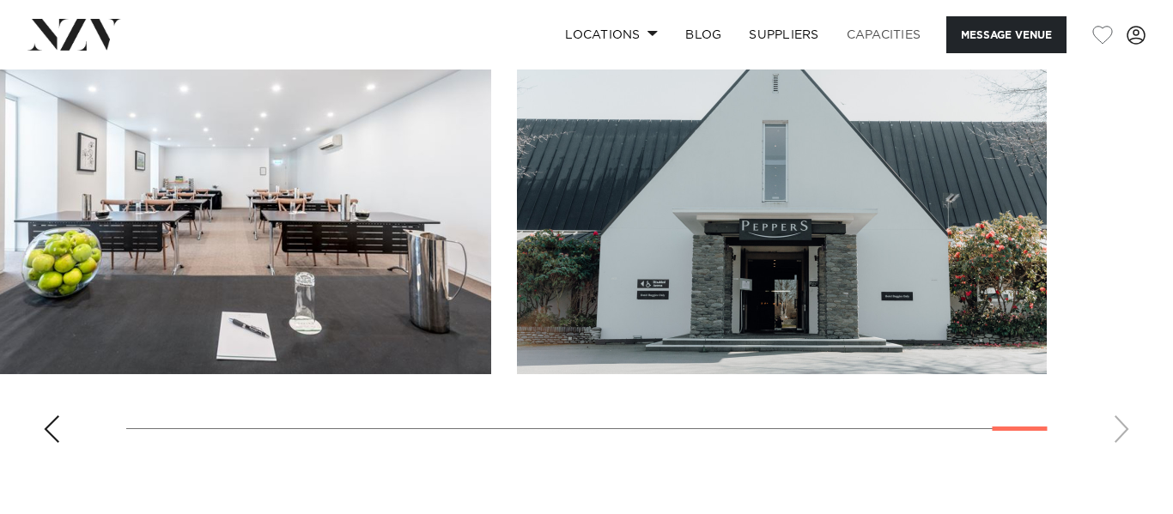
click at [876, 31] on link "Capacities" at bounding box center [884, 34] width 102 height 37
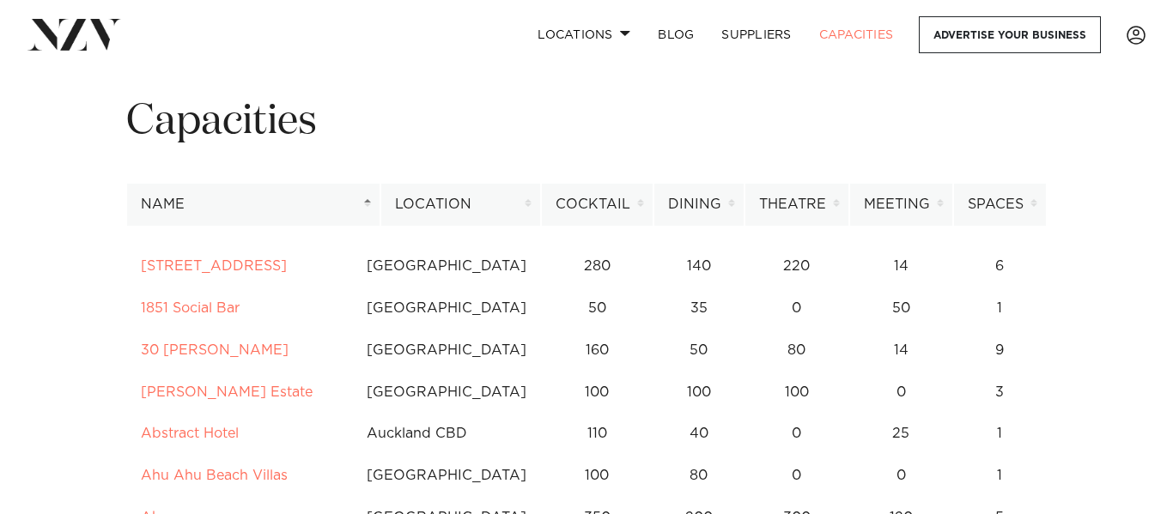
scroll to position [48, 0]
click at [729, 204] on th "Dining" at bounding box center [699, 203] width 91 height 42
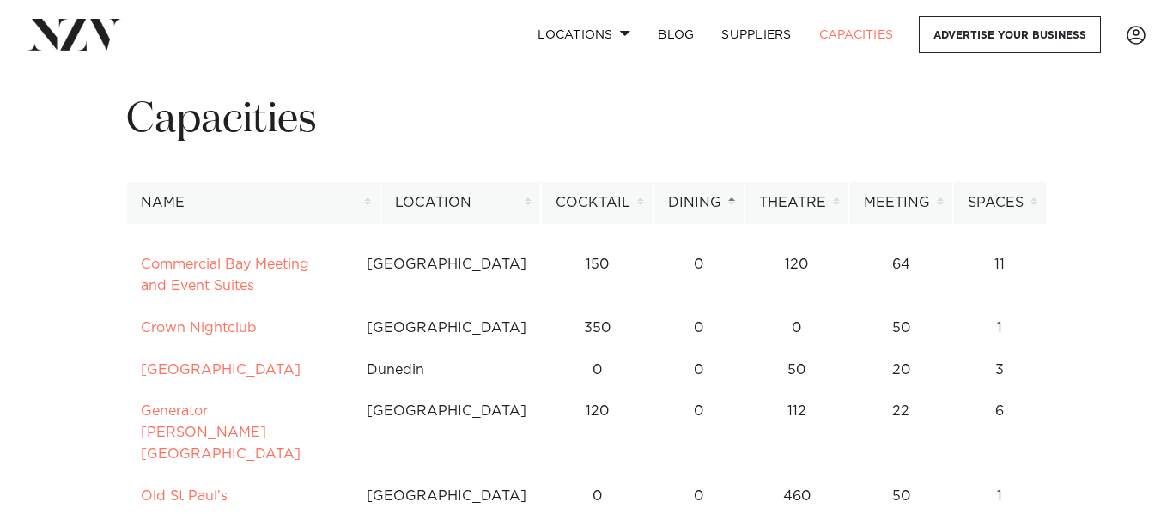
click at [729, 204] on th "Dining" at bounding box center [699, 203] width 91 height 42
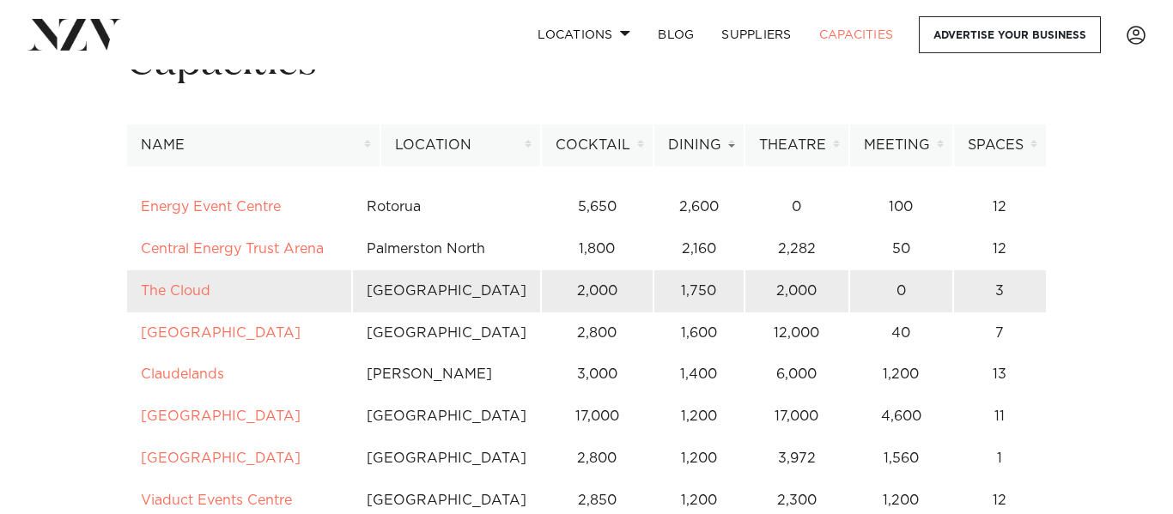
scroll to position [101, 0]
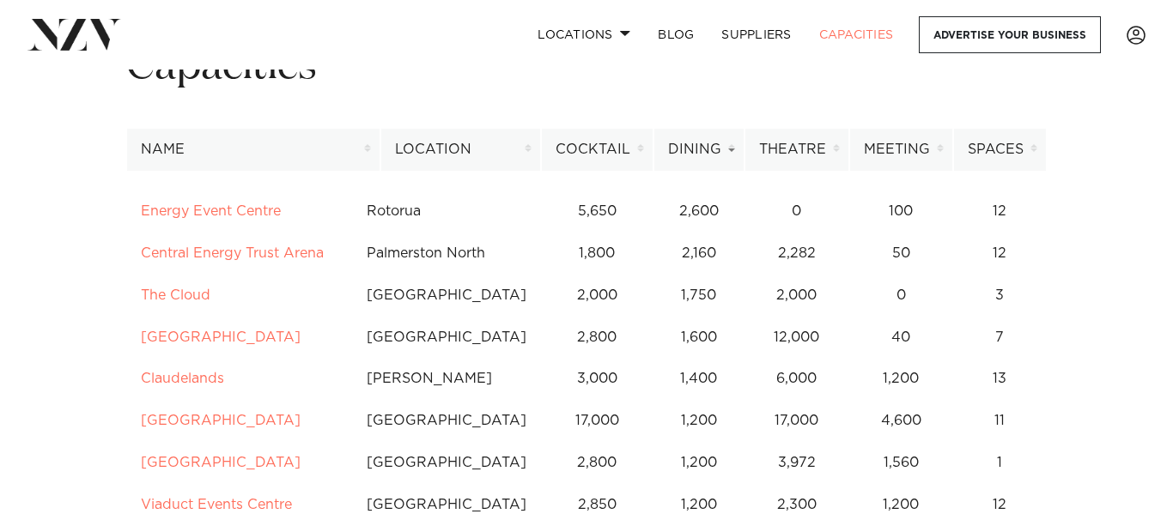
click at [535, 151] on th "Location" at bounding box center [460, 150] width 161 height 42
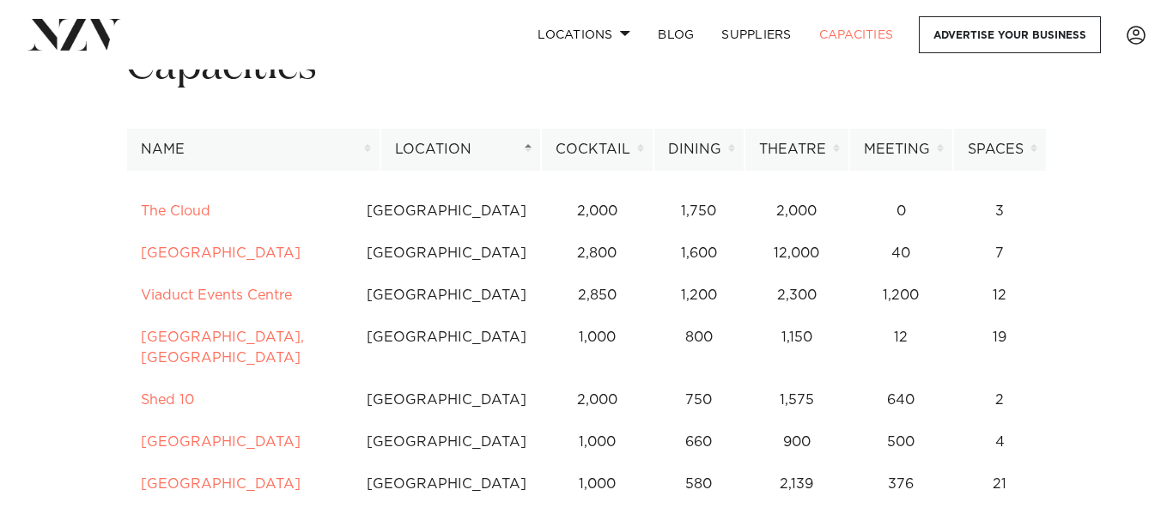
click at [535, 151] on th "Location" at bounding box center [460, 150] width 161 height 42
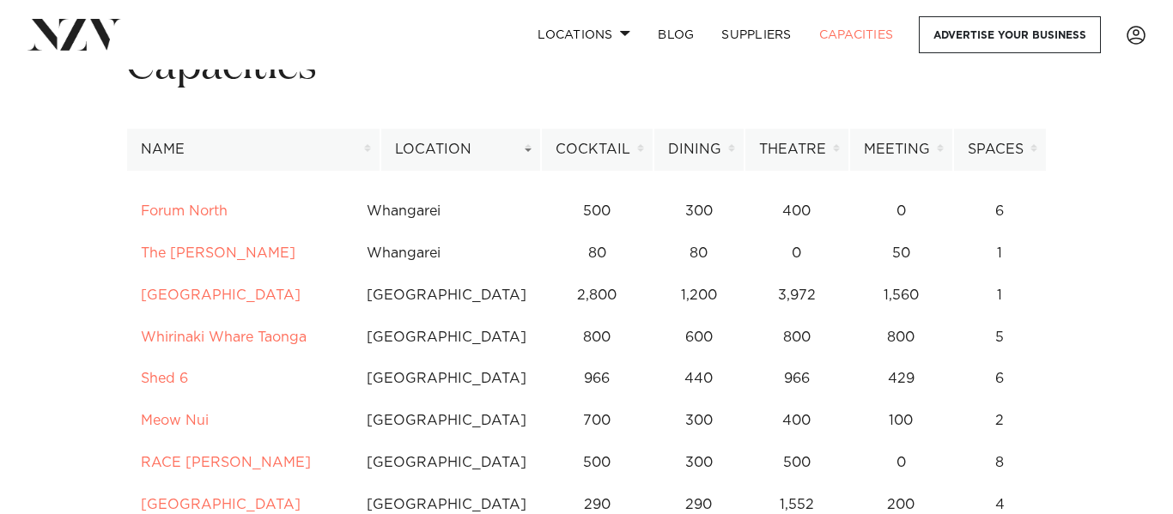
click at [535, 151] on th "Location" at bounding box center [460, 150] width 161 height 42
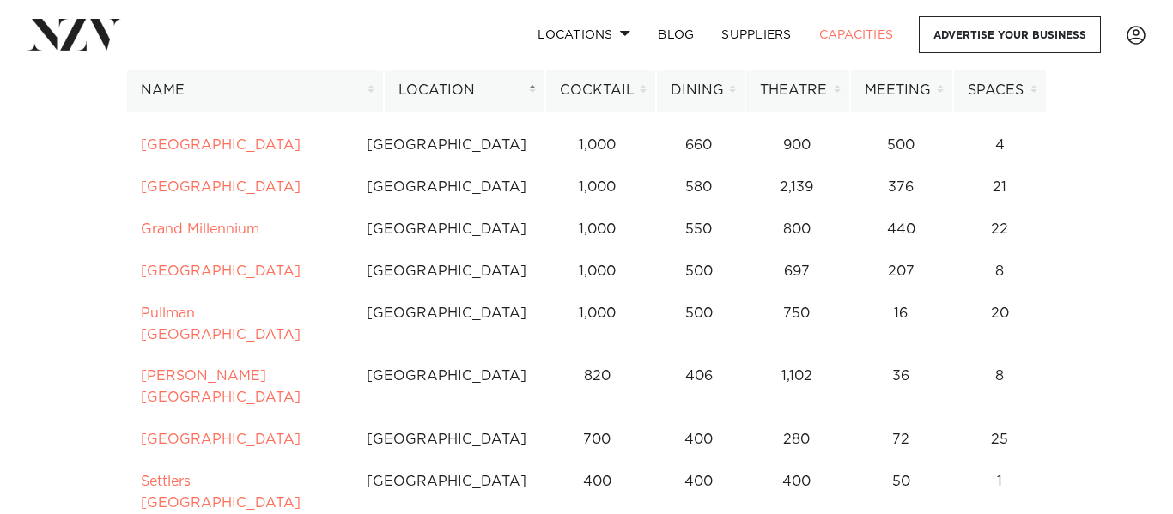
scroll to position [536, 0]
